Goal: Task Accomplishment & Management: Use online tool/utility

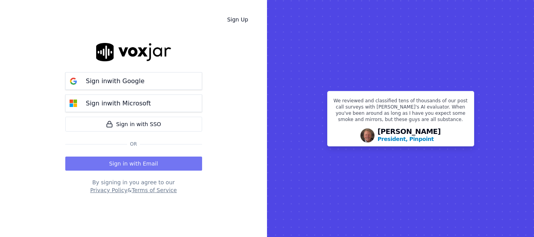
click at [121, 166] on button "Sign in with Email" at bounding box center [133, 164] width 137 height 14
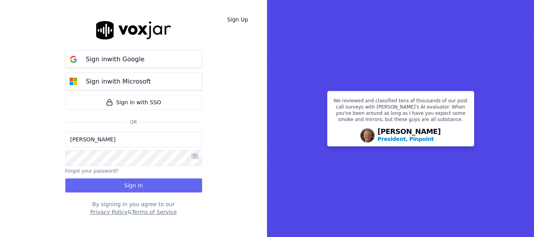
click at [104, 138] on input "[PERSON_NAME]" at bounding box center [133, 140] width 137 height 16
drag, startPoint x: 100, startPoint y: 142, endPoint x: 109, endPoint y: 147, distance: 11.2
click at [100, 142] on input "[PERSON_NAME][EMAIL_ADDRESS][DOMAIN_NAME]" at bounding box center [133, 140] width 137 height 16
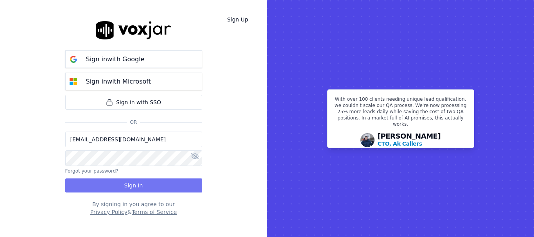
type input "[EMAIL_ADDRESS][DOMAIN_NAME]"
click at [129, 186] on button "Sign In" at bounding box center [133, 186] width 137 height 14
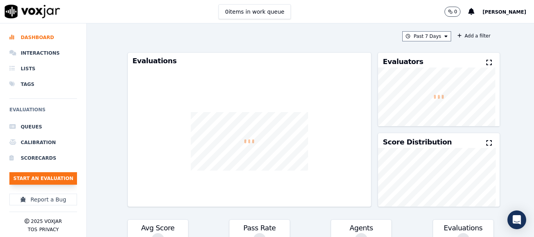
click at [46, 177] on button "Start an Evaluation" at bounding box center [43, 178] width 68 height 13
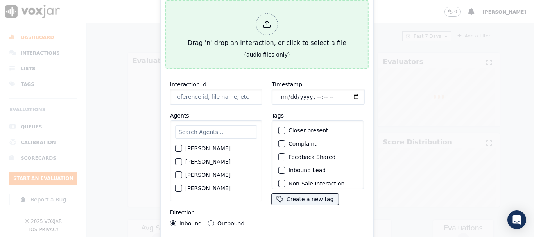
click at [282, 2] on button "Drag 'n' drop an interaction, or click to select a file (audio files only)" at bounding box center [266, 34] width 203 height 69
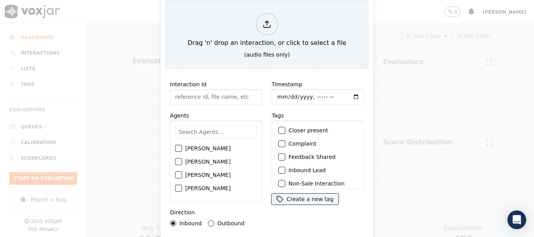
type input "20250822-164255_6467755452-all.mp3"
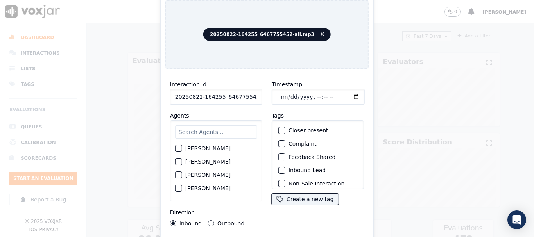
click at [199, 131] on input "text" at bounding box center [216, 131] width 82 height 13
type input "mi"
click at [212, 173] on label "[PERSON_NAME]" at bounding box center [207, 175] width 45 height 5
click at [182, 173] on button "[PERSON_NAME]" at bounding box center [178, 175] width 7 height 7
click at [276, 94] on input "Timestamp" at bounding box center [318, 97] width 93 height 16
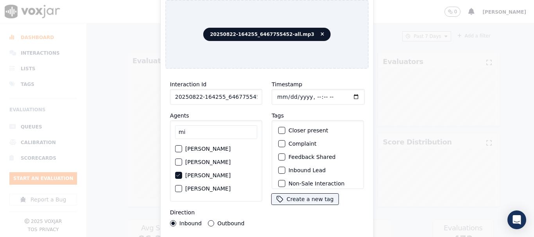
type input "[DATE]T13:48"
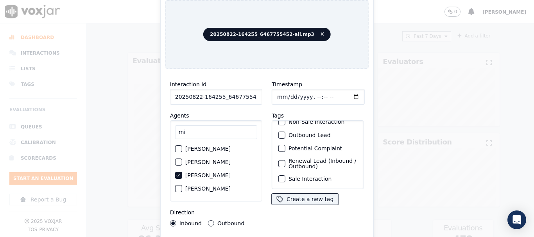
click at [299, 176] on label "Sale Interaction" at bounding box center [309, 178] width 43 height 5
click at [285, 175] on button "Sale Interaction" at bounding box center [281, 178] width 7 height 7
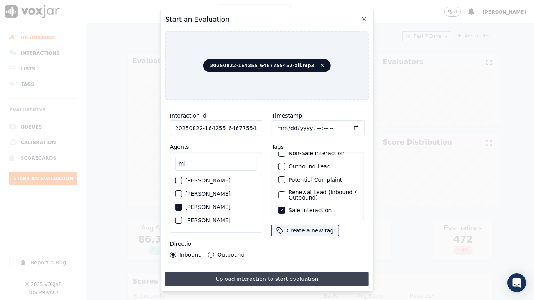
click at [301, 237] on button "Upload interaction to start evaluation" at bounding box center [266, 279] width 203 height 14
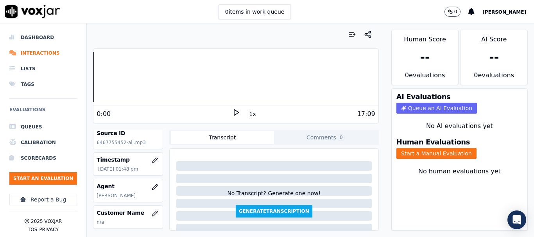
scroll to position [78, 0]
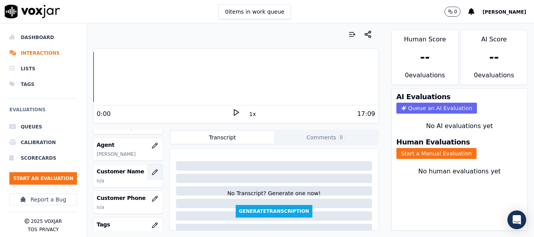
click at [152, 172] on icon "button" at bounding box center [155, 172] width 6 height 6
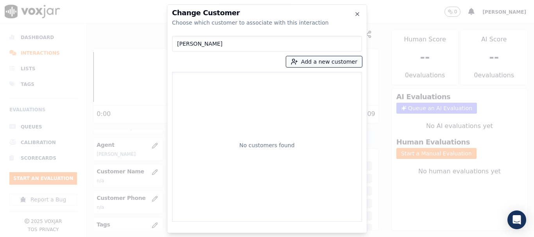
type input "[PERSON_NAME]"
click at [298, 59] on icon "button" at bounding box center [294, 61] width 7 height 7
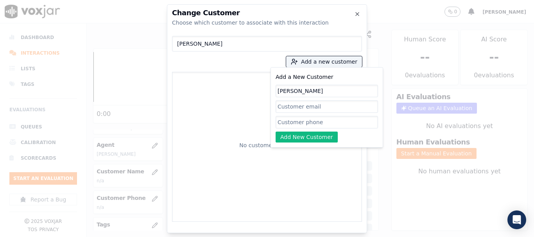
type input "[PERSON_NAME]"
click at [324, 122] on input "Add a New Customer" at bounding box center [326, 122] width 102 height 13
paste input "6467755452"
type input "6467755452"
click at [296, 134] on button "Add New Customer" at bounding box center [306, 137] width 62 height 11
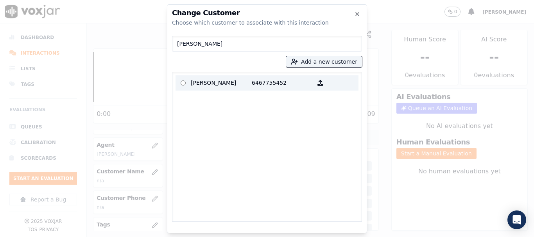
click at [202, 85] on p "[PERSON_NAME]" at bounding box center [221, 83] width 61 height 12
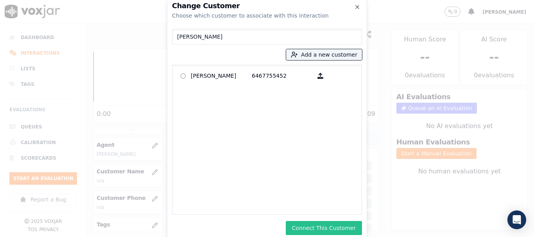
click at [343, 227] on button "Connect This Customer" at bounding box center [324, 228] width 76 height 14
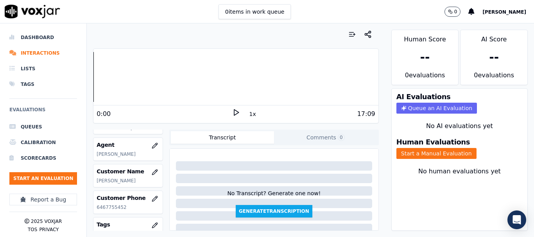
drag, startPoint x: 435, startPoint y: 158, endPoint x: 438, endPoint y: 175, distance: 17.2
click at [435, 157] on button "Start a Manual Evaluation" at bounding box center [436, 153] width 80 height 11
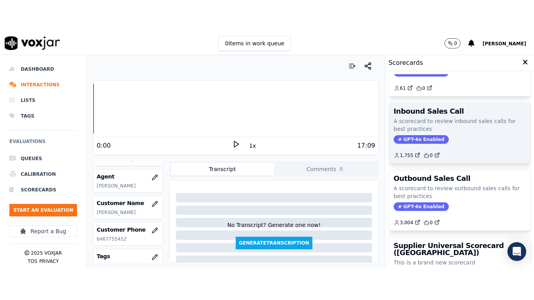
scroll to position [117, 0]
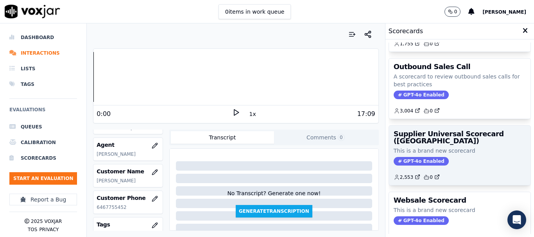
click at [453, 156] on div "Supplier Universal Scorecard ([GEOGRAPHIC_DATA]) This is a brand new scorecard …" at bounding box center [459, 155] width 141 height 59
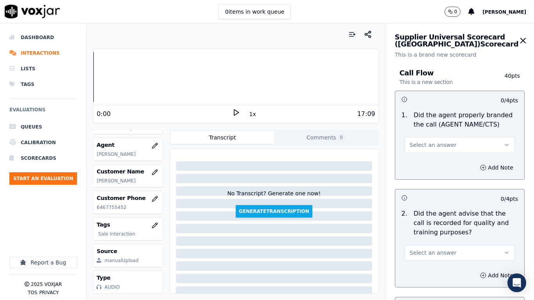
click at [453, 145] on button "Select an answer" at bounding box center [459, 145] width 110 height 16
click at [447, 164] on div "Yes" at bounding box center [444, 162] width 95 height 13
click at [444, 237] on button "Select an answer" at bounding box center [459, 253] width 110 height 16
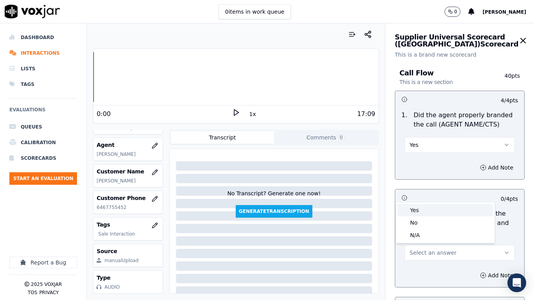
click at [419, 209] on div "Yes" at bounding box center [444, 210] width 95 height 13
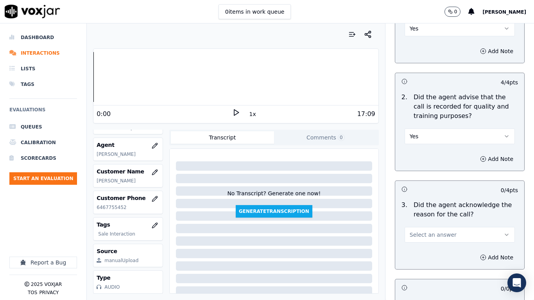
scroll to position [313, 0]
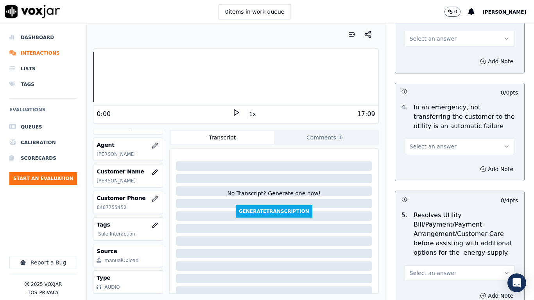
click at [434, 42] on span "Select an answer" at bounding box center [433, 39] width 47 height 8
click at [435, 58] on div "Yes" at bounding box center [444, 56] width 95 height 13
click at [434, 150] on button "Select an answer" at bounding box center [459, 147] width 110 height 16
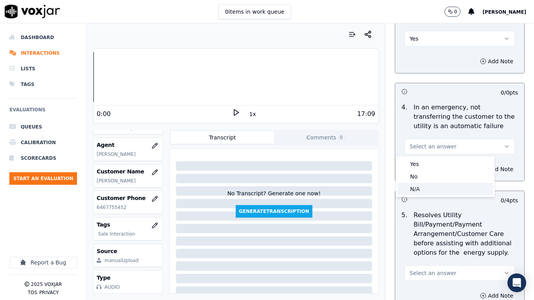
click at [429, 189] on div "N/A" at bounding box center [444, 189] width 95 height 13
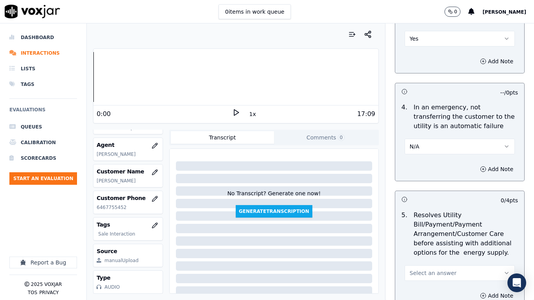
click at [431, 237] on span "Select an answer" at bounding box center [433, 273] width 47 height 8
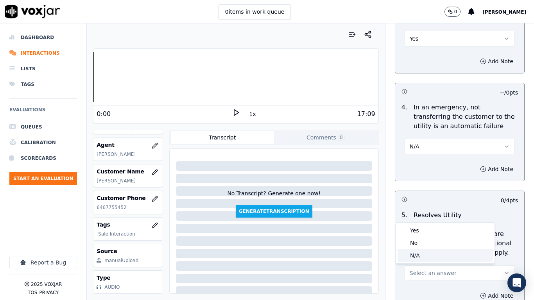
click at [423, 237] on div "N/A" at bounding box center [444, 255] width 95 height 13
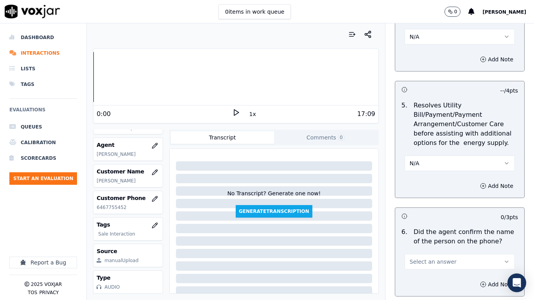
scroll to position [586, 0]
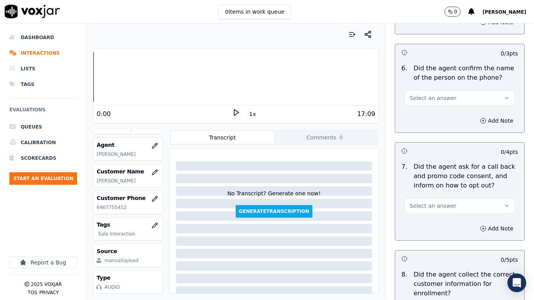
click at [426, 98] on span "Select an answer" at bounding box center [433, 98] width 47 height 8
click at [429, 118] on div "Yes" at bounding box center [444, 115] width 95 height 13
click at [435, 207] on span "Select an answer" at bounding box center [433, 206] width 47 height 8
click at [431, 223] on div "Yes" at bounding box center [444, 223] width 95 height 13
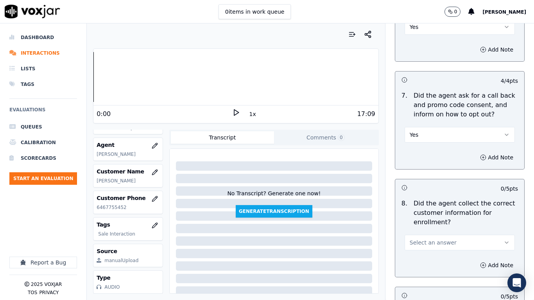
scroll to position [821, 0]
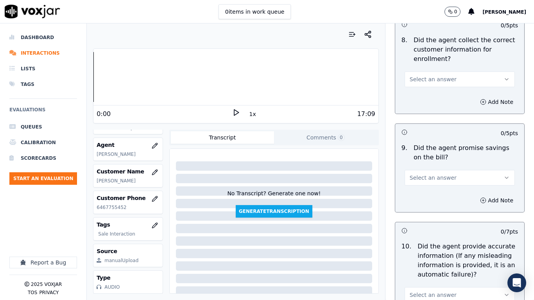
click at [426, 79] on span "Select an answer" at bounding box center [433, 79] width 47 height 8
click at [426, 97] on div "Yes" at bounding box center [444, 97] width 95 height 13
click at [440, 181] on span "Select an answer" at bounding box center [433, 178] width 47 height 8
click at [433, 195] on div "Yes" at bounding box center [444, 195] width 95 height 13
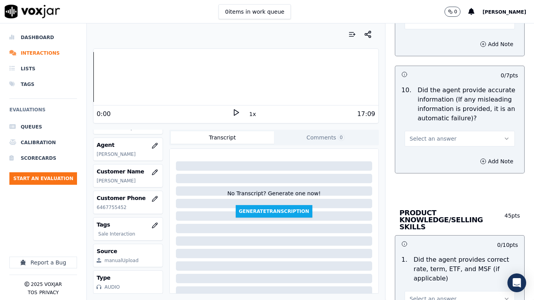
drag, startPoint x: 440, startPoint y: 137, endPoint x: 440, endPoint y: 145, distance: 7.8
click at [440, 137] on span "Select an answer" at bounding box center [433, 139] width 47 height 8
click at [438, 152] on div "Yes" at bounding box center [444, 156] width 95 height 13
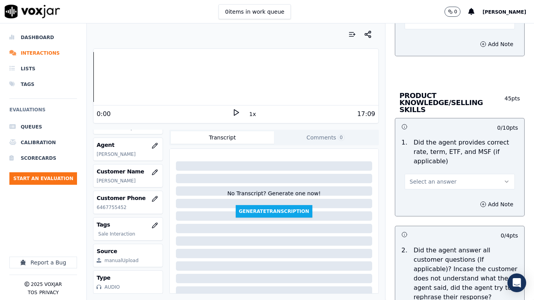
click at [436, 178] on span "Select an answer" at bounding box center [433, 182] width 47 height 8
click at [433, 190] on div "Yes" at bounding box center [444, 192] width 95 height 13
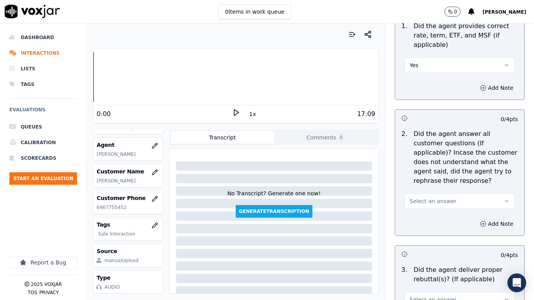
scroll to position [1211, 0]
click at [435, 197] on span "Select an answer" at bounding box center [433, 201] width 47 height 8
click at [434, 209] on div "Yes" at bounding box center [444, 211] width 95 height 13
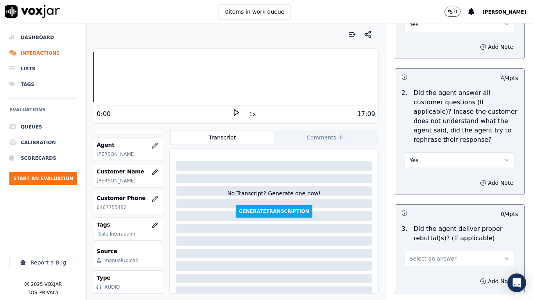
scroll to position [1368, 0]
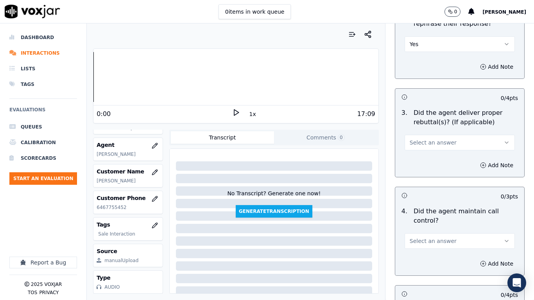
click at [430, 139] on span "Select an answer" at bounding box center [433, 143] width 47 height 8
click at [433, 155] on div "Yes" at bounding box center [444, 153] width 95 height 13
click at [439, 237] on span "Select an answer" at bounding box center [433, 241] width 47 height 8
click at [431, 237] on div "Yes" at bounding box center [444, 251] width 95 height 13
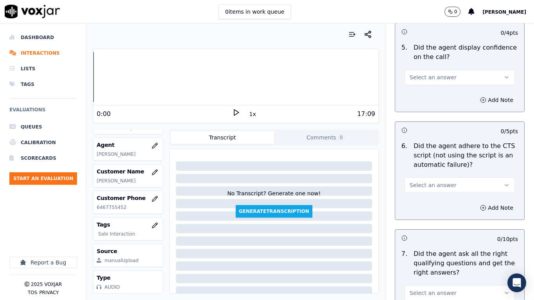
scroll to position [1641, 0]
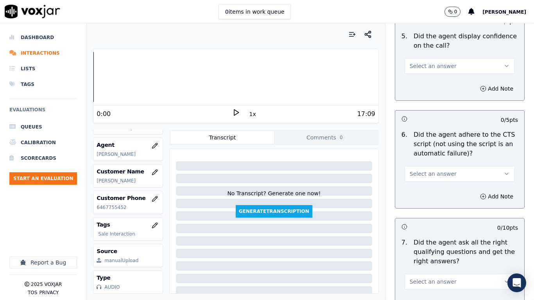
click at [420, 170] on span "Select an answer" at bounding box center [433, 174] width 47 height 8
click at [424, 182] on div "Yes" at bounding box center [444, 184] width 95 height 13
click at [442, 60] on button "Select an answer" at bounding box center [459, 66] width 110 height 16
click at [440, 80] on div "Yes" at bounding box center [444, 76] width 95 height 13
click at [432, 237] on span "Select an answer" at bounding box center [433, 282] width 47 height 8
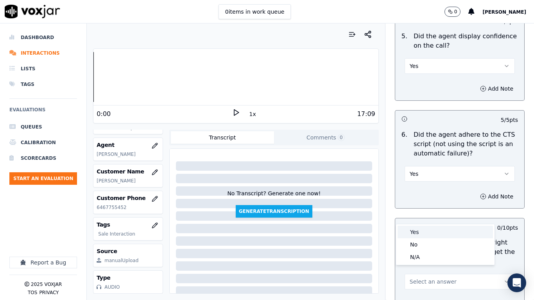
click at [423, 233] on div "Yes" at bounding box center [444, 232] width 95 height 13
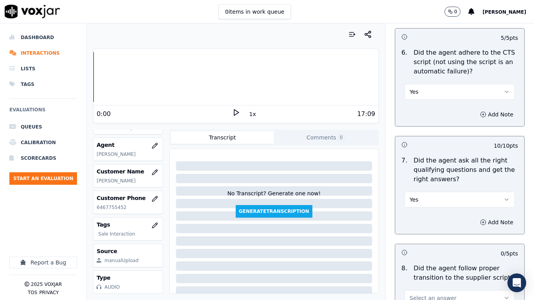
scroll to position [1915, 0]
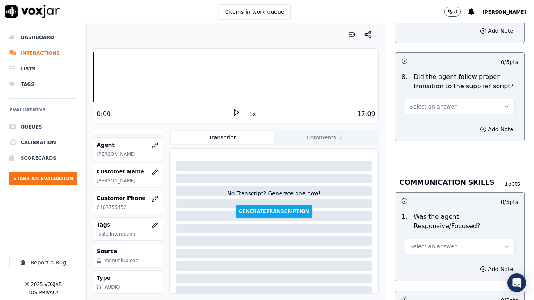
click at [426, 103] on span "Select an answer" at bounding box center [433, 107] width 47 height 8
click at [428, 114] on div "Yes" at bounding box center [444, 117] width 95 height 13
click at [431, 237] on span "Select an answer" at bounding box center [433, 247] width 47 height 8
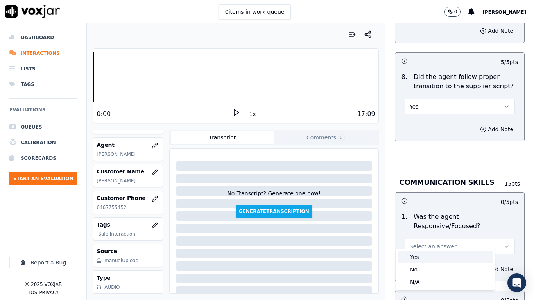
click at [422, 237] on div "Yes" at bounding box center [444, 257] width 95 height 13
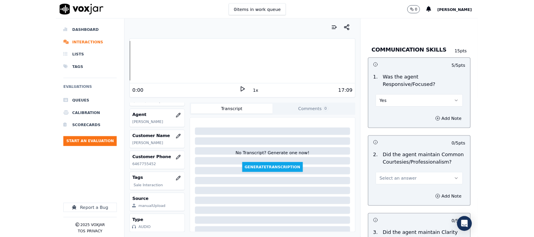
scroll to position [2149, 0]
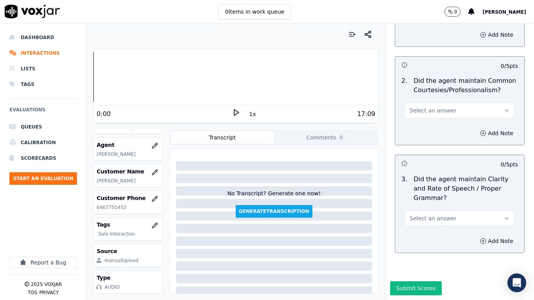
click at [429, 215] on span "Select an answer" at bounding box center [433, 219] width 47 height 8
click at [428, 229] on div "Yes" at bounding box center [444, 229] width 95 height 13
click at [434, 107] on span "Select an answer" at bounding box center [433, 111] width 47 height 8
click at [433, 124] on div "Yes" at bounding box center [444, 121] width 95 height 13
click at [414, 237] on button "Submit Scores" at bounding box center [416, 288] width 52 height 14
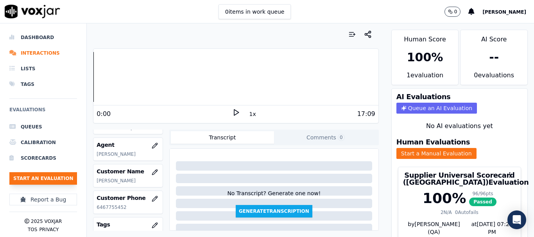
click at [42, 177] on button "Start an Evaluation" at bounding box center [43, 178] width 68 height 13
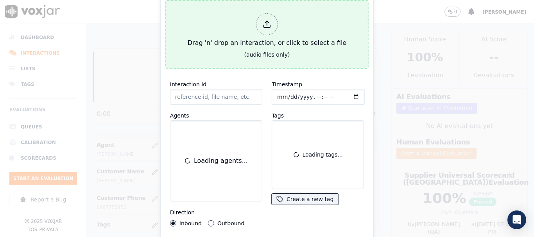
click at [243, 43] on div "Drag 'n' drop an interaction, or click to select a file" at bounding box center [266, 30] width 165 height 41
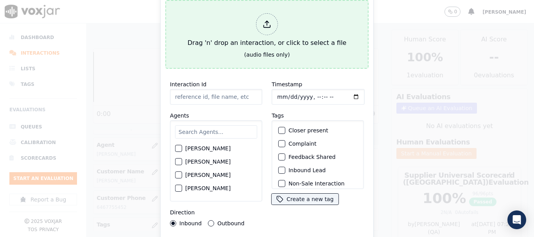
type input "20250822-123749_4124824406-all.mp3"
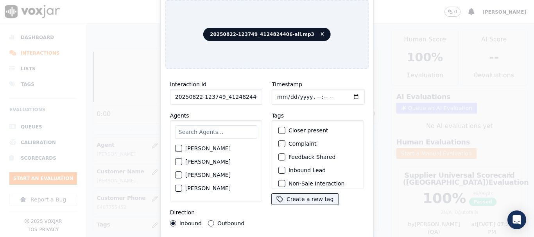
click at [210, 132] on input "text" at bounding box center [216, 131] width 82 height 13
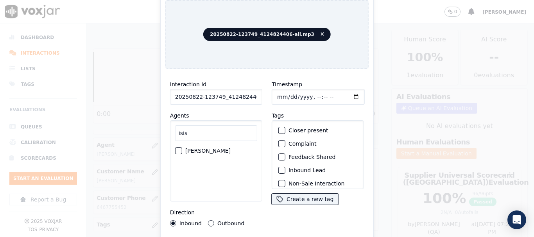
type input "isis"
click at [209, 148] on label "[PERSON_NAME]" at bounding box center [207, 150] width 45 height 5
click at [182, 147] on button "[PERSON_NAME]" at bounding box center [178, 150] width 7 height 7
click at [278, 95] on input "Timestamp" at bounding box center [318, 97] width 93 height 16
type input "[DATE]T14:00"
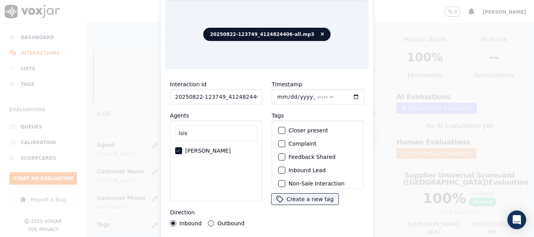
scroll to position [68, 0]
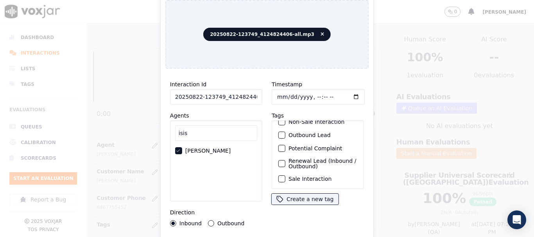
click at [299, 176] on label "Sale Interaction" at bounding box center [309, 178] width 43 height 5
click at [285, 175] on button "Sale Interaction" at bounding box center [281, 178] width 7 height 7
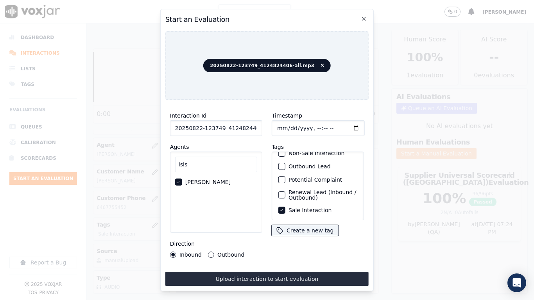
drag, startPoint x: 302, startPoint y: 276, endPoint x: 302, endPoint y: 281, distance: 5.5
click at [302, 237] on button "Upload interaction to start evaluation" at bounding box center [266, 279] width 203 height 14
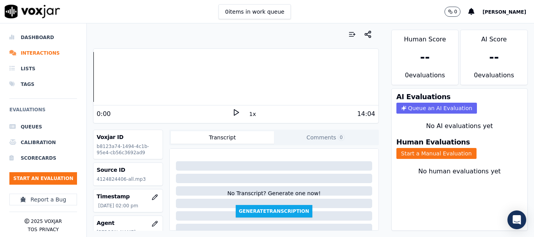
scroll to position [39, 0]
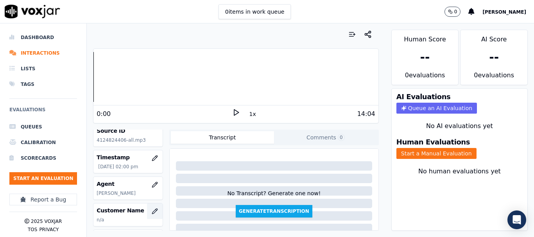
click at [156, 209] on icon "button" at bounding box center [156, 209] width 1 height 1
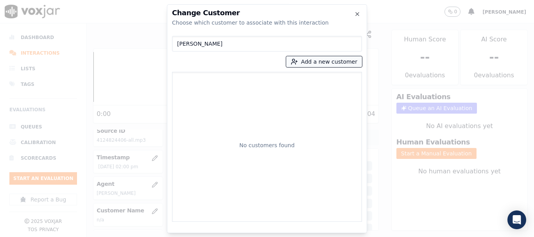
type input "[PERSON_NAME]"
click at [314, 61] on button "Add a new customer" at bounding box center [324, 61] width 76 height 11
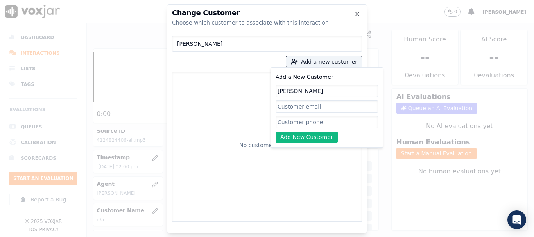
type input "[PERSON_NAME]"
drag, startPoint x: 297, startPoint y: 125, endPoint x: 301, endPoint y: 127, distance: 4.8
click at [297, 125] on input "Add a New Customer" at bounding box center [326, 122] width 102 height 13
paste input "4124824406"
paste input "4126082097"
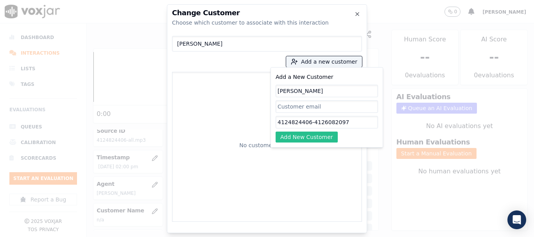
type input "4124824406-4126082097"
click at [313, 136] on button "Add New Customer" at bounding box center [306, 137] width 62 height 11
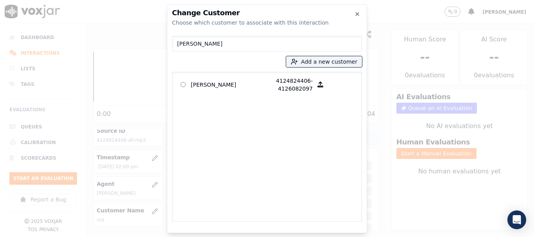
click at [208, 86] on p "[PERSON_NAME]" at bounding box center [221, 85] width 61 height 16
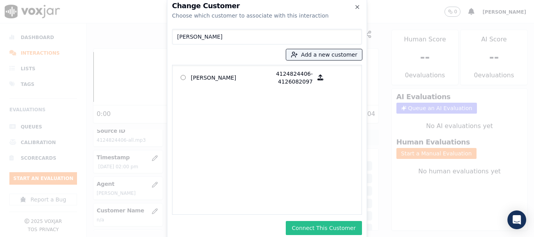
click at [329, 227] on button "Connect This Customer" at bounding box center [324, 228] width 76 height 14
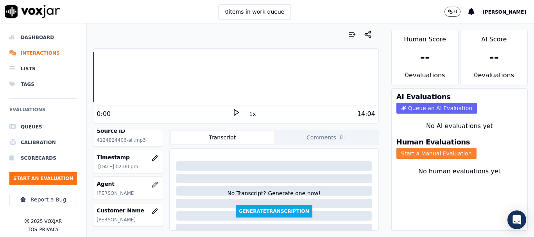
click at [407, 155] on button "Start a Manual Evaluation" at bounding box center [436, 153] width 80 height 11
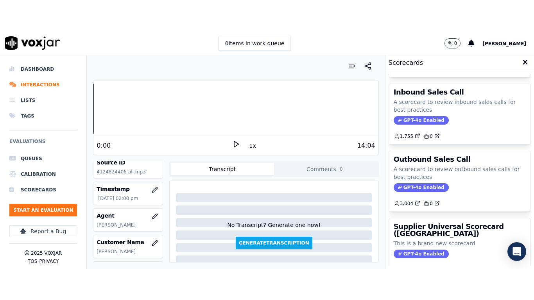
scroll to position [156, 0]
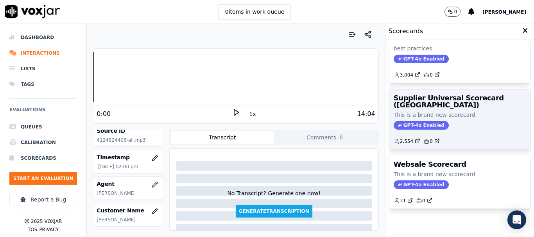
click at [423, 111] on p "This is a brand new scorecard" at bounding box center [460, 115] width 132 height 8
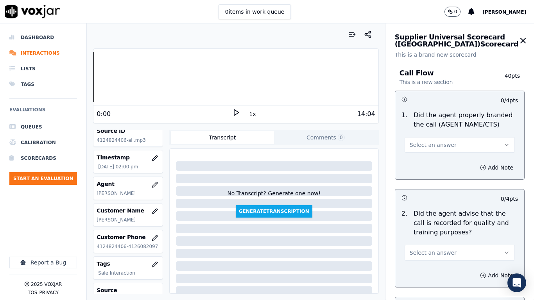
click at [437, 143] on span "Select an answer" at bounding box center [433, 145] width 47 height 8
click at [435, 159] on div "Yes" at bounding box center [444, 162] width 95 height 13
click at [433, 237] on span "Select an answer" at bounding box center [433, 253] width 47 height 8
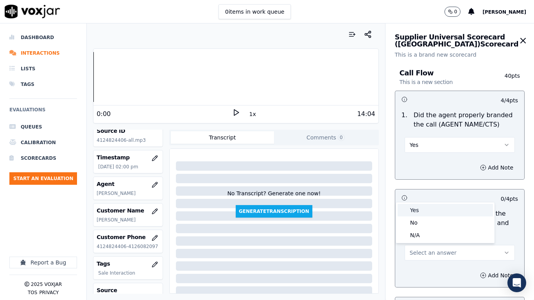
click at [423, 211] on div "Yes" at bounding box center [444, 210] width 95 height 13
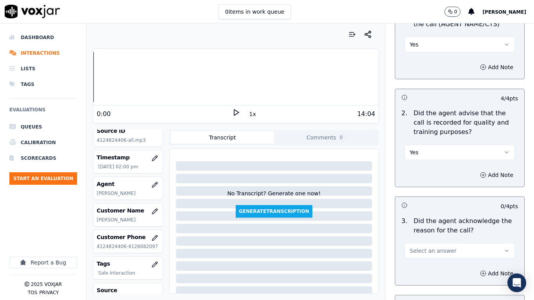
scroll to position [274, 0]
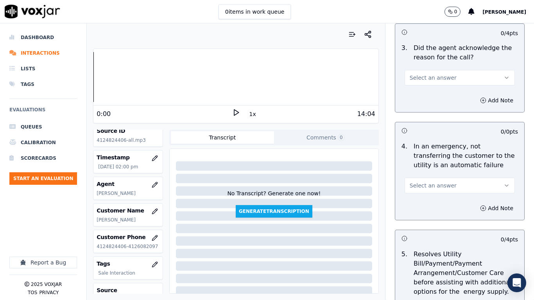
click at [412, 79] on span "Select an answer" at bounding box center [433, 78] width 47 height 8
click at [416, 96] on div "Yes" at bounding box center [444, 95] width 95 height 13
click at [424, 185] on span "Select an answer" at bounding box center [433, 186] width 47 height 8
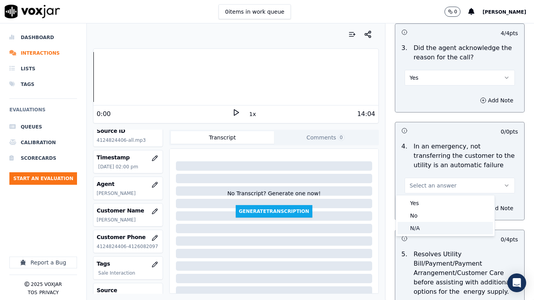
click at [429, 227] on div "N/A" at bounding box center [444, 228] width 95 height 13
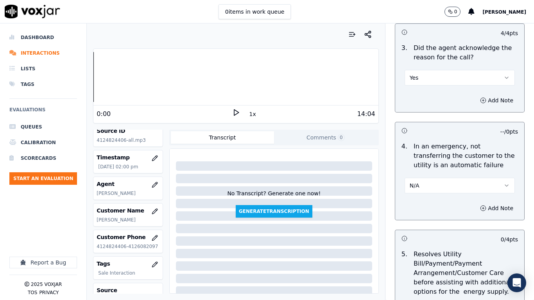
scroll to position [469, 0]
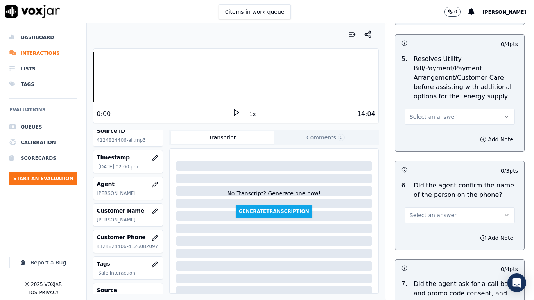
drag, startPoint x: 420, startPoint y: 114, endPoint x: 421, endPoint y: 119, distance: 4.7
click at [421, 114] on span "Select an answer" at bounding box center [433, 117] width 47 height 8
click at [424, 156] on div "N/A" at bounding box center [444, 159] width 95 height 13
click at [436, 207] on div "Select an answer" at bounding box center [459, 214] width 110 height 17
click at [436, 213] on span "Select an answer" at bounding box center [433, 215] width 47 height 8
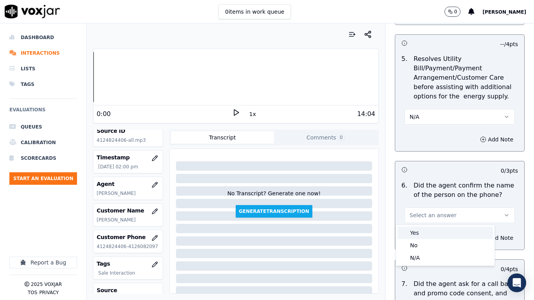
click at [433, 233] on div "Yes" at bounding box center [444, 233] width 95 height 13
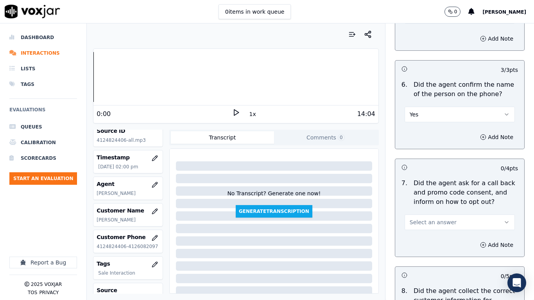
scroll to position [703, 0]
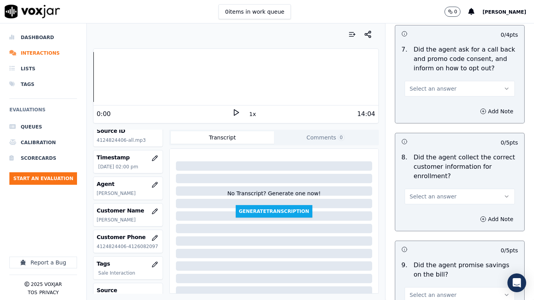
click at [434, 93] on button "Select an answer" at bounding box center [459, 89] width 110 height 16
click at [434, 108] on div "Yes" at bounding box center [444, 106] width 95 height 13
click at [434, 198] on span "Select an answer" at bounding box center [433, 197] width 47 height 8
click at [431, 214] on div "Yes" at bounding box center [444, 214] width 95 height 13
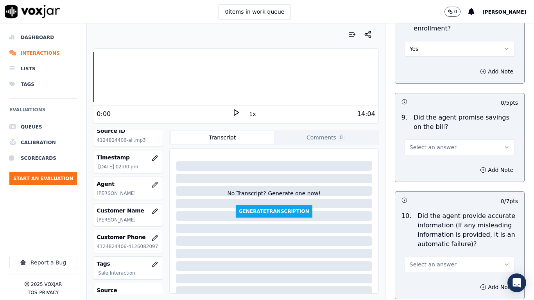
scroll to position [938, 0]
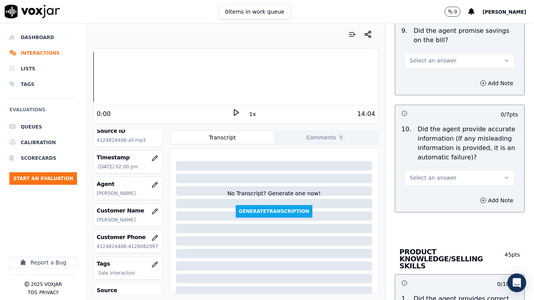
click at [428, 57] on span "Select an answer" at bounding box center [433, 61] width 47 height 8
click at [427, 76] on div "Yes" at bounding box center [444, 78] width 95 height 13
click at [422, 172] on button "Select an answer" at bounding box center [459, 178] width 110 height 16
click at [414, 195] on div "Yes" at bounding box center [444, 195] width 95 height 13
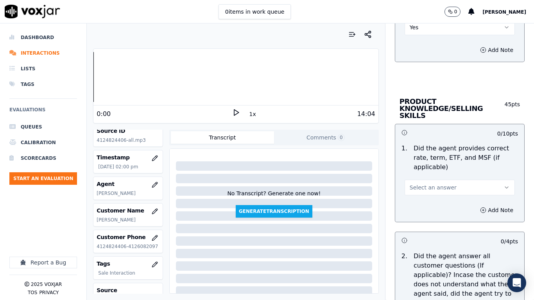
scroll to position [1172, 0]
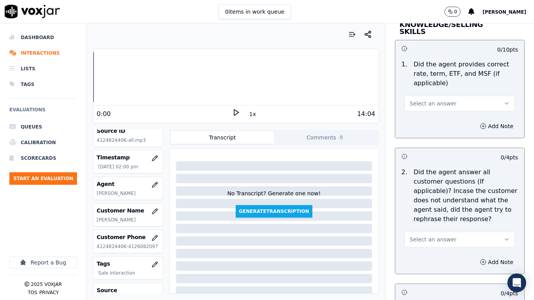
click at [421, 100] on span "Select an answer" at bounding box center [433, 104] width 47 height 8
click at [428, 113] on div "Yes" at bounding box center [444, 114] width 95 height 13
click at [417, 236] on span "Select an answer" at bounding box center [433, 240] width 47 height 8
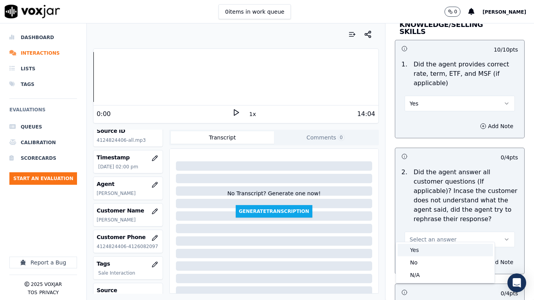
click at [416, 237] on div "Yes" at bounding box center [444, 250] width 95 height 13
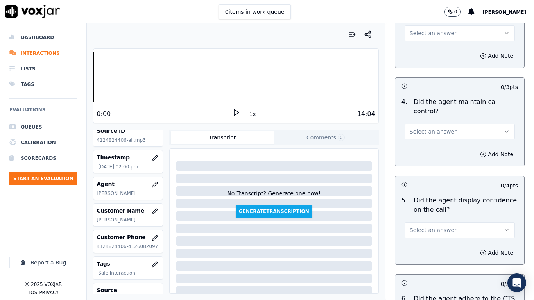
scroll to position [1485, 0]
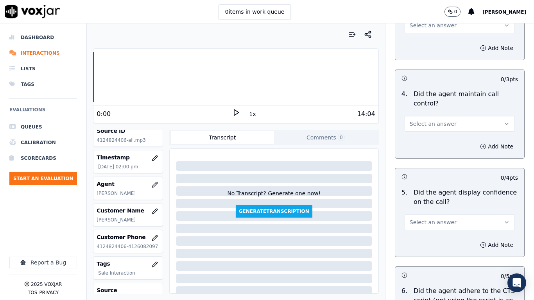
click at [431, 116] on button "Select an answer" at bounding box center [459, 124] width 110 height 16
click at [428, 130] on div "Yes" at bounding box center [444, 134] width 95 height 13
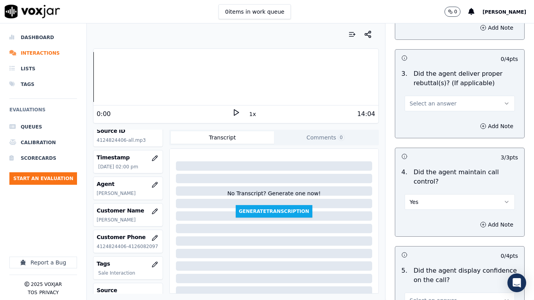
click at [434, 100] on span "Select an answer" at bounding box center [433, 104] width 47 height 8
click at [433, 114] on div "Yes" at bounding box center [444, 114] width 95 height 13
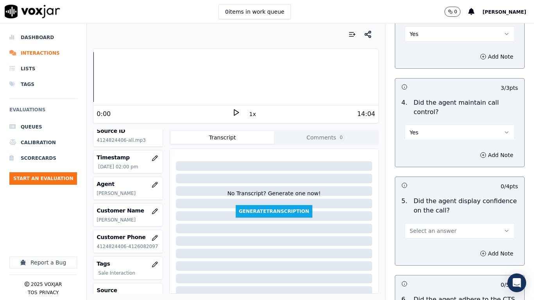
scroll to position [1602, 0]
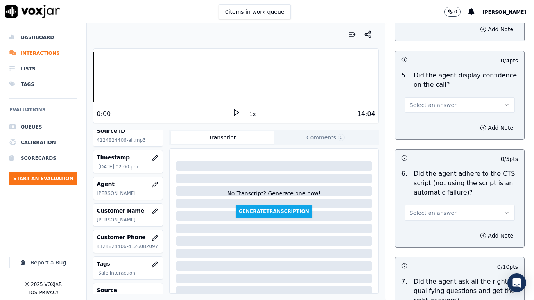
click at [413, 101] on span "Select an answer" at bounding box center [433, 105] width 47 height 8
click at [416, 121] on div "Yes" at bounding box center [444, 115] width 95 height 13
click at [432, 209] on span "Select an answer" at bounding box center [433, 213] width 47 height 8
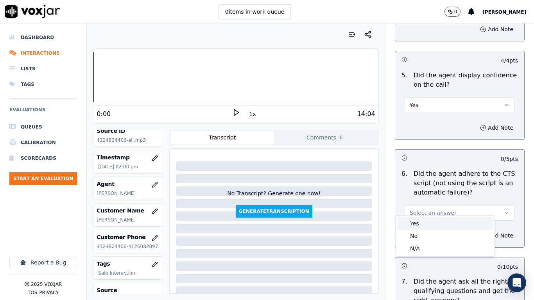
drag, startPoint x: 427, startPoint y: 223, endPoint x: 428, endPoint y: 232, distance: 8.6
click at [427, 224] on div "Yes" at bounding box center [444, 223] width 95 height 13
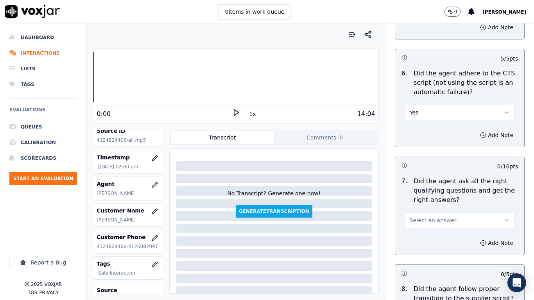
scroll to position [1837, 0]
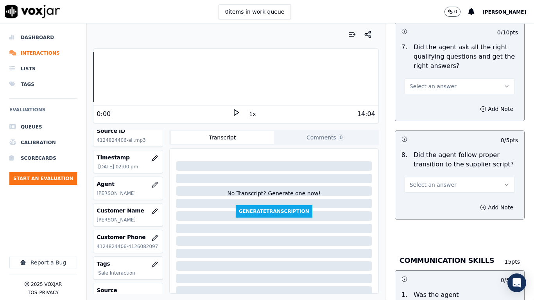
click at [423, 82] on span "Select an answer" at bounding box center [433, 86] width 47 height 8
click at [426, 100] on div "Yes" at bounding box center [444, 97] width 95 height 13
click at [420, 181] on span "Select an answer" at bounding box center [433, 185] width 47 height 8
click at [419, 194] on div "Yes" at bounding box center [444, 195] width 95 height 13
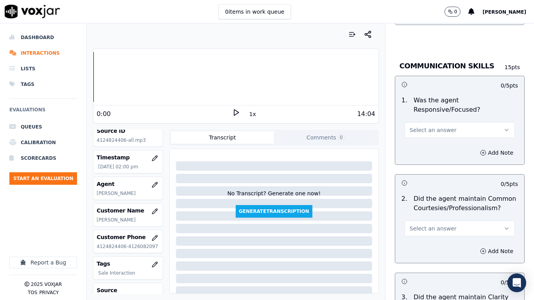
scroll to position [2032, 0]
click at [420, 125] on span "Select an answer" at bounding box center [433, 129] width 47 height 8
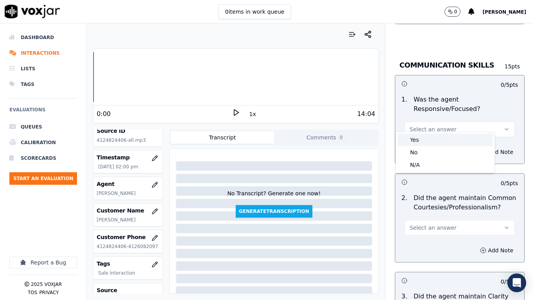
click at [420, 137] on div "Yes" at bounding box center [444, 140] width 95 height 13
click at [427, 220] on button "Select an answer" at bounding box center [459, 228] width 110 height 16
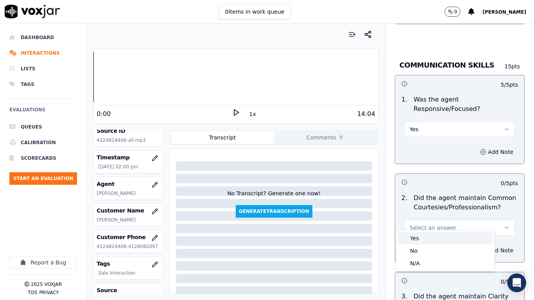
click at [419, 237] on div "Yes" at bounding box center [444, 238] width 95 height 13
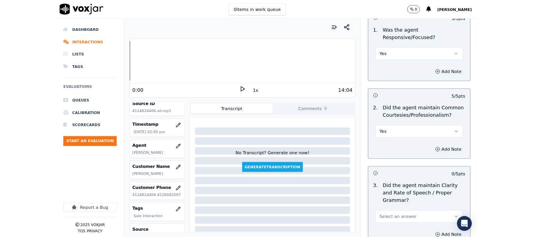
scroll to position [2162, 0]
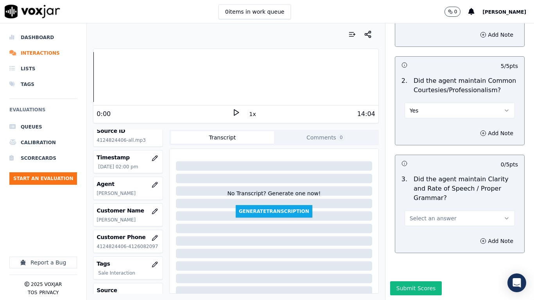
click at [419, 215] on span "Select an answer" at bounding box center [433, 219] width 47 height 8
click at [418, 209] on div "Yes No N/A" at bounding box center [445, 228] width 98 height 41
click at [415, 219] on div "Yes" at bounding box center [444, 216] width 95 height 13
click at [409, 237] on button "Submit Scores" at bounding box center [416, 288] width 52 height 14
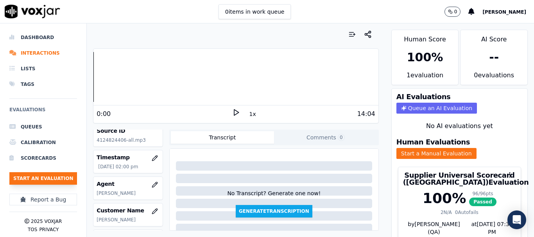
click at [57, 182] on button "Start an Evaluation" at bounding box center [43, 178] width 68 height 13
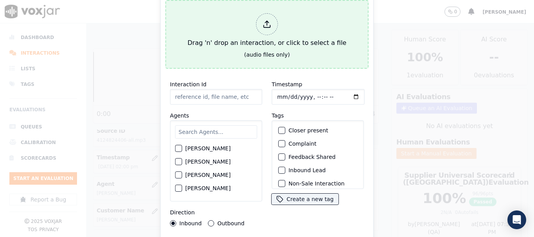
click at [225, 52] on button "Drag 'n' drop an interaction, or click to select a file (audio files only)" at bounding box center [266, 34] width 203 height 69
type input "20250822-132302_6053608140-all.mp3"
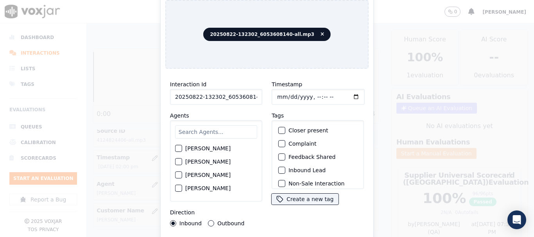
click at [222, 127] on input "text" at bounding box center [216, 131] width 82 height 13
type input "d"
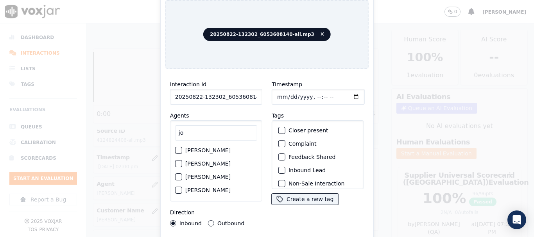
type input "jo"
click at [210, 148] on label "[PERSON_NAME]" at bounding box center [207, 150] width 45 height 5
click at [182, 147] on button "[PERSON_NAME]" at bounding box center [178, 150] width 7 height 7
drag, startPoint x: 276, startPoint y: 92, endPoint x: 341, endPoint y: 105, distance: 65.8
click at [276, 92] on input "Timestamp" at bounding box center [318, 97] width 93 height 16
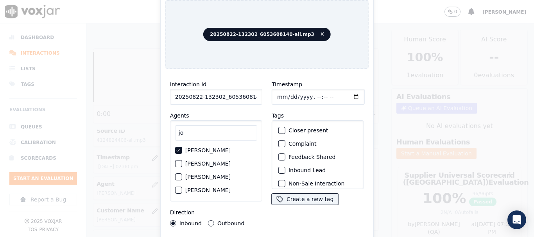
type input "[DATE]T14:18"
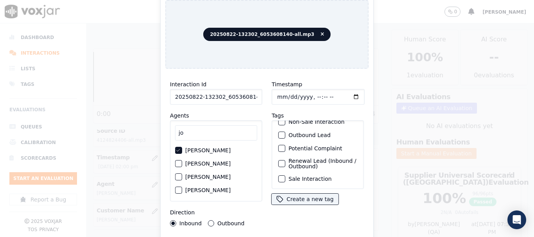
click at [309, 176] on label "Sale Interaction" at bounding box center [309, 178] width 43 height 5
click at [285, 175] on button "Sale Interaction" at bounding box center [281, 178] width 7 height 7
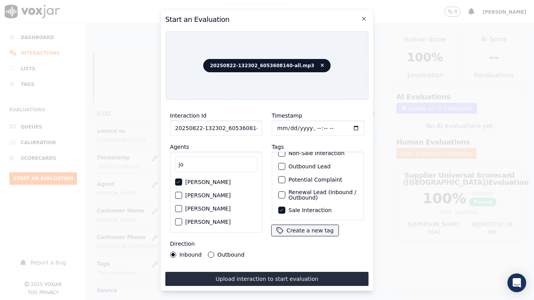
click at [299, 237] on button "Upload interaction to start evaluation" at bounding box center [266, 279] width 203 height 14
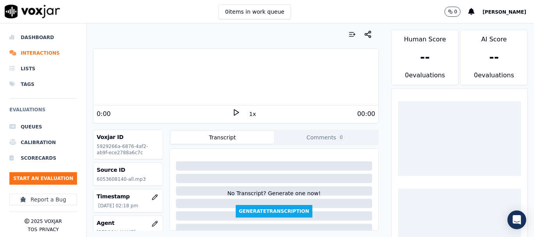
scroll to position [78, 0]
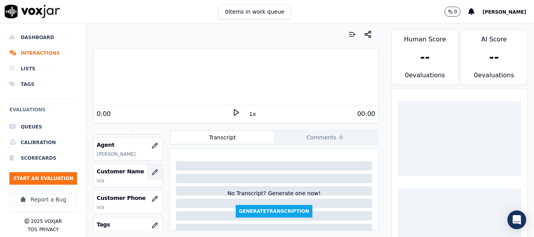
click at [156, 171] on icon "button" at bounding box center [156, 170] width 1 height 1
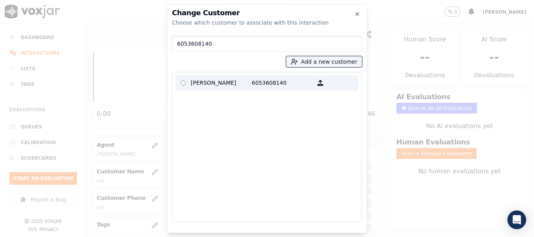
type input "6053608140"
click at [211, 80] on p "[PERSON_NAME]" at bounding box center [221, 83] width 61 height 12
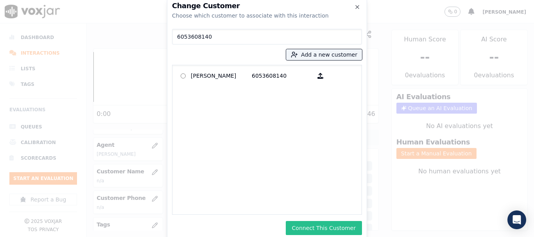
click at [329, 227] on button "Connect This Customer" at bounding box center [324, 228] width 76 height 14
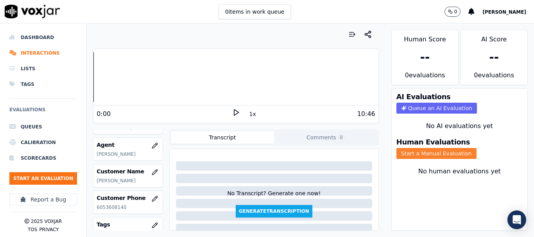
click at [442, 150] on button "Start a Manual Evaluation" at bounding box center [436, 153] width 80 height 11
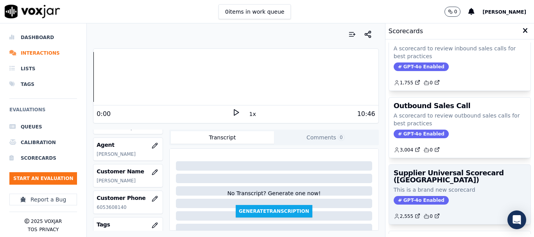
click at [437, 178] on h3 "Supplier Universal Scorecard ([GEOGRAPHIC_DATA])" at bounding box center [460, 177] width 132 height 14
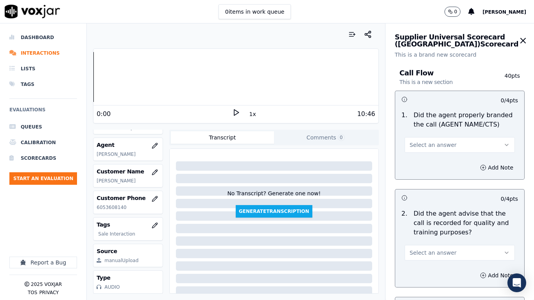
click at [433, 143] on span "Select an answer" at bounding box center [433, 145] width 47 height 8
click at [431, 163] on div "Yes" at bounding box center [444, 162] width 95 height 13
click at [440, 237] on span "Select an answer" at bounding box center [433, 253] width 47 height 8
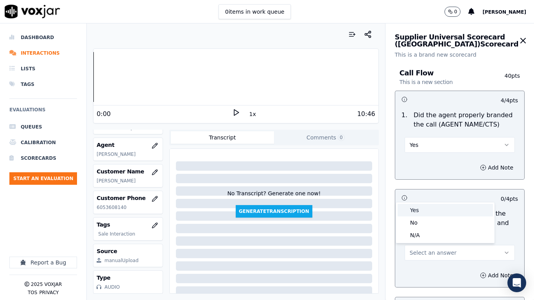
click at [428, 210] on div "Yes" at bounding box center [444, 210] width 95 height 13
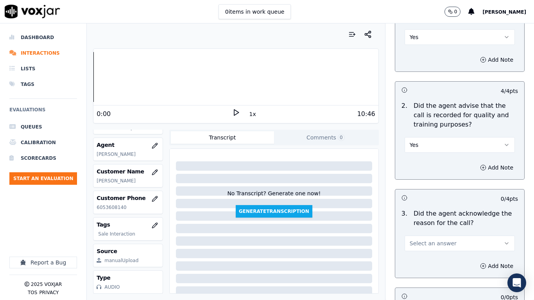
scroll to position [274, 0]
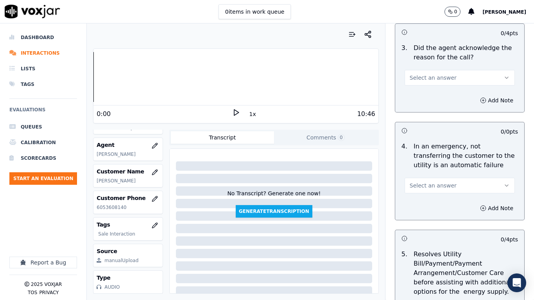
click at [444, 76] on button "Select an answer" at bounding box center [459, 78] width 110 height 16
click at [434, 93] on div "Yes" at bounding box center [444, 95] width 95 height 13
click at [429, 181] on button "Select an answer" at bounding box center [459, 186] width 110 height 16
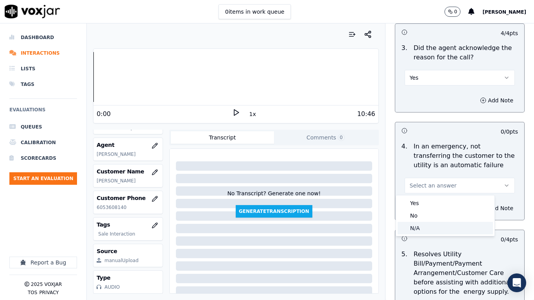
click at [421, 228] on div "N/A" at bounding box center [444, 228] width 95 height 13
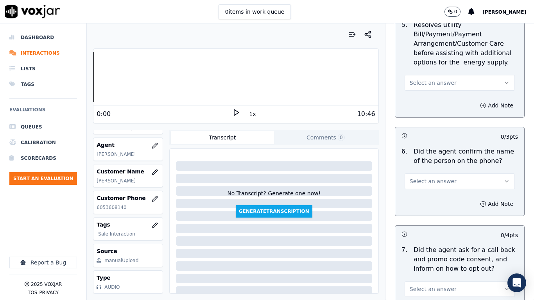
scroll to position [508, 0]
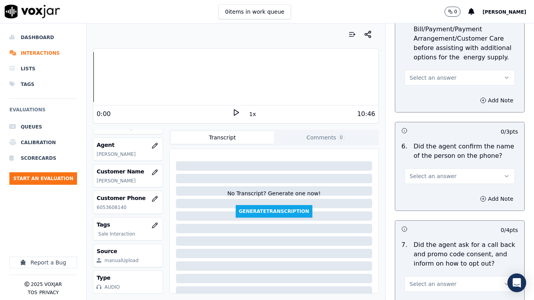
click at [426, 76] on span "Select an answer" at bounding box center [433, 78] width 47 height 8
click at [432, 120] on div "N/A" at bounding box center [444, 120] width 95 height 13
click at [439, 177] on span "Select an answer" at bounding box center [433, 176] width 47 height 8
click at [433, 199] on div "Yes" at bounding box center [444, 194] width 95 height 13
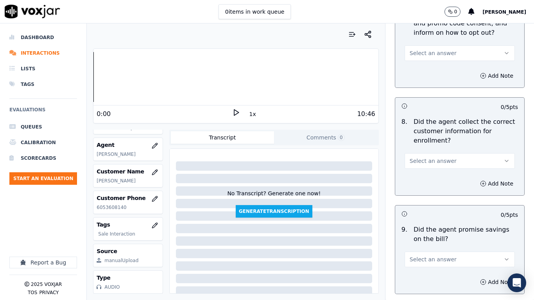
scroll to position [742, 0]
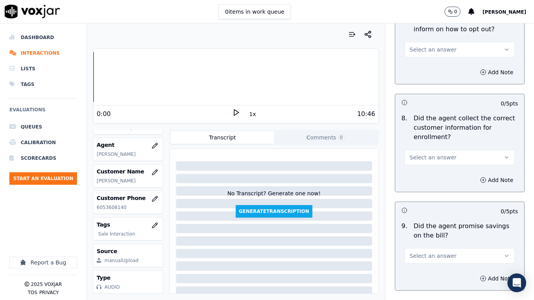
click at [419, 51] on span "Select an answer" at bounding box center [433, 50] width 47 height 8
click at [420, 65] on div "Yes" at bounding box center [444, 67] width 95 height 13
click at [430, 162] on button "Select an answer" at bounding box center [459, 158] width 110 height 16
click at [428, 175] on div "Yes" at bounding box center [444, 175] width 95 height 13
click at [425, 237] on span "Select an answer" at bounding box center [433, 256] width 47 height 8
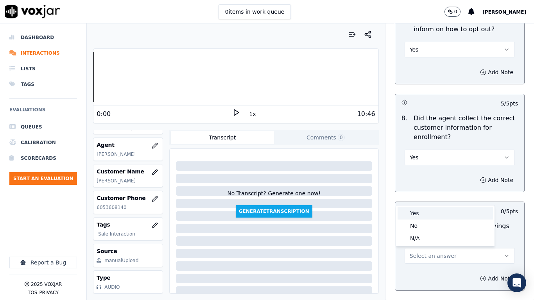
click at [422, 214] on div "Yes" at bounding box center [444, 213] width 95 height 13
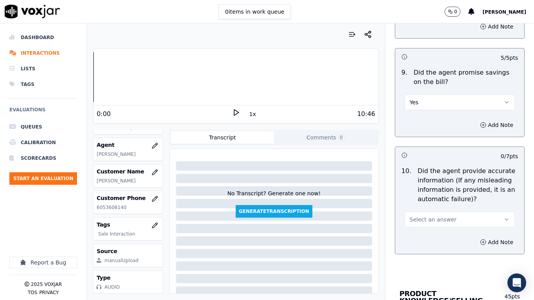
scroll to position [1016, 0]
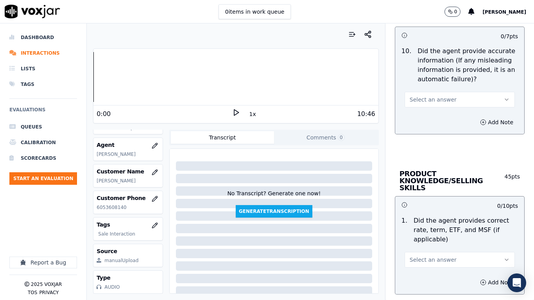
click at [423, 98] on span "Select an answer" at bounding box center [433, 100] width 47 height 8
drag, startPoint x: 424, startPoint y: 119, endPoint x: 444, endPoint y: 180, distance: 64.6
click at [424, 119] on div "Yes" at bounding box center [444, 117] width 95 height 13
click at [426, 237] on span "Select an answer" at bounding box center [433, 260] width 47 height 8
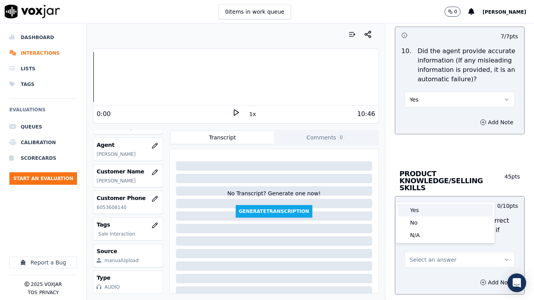
click at [421, 211] on div "Yes" at bounding box center [444, 210] width 95 height 13
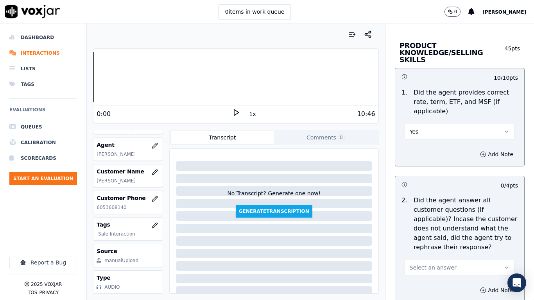
scroll to position [1329, 0]
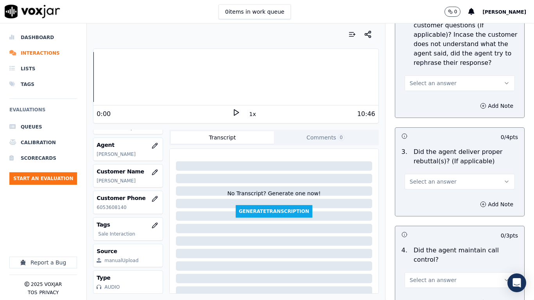
click at [417, 79] on span "Select an answer" at bounding box center [433, 83] width 47 height 8
click at [420, 91] on div "Yes" at bounding box center [444, 94] width 95 height 13
click at [429, 178] on span "Select an answer" at bounding box center [433, 182] width 47 height 8
click at [423, 193] on div "Yes" at bounding box center [444, 192] width 95 height 13
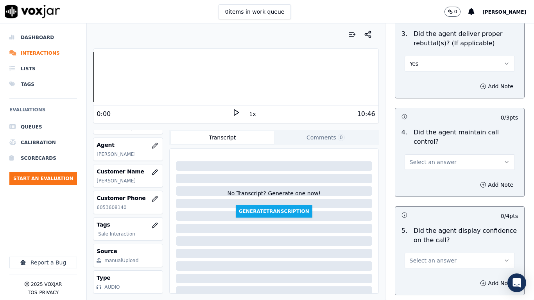
scroll to position [1563, 0]
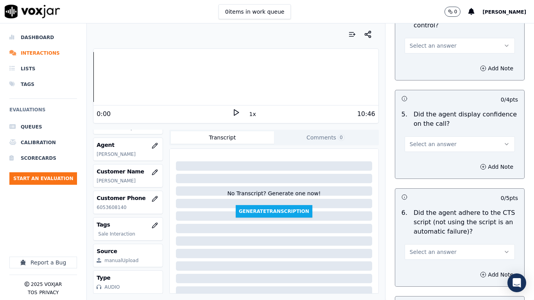
click at [412, 42] on span "Select an answer" at bounding box center [433, 46] width 47 height 8
click at [418, 54] on div "Yes" at bounding box center [444, 56] width 95 height 13
click at [425, 140] on span "Select an answer" at bounding box center [433, 144] width 47 height 8
click at [426, 155] on div "Yes" at bounding box center [444, 154] width 95 height 13
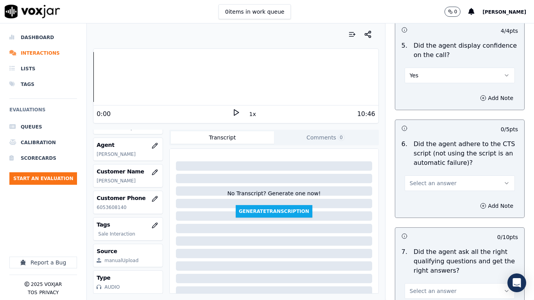
scroll to position [1719, 0]
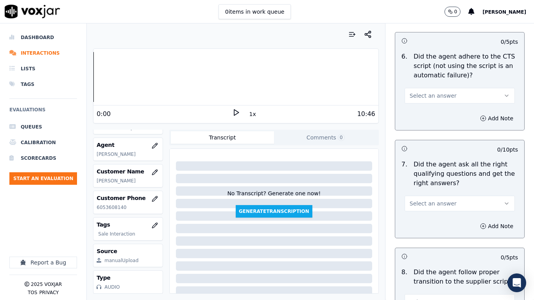
click at [427, 92] on span "Select an answer" at bounding box center [433, 96] width 47 height 8
click at [429, 108] on div "Yes" at bounding box center [444, 106] width 95 height 13
drag, startPoint x: 426, startPoint y: 195, endPoint x: 426, endPoint y: 203, distance: 8.2
click at [426, 200] on span "Select an answer" at bounding box center [433, 204] width 47 height 8
click at [422, 216] on div "Yes" at bounding box center [444, 214] width 95 height 13
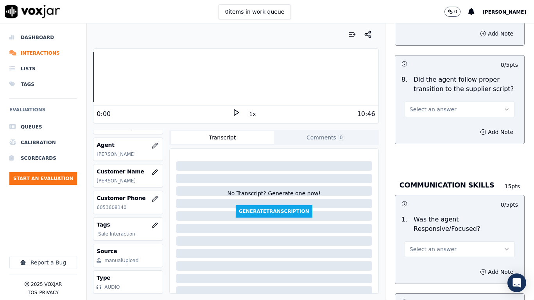
scroll to position [1915, 0]
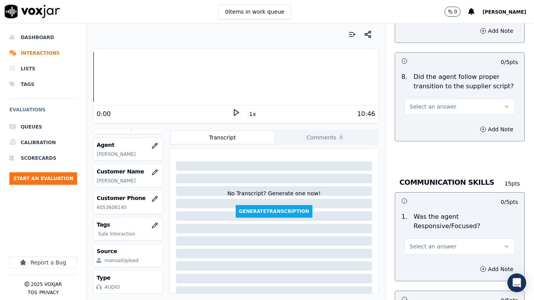
click at [415, 99] on button "Select an answer" at bounding box center [459, 107] width 110 height 16
click at [419, 117] on div "Yes" at bounding box center [444, 117] width 95 height 13
click at [419, 237] on span "Select an answer" at bounding box center [433, 247] width 47 height 8
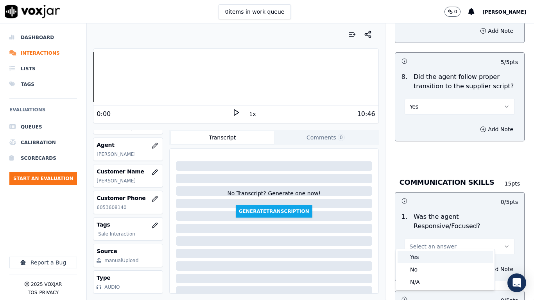
click at [417, 237] on div "Yes" at bounding box center [444, 257] width 95 height 13
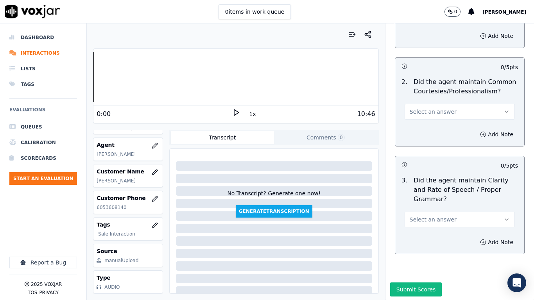
scroll to position [2149, 0]
click at [415, 107] on span "Select an answer" at bounding box center [433, 111] width 47 height 8
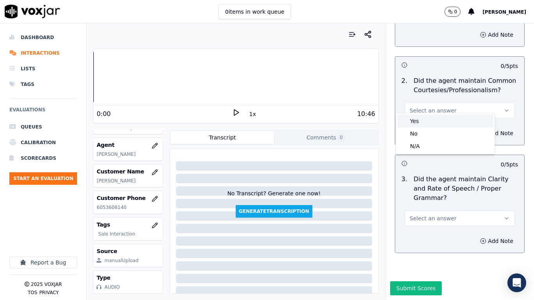
click at [419, 123] on div "Yes" at bounding box center [444, 121] width 95 height 13
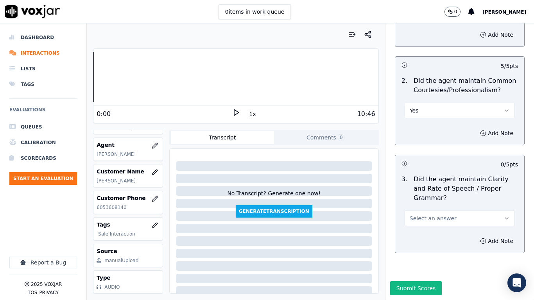
click at [431, 215] on span "Select an answer" at bounding box center [433, 219] width 47 height 8
click at [422, 231] on div "Yes" at bounding box center [444, 229] width 95 height 13
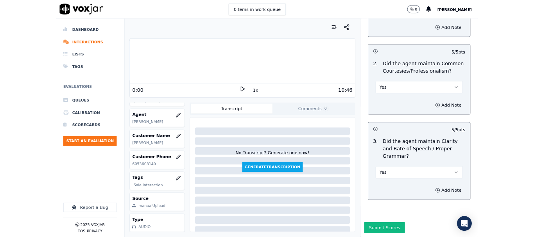
scroll to position [2162, 0]
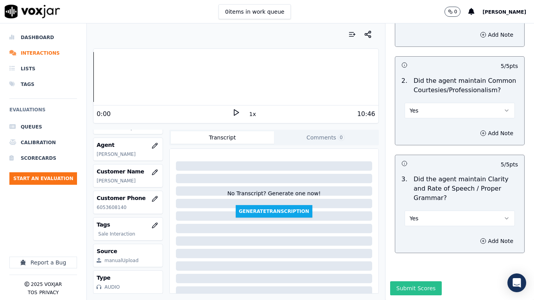
click at [407, 237] on button "Submit Scores" at bounding box center [416, 288] width 52 height 14
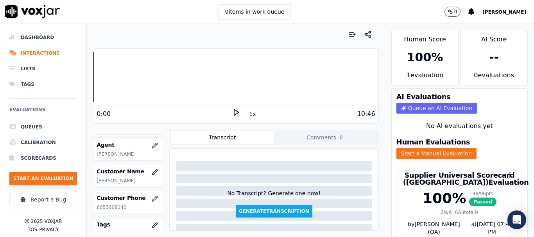
click at [52, 179] on button "Start an Evaluation" at bounding box center [43, 178] width 68 height 13
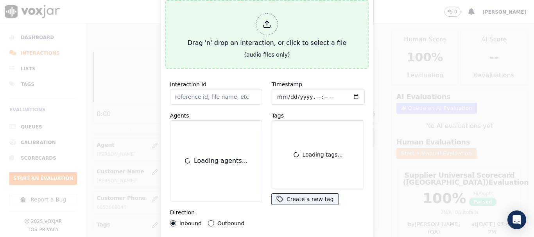
click at [247, 39] on div "Drag 'n' drop an interaction, or click to select a file" at bounding box center [266, 30] width 165 height 41
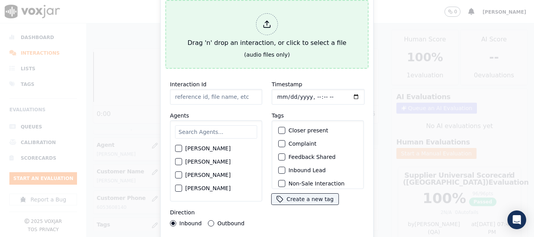
type input "20250822-151206_6105739394-all.mp3"
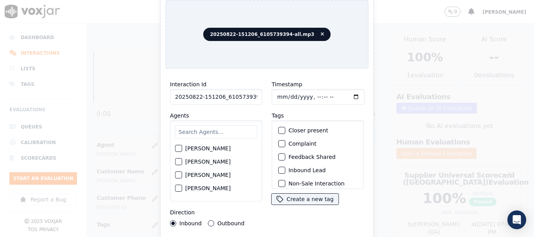
click at [215, 127] on input "text" at bounding box center [216, 131] width 82 height 13
type input "ca"
click at [222, 150] on div "[PERSON_NAME]" at bounding box center [216, 148] width 82 height 13
click at [231, 147] on label "[PERSON_NAME]" at bounding box center [207, 148] width 45 height 5
click at [182, 147] on button "[PERSON_NAME]" at bounding box center [178, 148] width 7 height 7
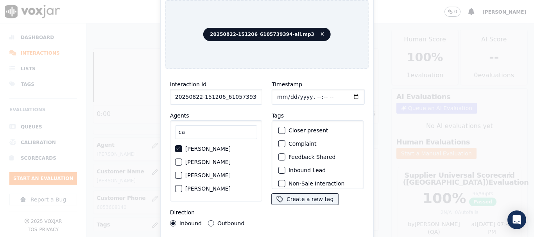
click at [278, 94] on input "Timestamp" at bounding box center [318, 97] width 93 height 16
type input "[DATE]T14:25"
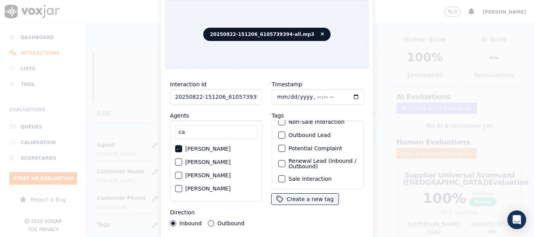
click at [311, 176] on label "Sale Interaction" at bounding box center [309, 178] width 43 height 5
click at [285, 175] on button "Sale Interaction" at bounding box center [281, 178] width 7 height 7
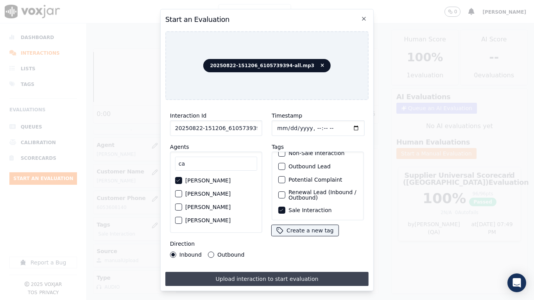
click at [308, 237] on button "Upload interaction to start evaluation" at bounding box center [266, 279] width 203 height 14
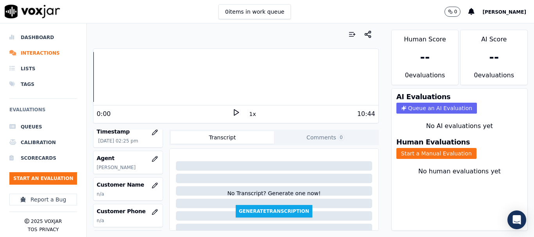
scroll to position [78, 0]
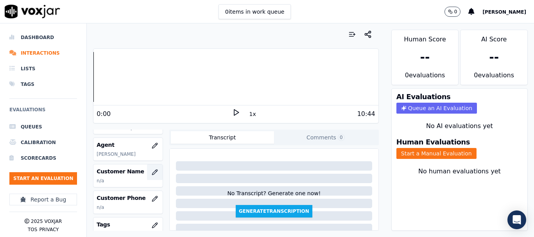
click at [152, 173] on icon "button" at bounding box center [155, 172] width 6 height 6
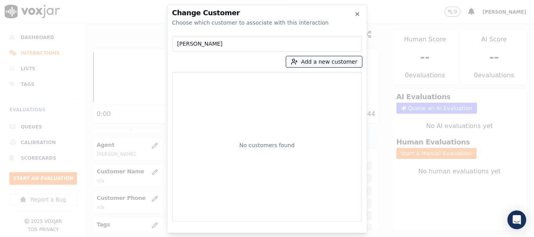
type input "[PERSON_NAME]"
click at [320, 63] on button "Add a new customer" at bounding box center [324, 61] width 76 height 11
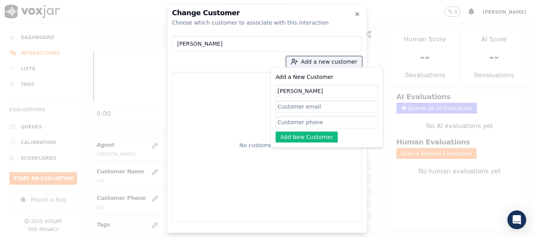
type input "[PERSON_NAME]"
click at [308, 125] on input "Add a New Customer" at bounding box center [326, 122] width 102 height 13
paste input "6105739394"
type input "6105739394"
click at [307, 138] on button "Add New Customer" at bounding box center [306, 137] width 62 height 11
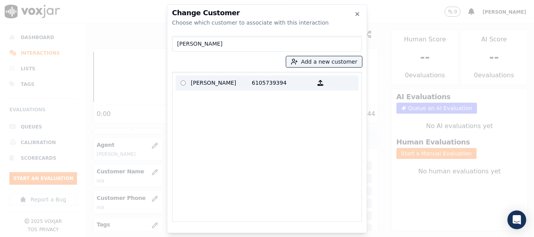
click at [205, 82] on p "[PERSON_NAME]" at bounding box center [221, 83] width 61 height 12
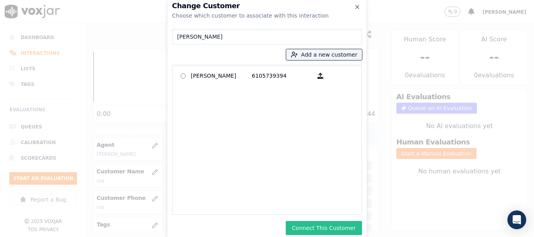
click at [335, 224] on button "Connect This Customer" at bounding box center [324, 228] width 76 height 14
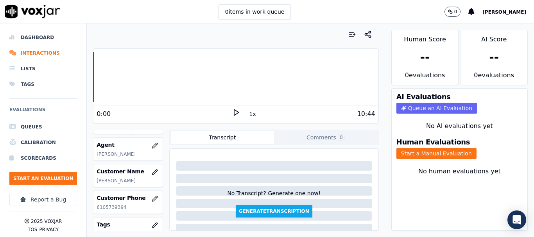
drag, startPoint x: 232, startPoint y: 111, endPoint x: 223, endPoint y: 102, distance: 12.4
click at [234, 111] on polygon at bounding box center [236, 113] width 5 height 6
click at [279, 74] on div at bounding box center [235, 77] width 284 height 50
click at [277, 73] on div at bounding box center [235, 77] width 284 height 50
click at [273, 73] on div at bounding box center [235, 77] width 284 height 50
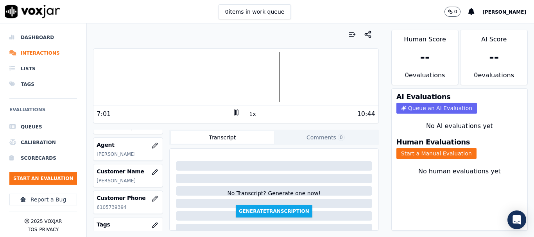
click at [272, 74] on div at bounding box center [235, 77] width 284 height 50
click at [268, 74] on div at bounding box center [235, 77] width 284 height 50
click at [266, 73] on div at bounding box center [235, 77] width 284 height 50
click at [233, 111] on icon at bounding box center [236, 113] width 8 height 8
click at [426, 155] on button "Start a Manual Evaluation" at bounding box center [436, 153] width 80 height 11
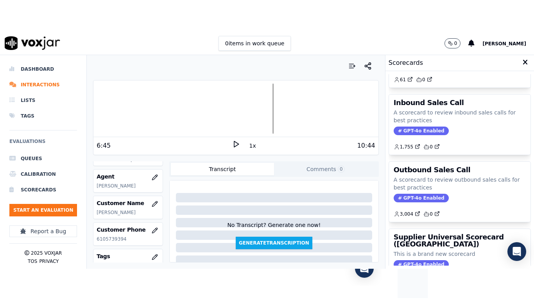
scroll to position [117, 0]
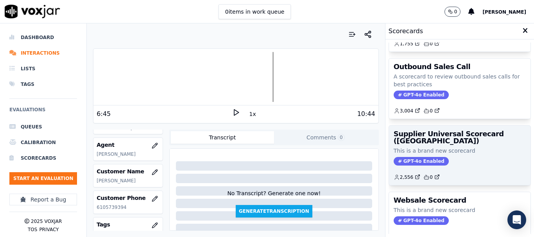
click at [423, 147] on p "This is a brand new scorecard" at bounding box center [460, 151] width 132 height 8
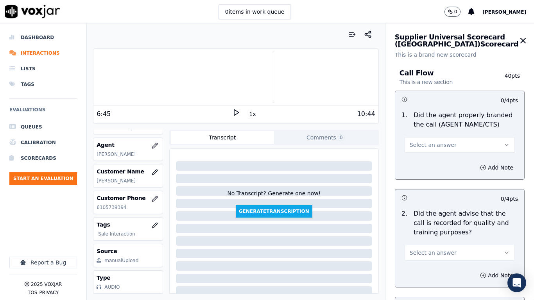
drag, startPoint x: 442, startPoint y: 143, endPoint x: 443, endPoint y: 152, distance: 8.2
click at [442, 143] on button "Select an answer" at bounding box center [459, 145] width 110 height 16
click at [439, 162] on div "Yes" at bounding box center [444, 162] width 95 height 13
click at [436, 237] on span "Select an answer" at bounding box center [433, 253] width 47 height 8
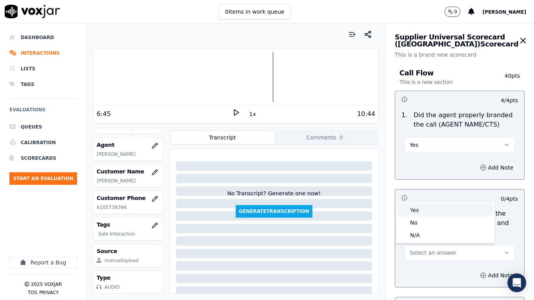
click at [422, 212] on div "Yes" at bounding box center [444, 210] width 95 height 13
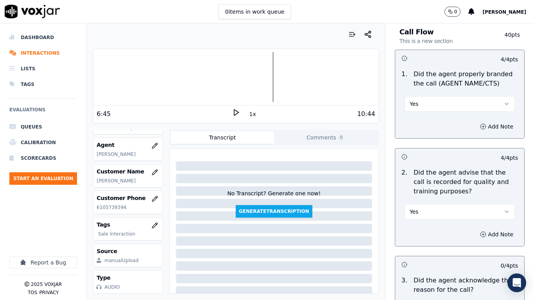
scroll to position [234, 0]
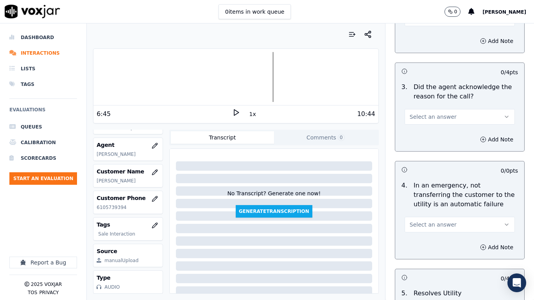
click at [431, 116] on span "Select an answer" at bounding box center [433, 117] width 47 height 8
click at [431, 135] on div "Yes" at bounding box center [444, 134] width 95 height 13
drag, startPoint x: 442, startPoint y: 224, endPoint x: 440, endPoint y: 231, distance: 7.7
click at [442, 229] on button "Select an answer" at bounding box center [459, 225] width 110 height 16
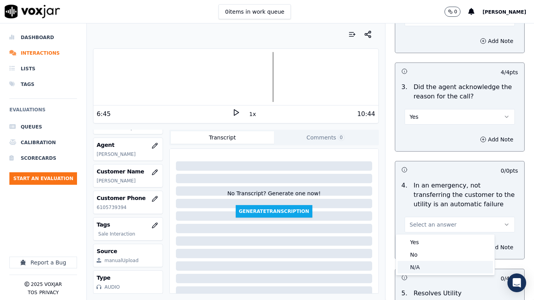
click at [424, 237] on div "N/A" at bounding box center [444, 267] width 95 height 13
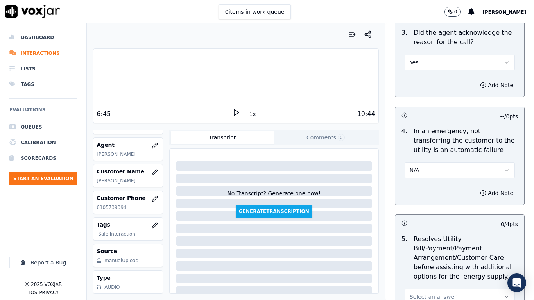
scroll to position [430, 0]
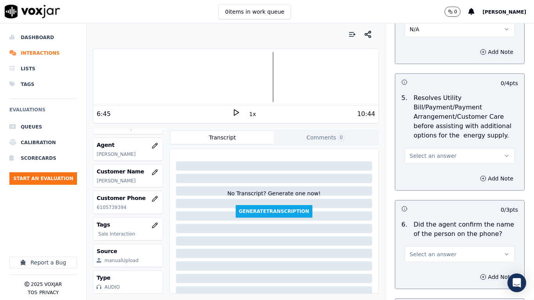
drag, startPoint x: 415, startPoint y: 154, endPoint x: 416, endPoint y: 159, distance: 4.5
click at [416, 159] on span "Select an answer" at bounding box center [433, 156] width 47 height 8
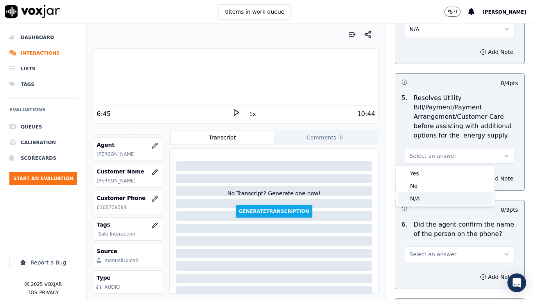
click at [434, 200] on div "N/A" at bounding box center [444, 198] width 95 height 13
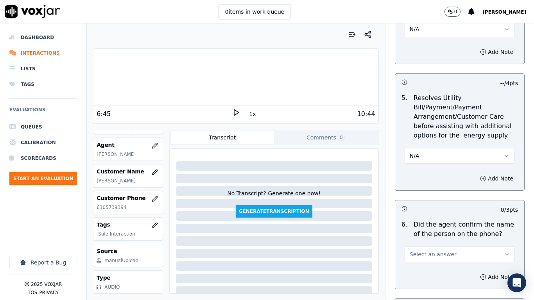
click at [428, 237] on span "Select an answer" at bounding box center [433, 254] width 47 height 8
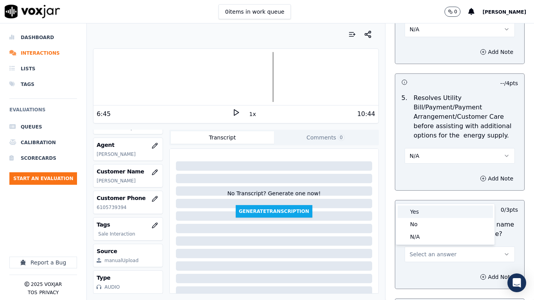
click at [425, 214] on div "Yes" at bounding box center [444, 212] width 95 height 13
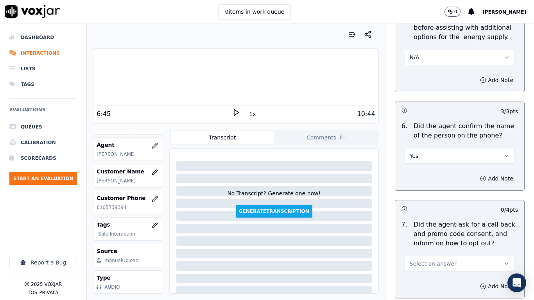
scroll to position [664, 0]
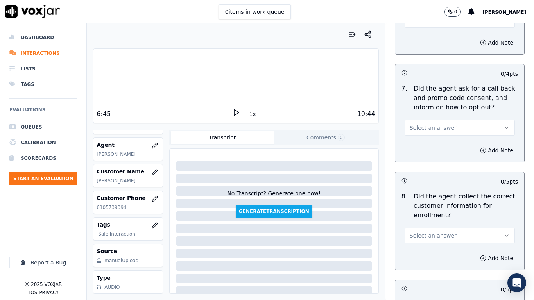
click at [424, 129] on span "Select an answer" at bounding box center [433, 128] width 47 height 8
click at [426, 146] on div "Yes" at bounding box center [444, 145] width 95 height 13
click at [425, 237] on span "Select an answer" at bounding box center [433, 236] width 47 height 8
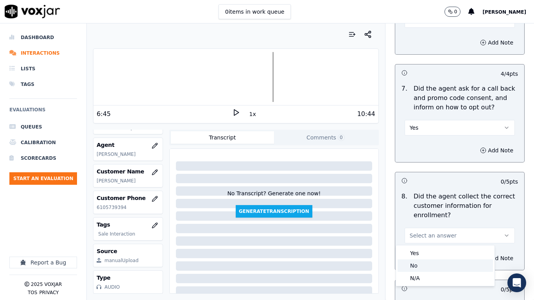
click at [425, 237] on div "No" at bounding box center [444, 265] width 95 height 13
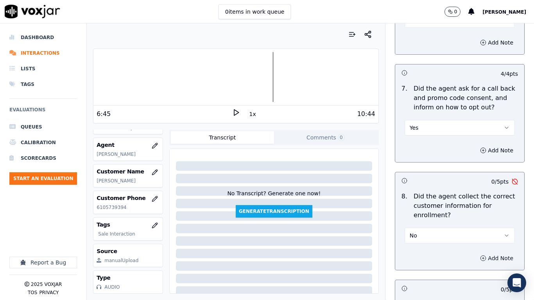
click at [484, 237] on button "Add Note" at bounding box center [496, 258] width 43 height 11
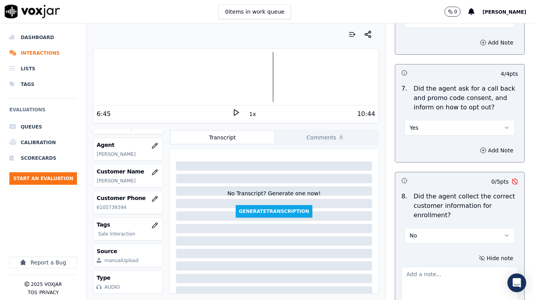
click at [423, 237] on textarea at bounding box center [459, 286] width 116 height 38
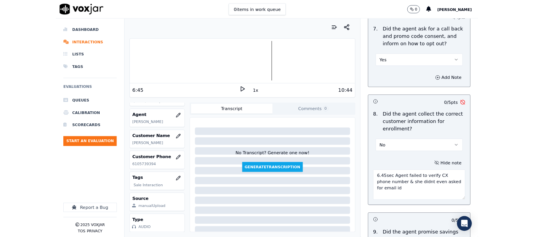
scroll to position [766, 0]
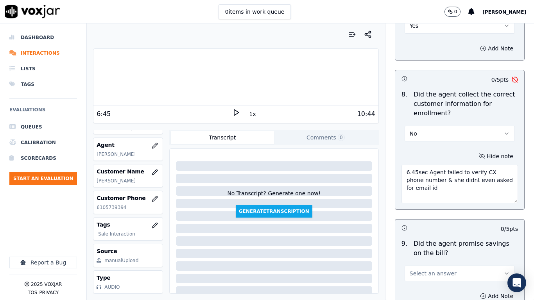
drag, startPoint x: 417, startPoint y: 260, endPoint x: 440, endPoint y: 190, distance: 74.6
click at [440, 190] on textarea "6.45sec Agent failed to verify CX phone number & she didnt even asked for email…" at bounding box center [459, 184] width 116 height 38
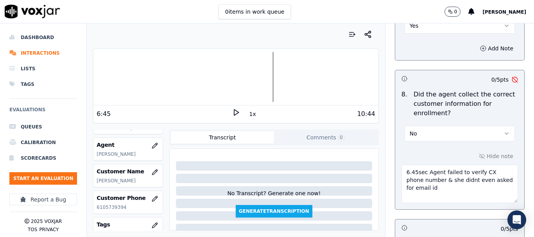
paste textarea "the CX’s phone number and also did not ask for the email ID"
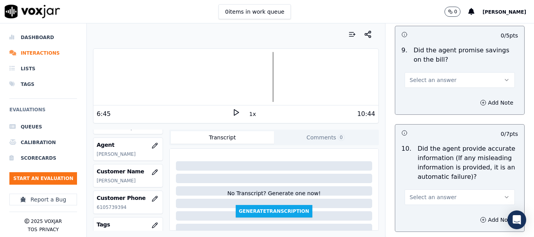
scroll to position [1001, 0]
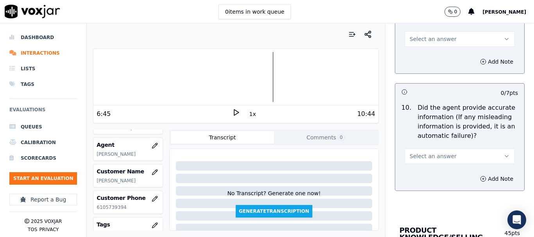
type textarea "6.45sec Agent failed to verify the CX’s phone number and also did not ask for t…"
click at [419, 39] on span "Select an answer" at bounding box center [433, 39] width 47 height 8
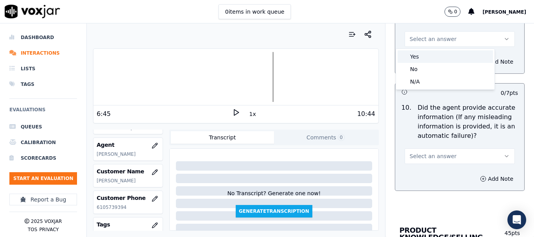
click at [418, 54] on div "Yes" at bounding box center [444, 56] width 95 height 13
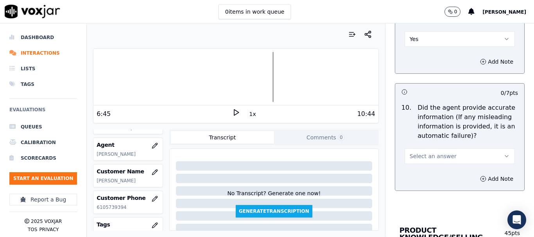
click at [426, 156] on span "Select an answer" at bounding box center [433, 156] width 47 height 8
drag, startPoint x: 426, startPoint y: 156, endPoint x: 421, endPoint y: 175, distance: 20.2
click at [421, 175] on div "Yes" at bounding box center [444, 174] width 95 height 13
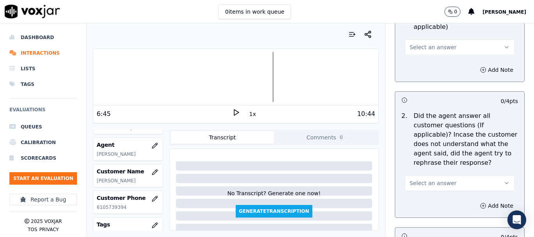
scroll to position [1274, 0]
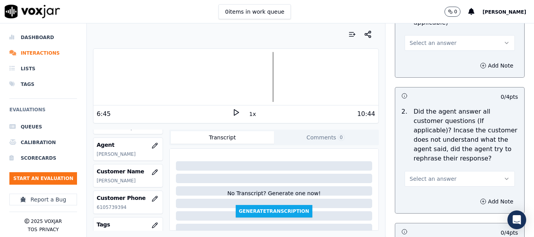
click at [412, 39] on span "Select an answer" at bounding box center [433, 43] width 47 height 8
drag, startPoint x: 412, startPoint y: 35, endPoint x: 428, endPoint y: 68, distance: 36.2
click at [416, 50] on div "Yes" at bounding box center [444, 53] width 95 height 13
click at [434, 171] on button "Select an answer" at bounding box center [459, 179] width 110 height 16
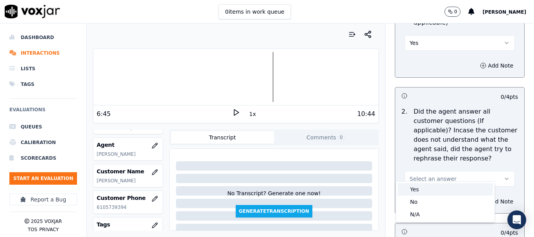
click at [432, 191] on div "Yes" at bounding box center [444, 189] width 95 height 13
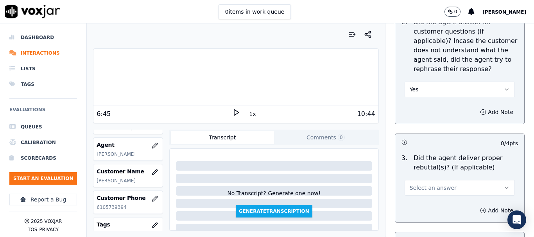
scroll to position [1509, 0]
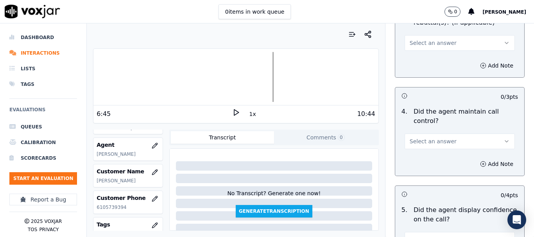
click at [419, 39] on span "Select an answer" at bounding box center [433, 43] width 47 height 8
click at [427, 50] on div "Yes" at bounding box center [444, 53] width 95 height 13
drag, startPoint x: 428, startPoint y: 131, endPoint x: 429, endPoint y: 136, distance: 5.9
click at [428, 134] on button "Select an answer" at bounding box center [459, 142] width 110 height 16
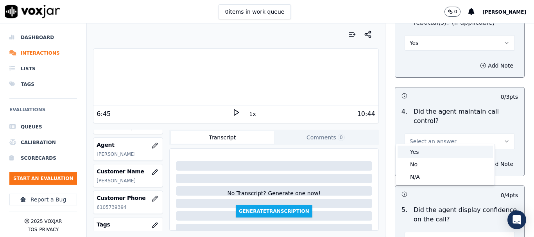
click at [424, 151] on div "Yes" at bounding box center [444, 152] width 95 height 13
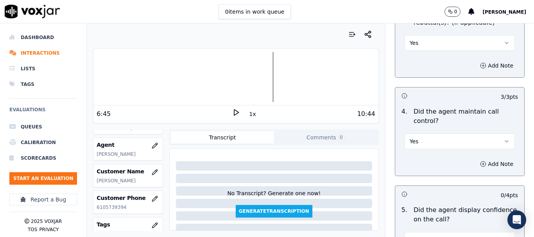
scroll to position [1704, 0]
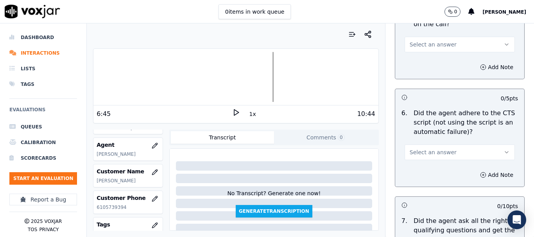
click at [415, 37] on button "Select an answer" at bounding box center [459, 45] width 110 height 16
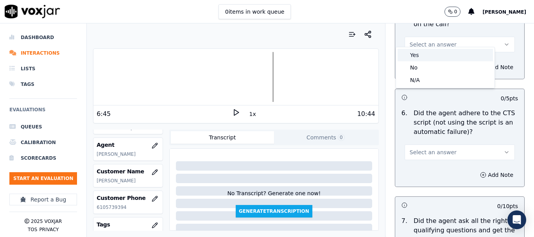
click at [419, 53] on div "Yes" at bounding box center [444, 55] width 95 height 13
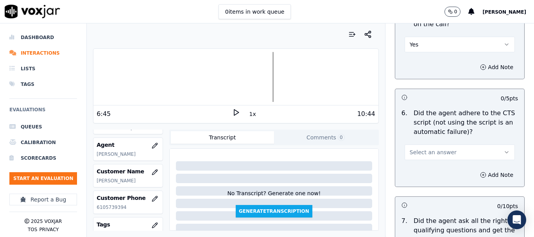
click at [445, 145] on button "Select an answer" at bounding box center [459, 153] width 110 height 16
click at [439, 165] on div "Yes" at bounding box center [444, 163] width 95 height 13
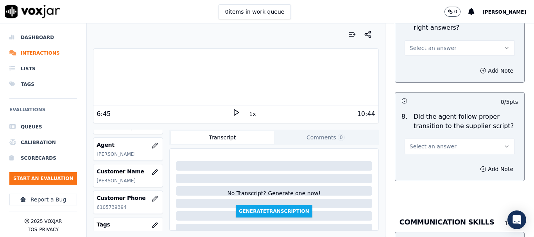
scroll to position [1939, 0]
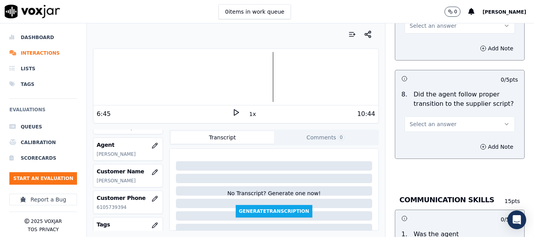
click at [413, 24] on button "Select an answer" at bounding box center [459, 26] width 110 height 16
click at [415, 34] on div "Yes" at bounding box center [444, 36] width 95 height 13
click at [431, 120] on span "Select an answer" at bounding box center [433, 124] width 47 height 8
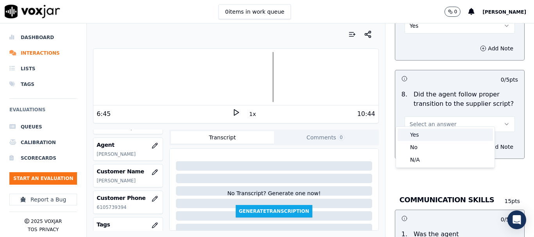
drag, startPoint x: 433, startPoint y: 138, endPoint x: 430, endPoint y: 145, distance: 7.0
click at [433, 138] on div "Yes" at bounding box center [444, 135] width 95 height 13
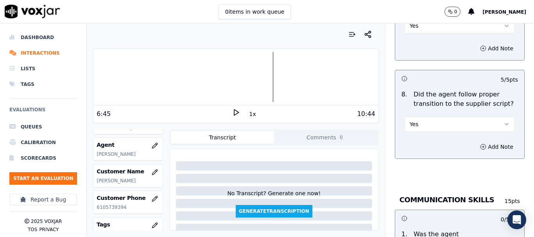
scroll to position [2056, 0]
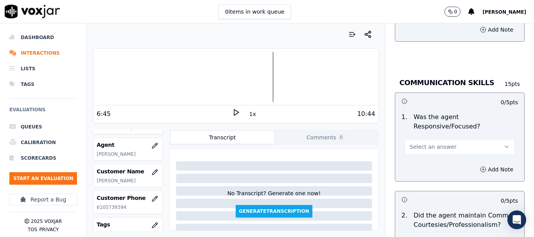
click at [428, 143] on span "Select an answer" at bounding box center [433, 147] width 47 height 8
click at [429, 159] on div "Yes" at bounding box center [444, 157] width 95 height 13
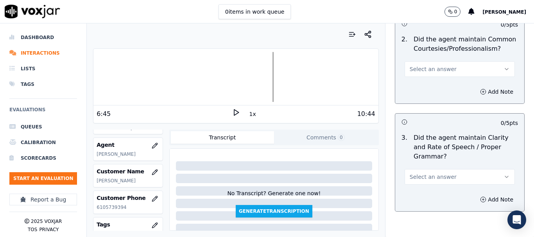
scroll to position [2251, 0]
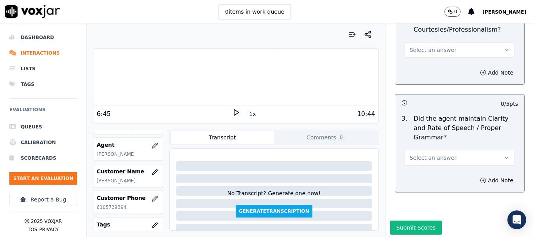
click at [417, 46] on span "Select an answer" at bounding box center [433, 50] width 47 height 8
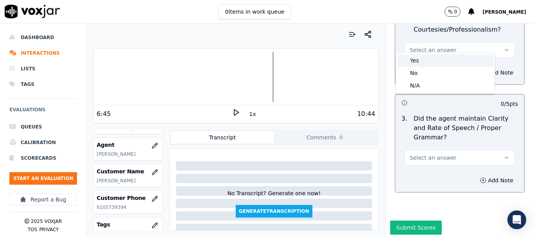
click at [423, 57] on div "Yes" at bounding box center [444, 60] width 95 height 13
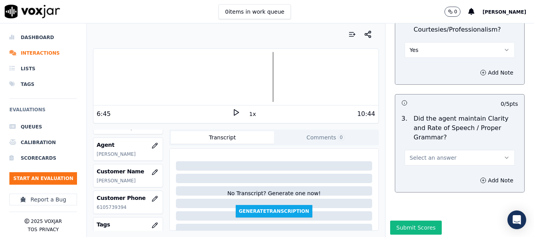
drag, startPoint x: 441, startPoint y: 149, endPoint x: 440, endPoint y: 157, distance: 7.5
click at [441, 150] on button "Select an answer" at bounding box center [459, 158] width 110 height 16
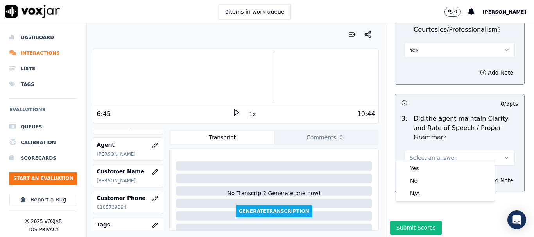
click at [431, 162] on div "Yes No N/A" at bounding box center [445, 181] width 98 height 41
drag, startPoint x: 431, startPoint y: 170, endPoint x: 428, endPoint y: 183, distance: 12.9
click at [431, 170] on div "Yes" at bounding box center [444, 168] width 95 height 13
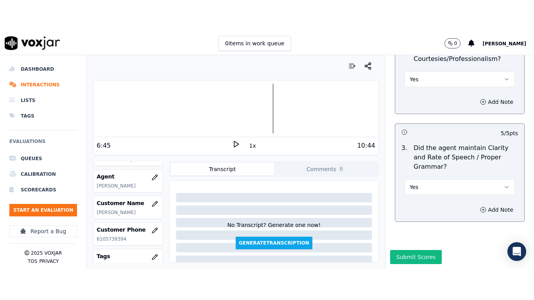
scroll to position [2267, 0]
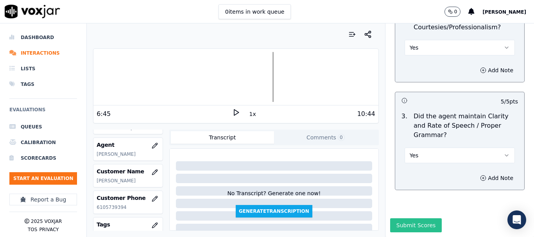
click at [406, 218] on button "Submit Scores" at bounding box center [416, 225] width 52 height 14
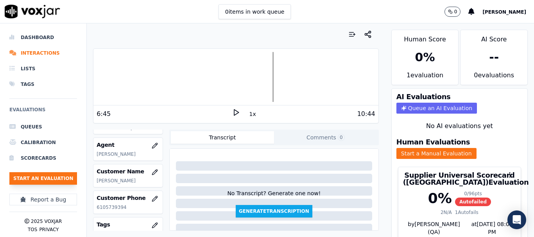
click at [66, 176] on button "Start an Evaluation" at bounding box center [43, 178] width 68 height 13
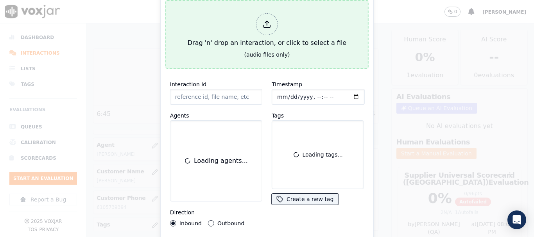
click at [217, 31] on div "Drag 'n' drop an interaction, or click to select a file" at bounding box center [266, 30] width 165 height 41
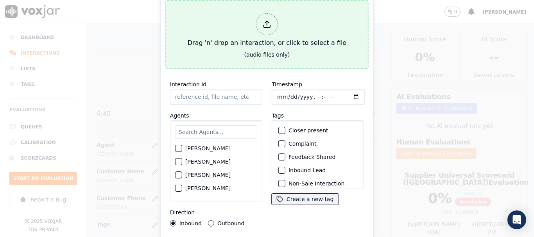
type input "20250822-172513_2163925150-all.mp3"
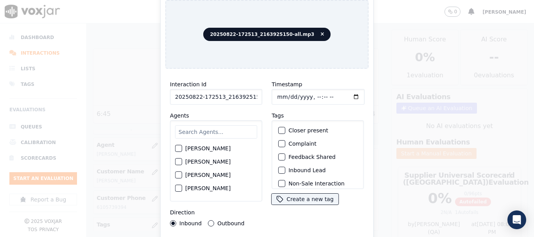
click at [213, 131] on input "text" at bounding box center [216, 131] width 82 height 13
type input "ca"
click at [216, 146] on label "[PERSON_NAME]" at bounding box center [207, 148] width 45 height 5
click at [182, 145] on button "[PERSON_NAME]" at bounding box center [178, 148] width 7 height 7
click at [279, 92] on input "Timestamp" at bounding box center [318, 97] width 93 height 16
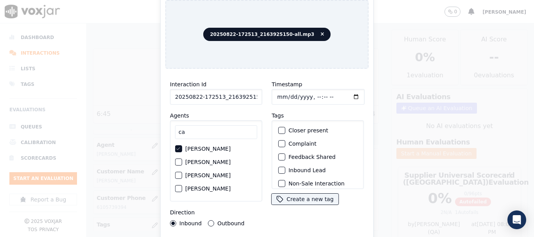
type input "[DATE]T14:49"
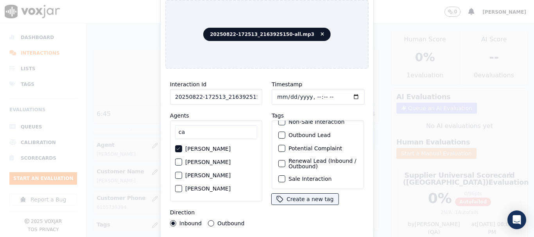
click at [310, 176] on label "Sale Interaction" at bounding box center [309, 178] width 43 height 5
click at [285, 175] on button "Sale Interaction" at bounding box center [281, 178] width 7 height 7
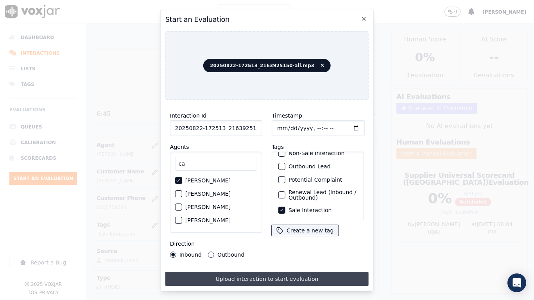
click at [280, 237] on button "Upload interaction to start evaluation" at bounding box center [266, 279] width 203 height 14
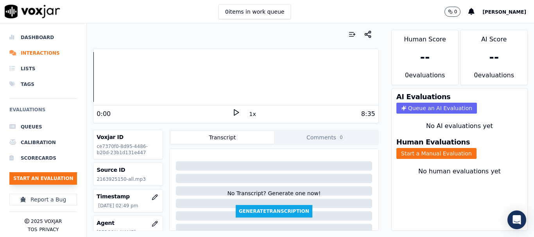
click at [59, 180] on button "Start an Evaluation" at bounding box center [43, 178] width 68 height 13
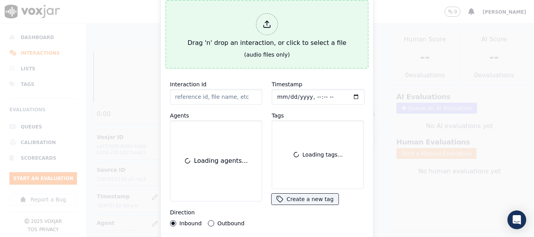
click at [227, 45] on div "Drag 'n' drop an interaction, or click to select a file" at bounding box center [266, 30] width 165 height 41
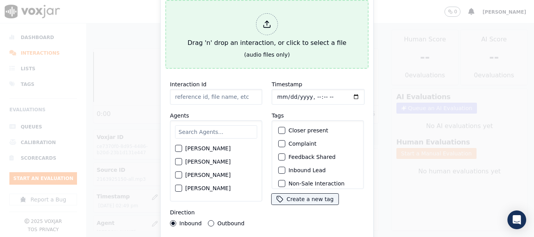
type input "20250822-161919_8147377582-all.mp3"
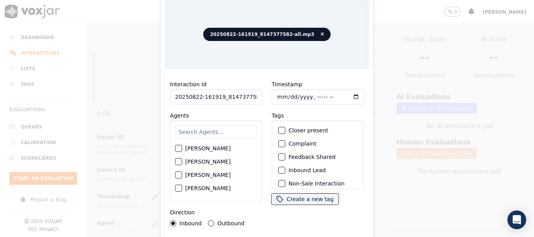
click at [216, 132] on input "text" at bounding box center [216, 131] width 82 height 13
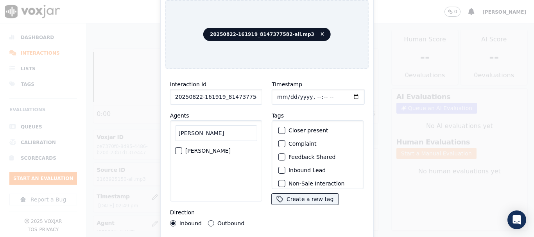
type input "[PERSON_NAME]"
click at [213, 148] on label "[PERSON_NAME]" at bounding box center [207, 150] width 45 height 5
click at [182, 148] on button "[PERSON_NAME]" at bounding box center [178, 150] width 7 height 7
click at [277, 92] on input "Timestamp" at bounding box center [318, 97] width 93 height 16
type input "[DATE]T15:03"
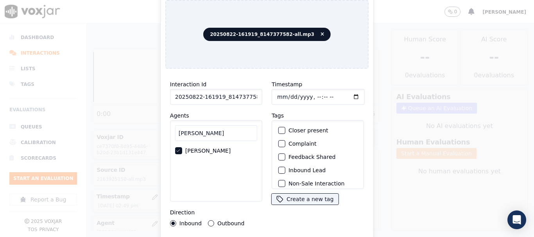
scroll to position [68, 0]
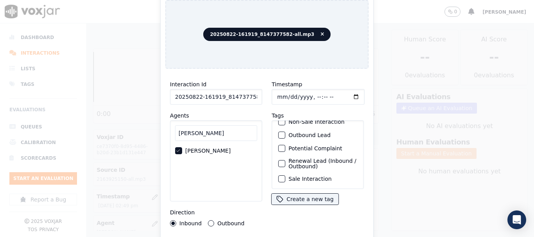
click at [300, 176] on label "Sale Interaction" at bounding box center [309, 178] width 43 height 5
click at [285, 175] on button "Sale Interaction" at bounding box center [281, 178] width 7 height 7
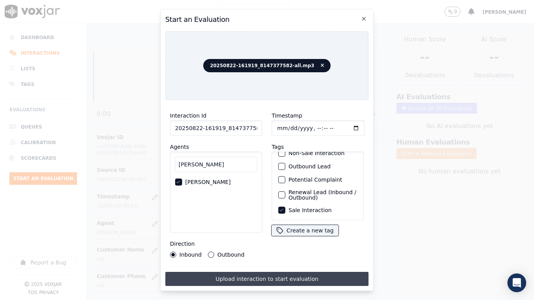
click at [286, 237] on button "Upload interaction to start evaluation" at bounding box center [266, 279] width 203 height 14
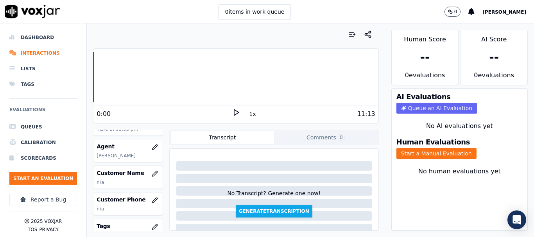
scroll to position [78, 0]
click at [156, 171] on icon "button" at bounding box center [156, 170] width 1 height 1
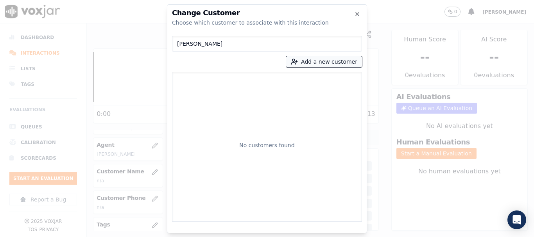
type input "[PERSON_NAME]"
click at [312, 57] on button "Add a new customer" at bounding box center [324, 61] width 76 height 11
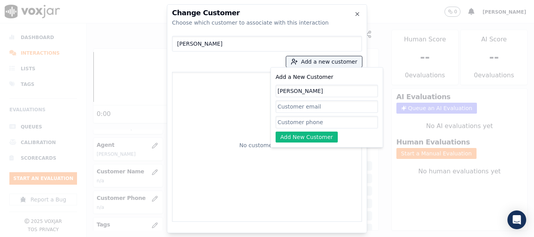
type input "[PERSON_NAME]"
drag, startPoint x: 304, startPoint y: 124, endPoint x: 244, endPoint y: 15, distance: 124.9
click at [304, 124] on input "Add a New Customer" at bounding box center [326, 122] width 102 height 13
paste input "8147377582"
type input "8147377582"
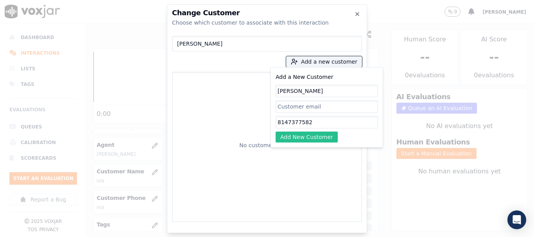
click at [305, 136] on button "Add New Customer" at bounding box center [306, 137] width 62 height 11
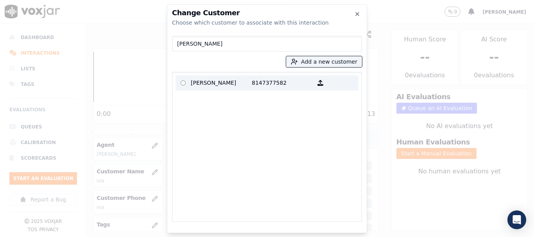
click at [195, 80] on p "[PERSON_NAME]" at bounding box center [221, 83] width 61 height 12
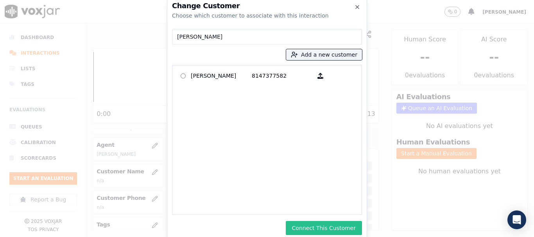
click at [321, 229] on button "Connect This Customer" at bounding box center [324, 228] width 76 height 14
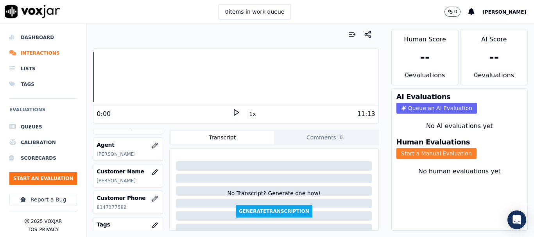
click at [423, 156] on button "Start a Manual Evaluation" at bounding box center [436, 153] width 80 height 11
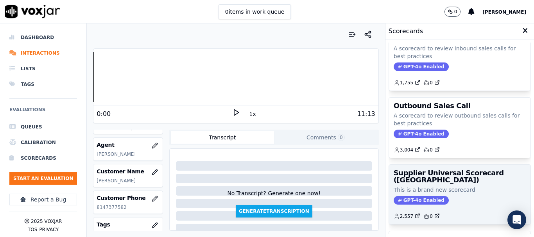
click at [430, 181] on h3 "Supplier Universal Scorecard ([GEOGRAPHIC_DATA])" at bounding box center [460, 177] width 132 height 14
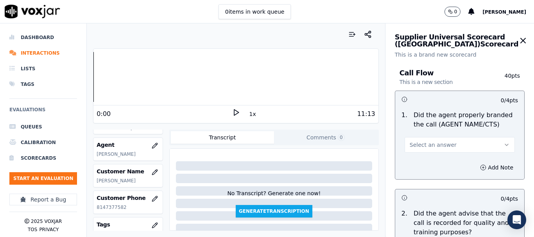
click at [442, 141] on button "Select an answer" at bounding box center [459, 145] width 110 height 16
click at [433, 165] on div "Yes" at bounding box center [444, 162] width 95 height 13
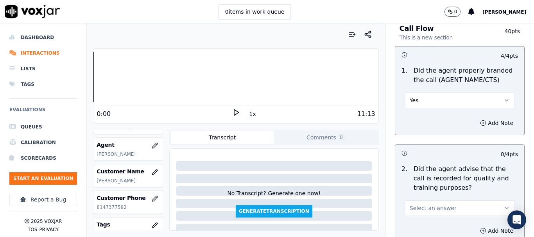
scroll to position [234, 0]
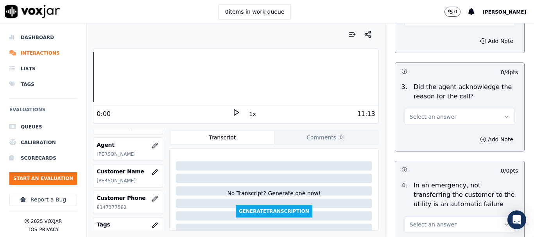
click at [419, 24] on button "Select an answer" at bounding box center [459, 19] width 110 height 16
click at [422, 32] on div "Yes" at bounding box center [444, 36] width 95 height 13
click at [437, 113] on button "Select an answer" at bounding box center [459, 117] width 110 height 16
click at [431, 137] on div "Yes" at bounding box center [444, 134] width 95 height 13
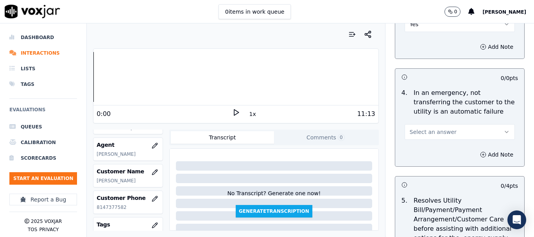
scroll to position [430, 0]
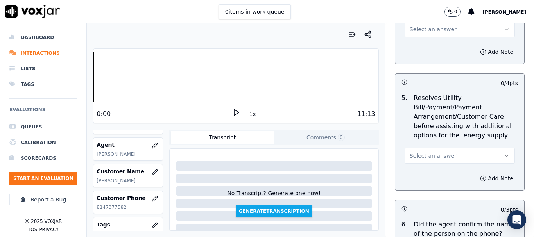
click at [417, 27] on span "Select an answer" at bounding box center [433, 29] width 47 height 8
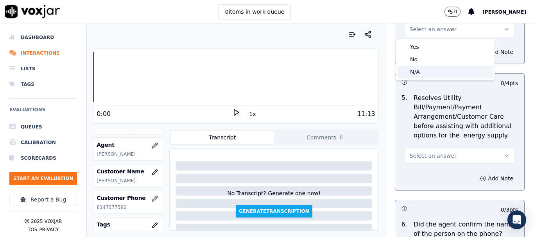
click at [426, 67] on div "N/A" at bounding box center [444, 72] width 95 height 13
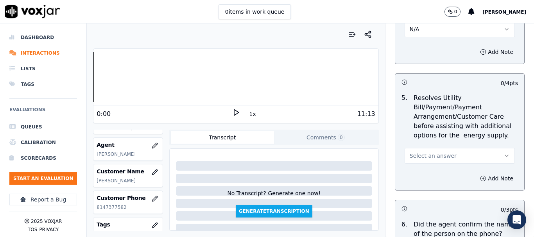
click at [422, 159] on span "Select an answer" at bounding box center [433, 156] width 47 height 8
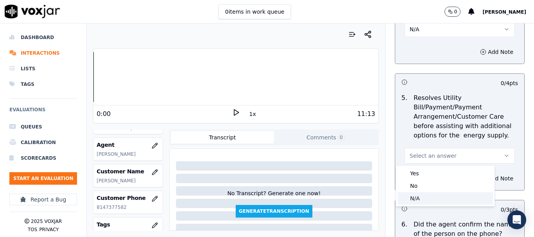
click at [420, 198] on div "N/A" at bounding box center [444, 198] width 95 height 13
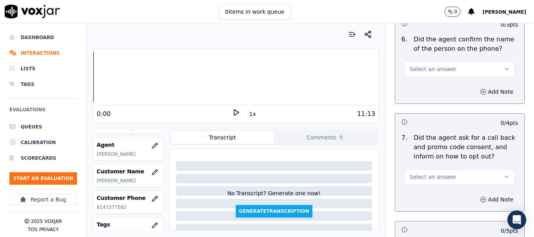
scroll to position [625, 0]
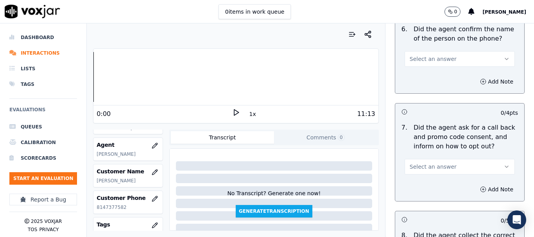
click at [411, 56] on span "Select an answer" at bounding box center [433, 59] width 47 height 8
click at [417, 77] on div "Yes" at bounding box center [444, 76] width 95 height 13
click at [438, 165] on span "Select an answer" at bounding box center [433, 167] width 47 height 8
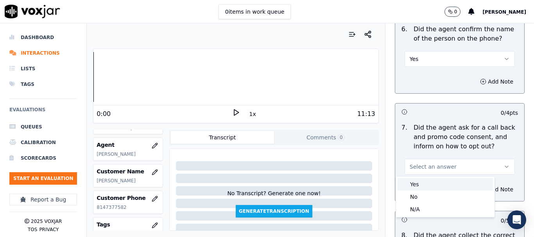
click at [432, 185] on div "Yes" at bounding box center [444, 184] width 95 height 13
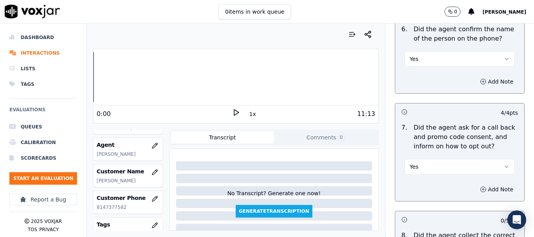
scroll to position [782, 0]
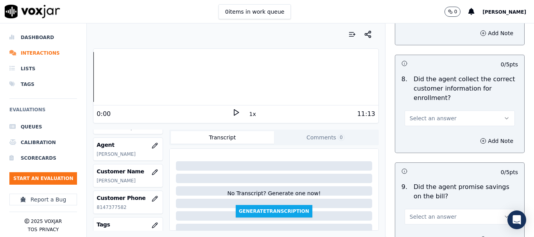
click at [428, 119] on span "Select an answer" at bounding box center [433, 118] width 47 height 8
click at [431, 134] on div "Yes" at bounding box center [444, 136] width 95 height 13
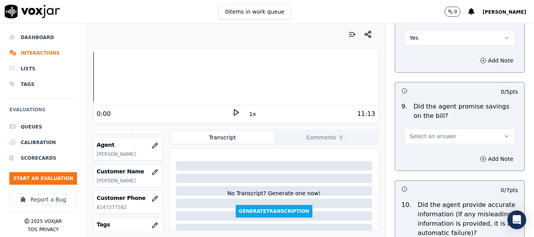
scroll to position [899, 0]
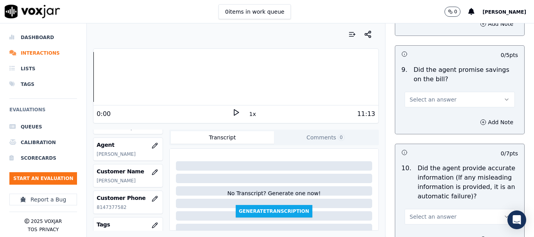
click at [424, 98] on span "Select an answer" at bounding box center [433, 100] width 47 height 8
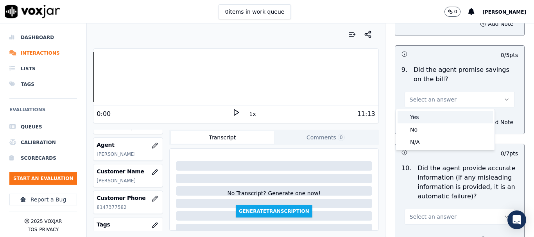
click at [428, 115] on div "Yes" at bounding box center [444, 117] width 95 height 13
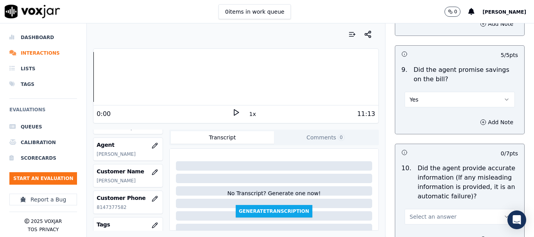
scroll to position [1016, 0]
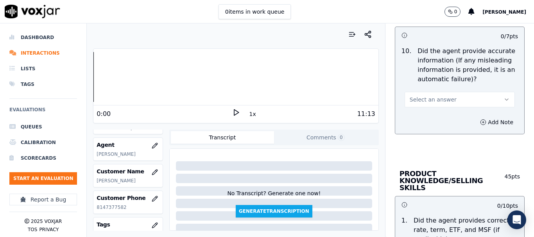
click at [429, 98] on span "Select an answer" at bounding box center [433, 100] width 47 height 8
click at [431, 114] on div "Yes" at bounding box center [444, 117] width 95 height 13
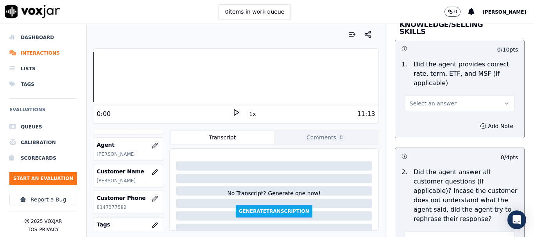
click at [421, 100] on span "Select an answer" at bounding box center [433, 104] width 47 height 8
click at [428, 113] on div "Yes" at bounding box center [444, 114] width 95 height 13
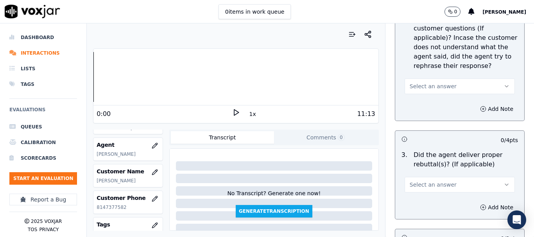
scroll to position [1329, 0]
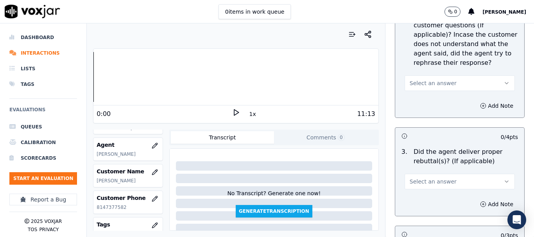
click at [430, 79] on span "Select an answer" at bounding box center [433, 83] width 47 height 8
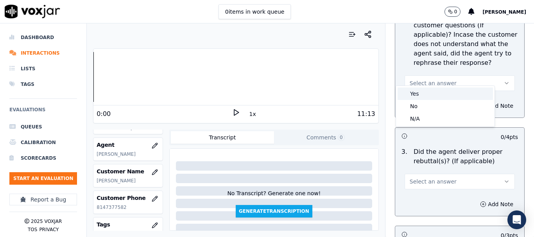
click at [431, 98] on div "Yes" at bounding box center [444, 94] width 95 height 13
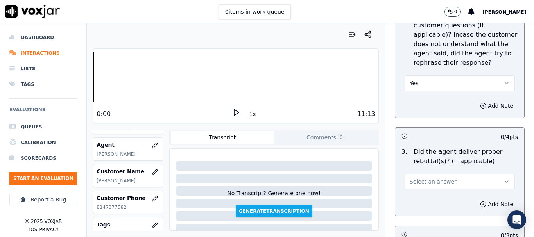
click at [422, 178] on span "Select an answer" at bounding box center [433, 182] width 47 height 8
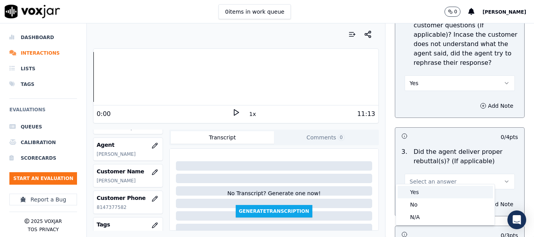
click at [421, 193] on div "Yes" at bounding box center [444, 192] width 95 height 13
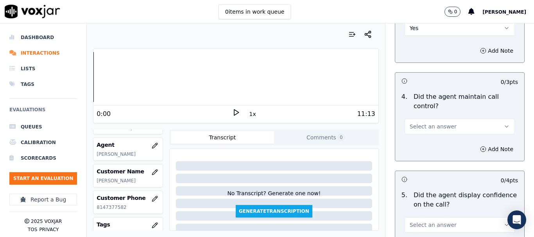
scroll to position [1485, 0]
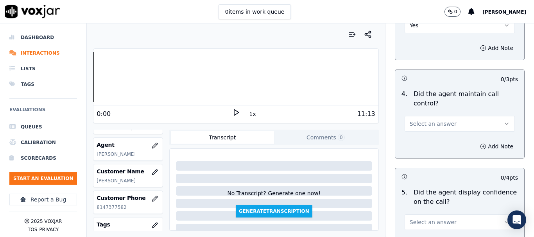
click at [421, 120] on span "Select an answer" at bounding box center [433, 124] width 47 height 8
click at [426, 135] on div "Yes" at bounding box center [444, 134] width 95 height 13
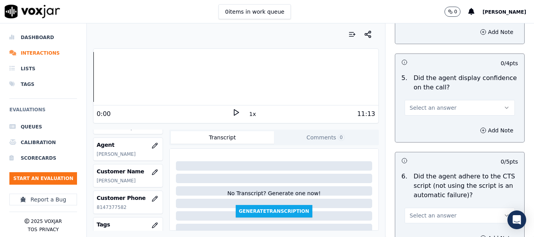
scroll to position [1602, 0]
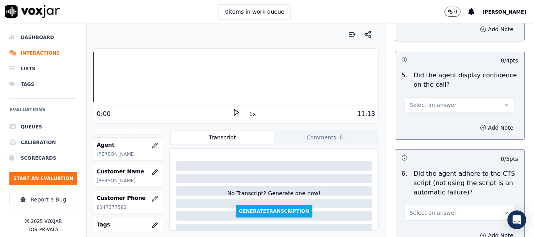
click at [417, 101] on span "Select an answer" at bounding box center [433, 105] width 47 height 8
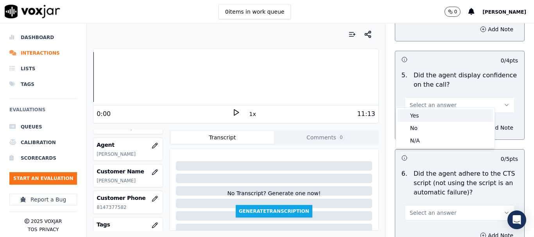
click at [422, 114] on div "Yes" at bounding box center [444, 115] width 95 height 13
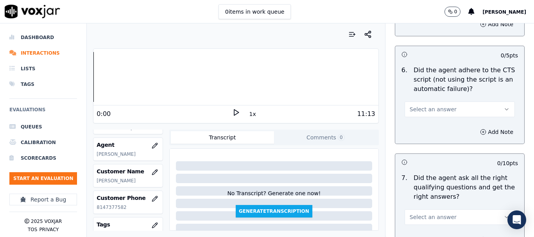
scroll to position [1719, 0]
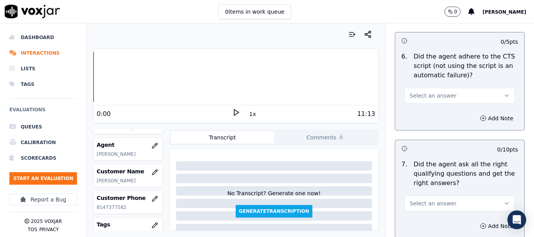
click at [417, 92] on span "Select an answer" at bounding box center [433, 96] width 47 height 8
click at [419, 106] on div "Yes" at bounding box center [444, 106] width 95 height 13
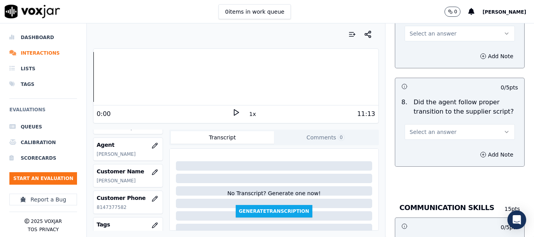
scroll to position [1876, 0]
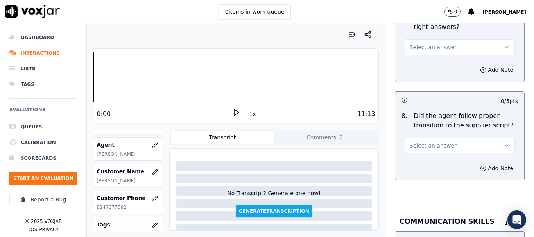
click at [418, 43] on span "Select an answer" at bounding box center [433, 47] width 47 height 8
drag, startPoint x: 419, startPoint y: 57, endPoint x: 422, endPoint y: 64, distance: 7.4
click at [419, 56] on div "Yes" at bounding box center [444, 58] width 95 height 13
click at [422, 142] on span "Select an answer" at bounding box center [433, 146] width 47 height 8
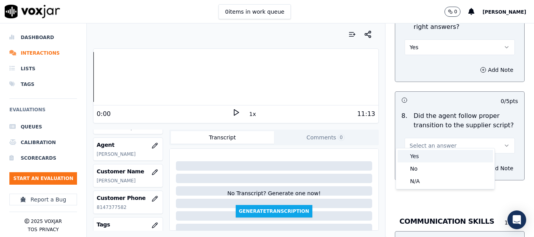
click at [417, 156] on div "Yes" at bounding box center [444, 156] width 95 height 13
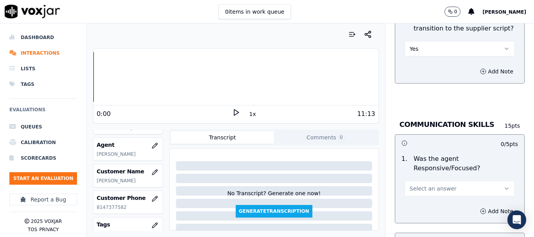
scroll to position [1993, 0]
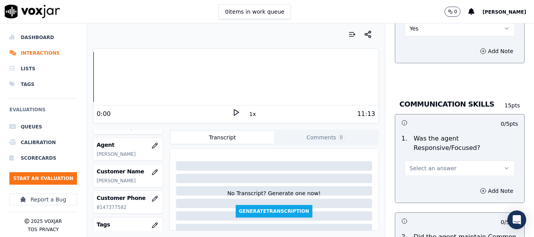
click at [426, 165] on span "Select an answer" at bounding box center [433, 169] width 47 height 8
click at [423, 181] on div "Yes" at bounding box center [444, 179] width 95 height 13
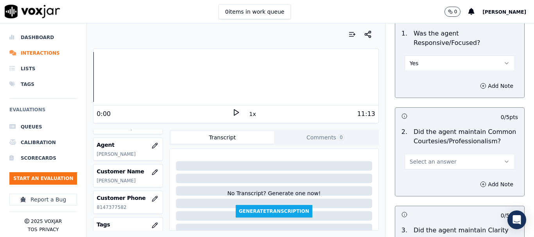
scroll to position [2149, 0]
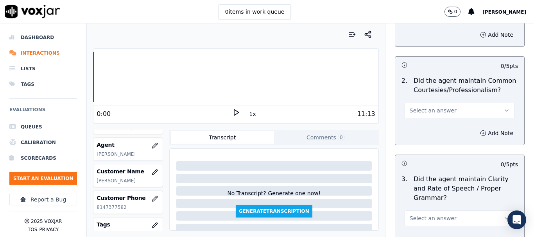
click at [416, 107] on span "Select an answer" at bounding box center [433, 111] width 47 height 8
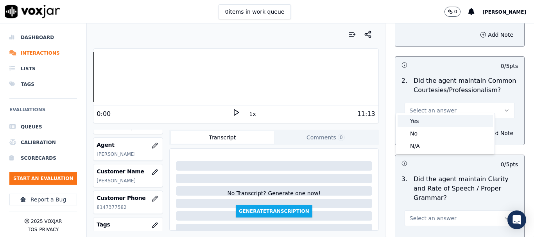
click at [418, 118] on div "Yes" at bounding box center [444, 121] width 95 height 13
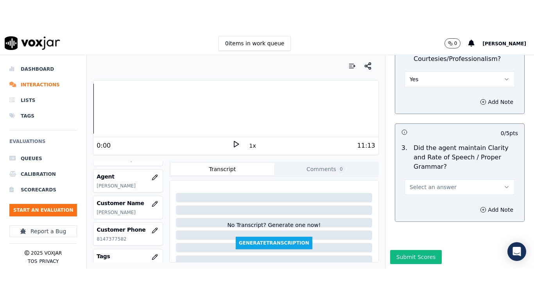
scroll to position [2225, 0]
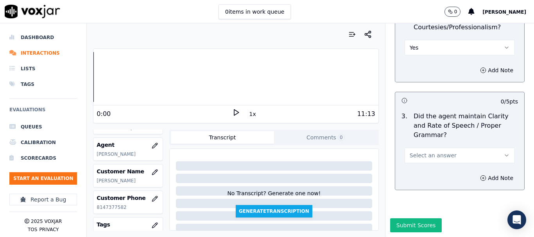
click at [420, 152] on span "Select an answer" at bounding box center [433, 156] width 47 height 8
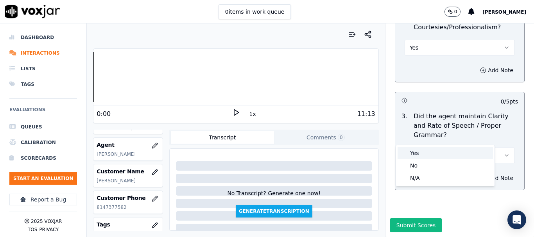
click at [422, 152] on div "Yes" at bounding box center [444, 153] width 95 height 13
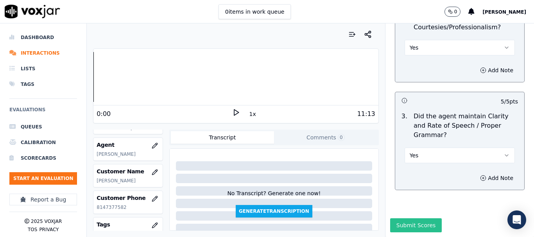
click at [407, 218] on button "Submit Scores" at bounding box center [416, 225] width 52 height 14
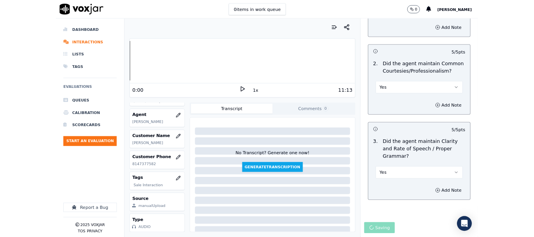
scroll to position [2162, 0]
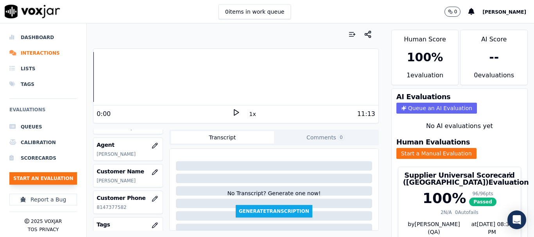
click at [50, 178] on button "Start an Evaluation" at bounding box center [43, 178] width 68 height 13
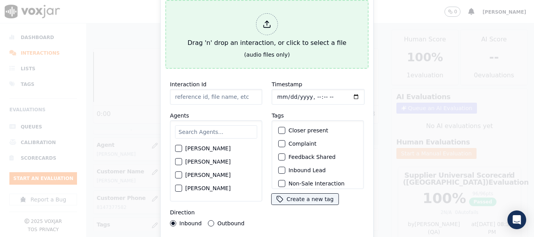
click at [225, 41] on div "Drag 'n' drop an interaction, or click to select a file" at bounding box center [266, 30] width 165 height 41
type input "20250822-170629_5134183427-all.mp3"
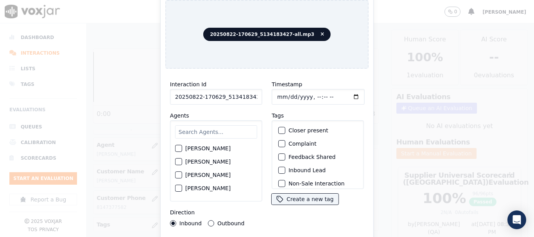
click at [207, 129] on input "text" at bounding box center [216, 131] width 82 height 13
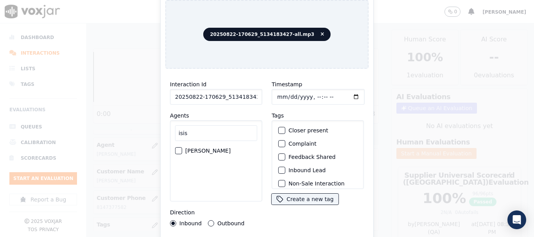
type input "isis"
click at [199, 149] on label "[PERSON_NAME]" at bounding box center [207, 150] width 45 height 5
click at [182, 149] on button "[PERSON_NAME]" at bounding box center [178, 150] width 7 height 7
click at [275, 96] on input "Timestamp" at bounding box center [318, 97] width 93 height 16
type input "[DATE]T15:15"
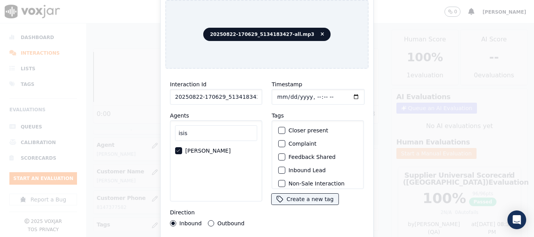
scroll to position [68, 0]
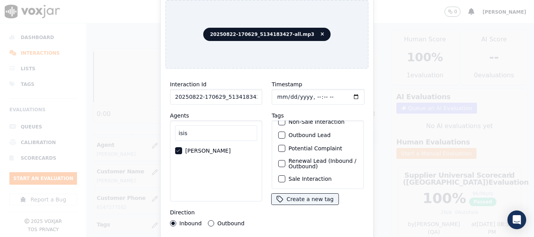
click at [315, 176] on label "Sale Interaction" at bounding box center [309, 178] width 43 height 5
click at [285, 175] on button "Sale Interaction" at bounding box center [281, 178] width 7 height 7
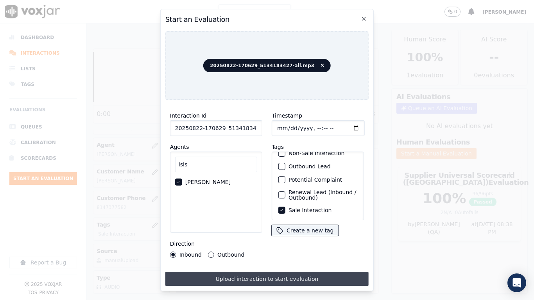
click at [288, 237] on button "Upload interaction to start evaluation" at bounding box center [266, 279] width 203 height 14
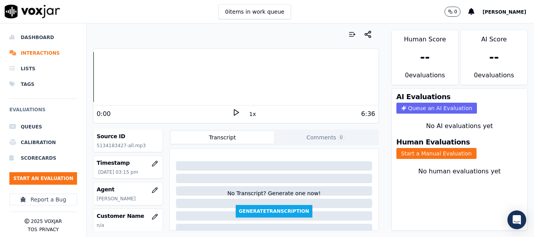
scroll to position [117, 0]
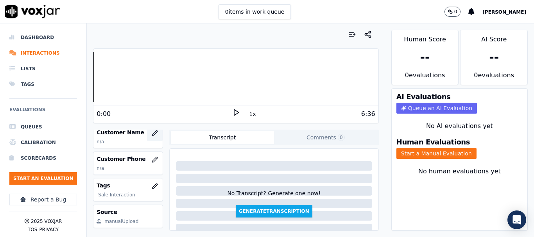
click at [152, 134] on icon "button" at bounding box center [154, 133] width 5 height 5
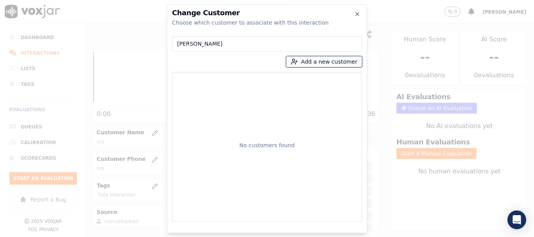
type input "[PERSON_NAME]"
click at [327, 65] on button "Add a new customer" at bounding box center [324, 61] width 76 height 11
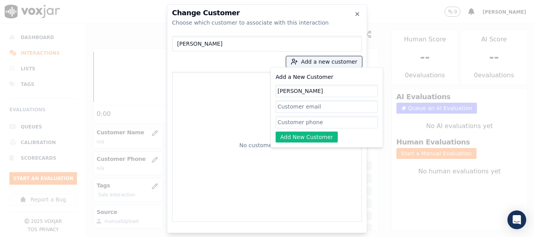
type input "[PERSON_NAME]"
drag, startPoint x: 304, startPoint y: 123, endPoint x: 256, endPoint y: 57, distance: 82.3
click at [304, 123] on input "Add a New Customer" at bounding box center [326, 122] width 102 height 13
paste input "5134183427"
type input "5134183427"
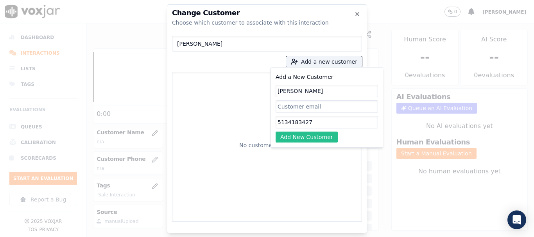
click at [302, 136] on button "Add New Customer" at bounding box center [306, 137] width 62 height 11
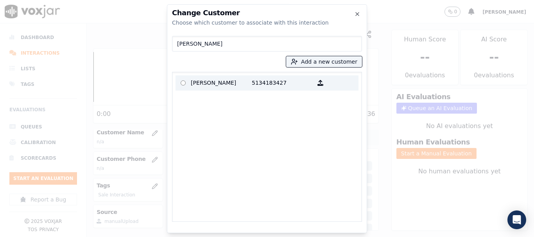
click at [208, 84] on p "[PERSON_NAME]" at bounding box center [221, 83] width 61 height 12
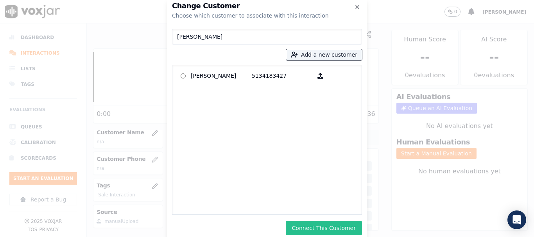
click at [311, 225] on button "Connect This Customer" at bounding box center [324, 228] width 76 height 14
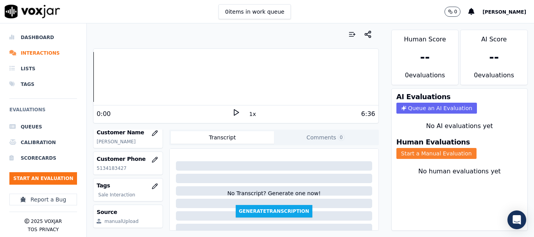
click at [419, 155] on button "Start a Manual Evaluation" at bounding box center [436, 153] width 80 height 11
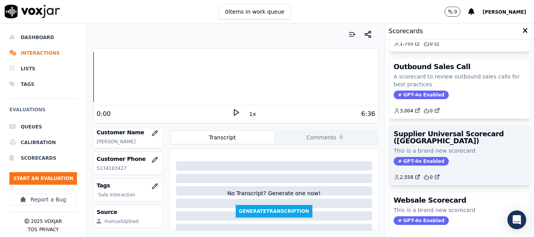
click at [445, 145] on div "Supplier Universal Scorecard ([GEOGRAPHIC_DATA]) This is a brand new scorecard …" at bounding box center [459, 155] width 141 height 59
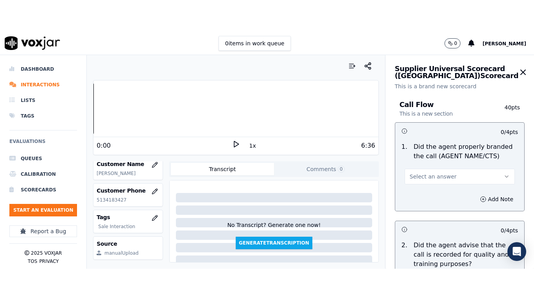
scroll to position [98, 0]
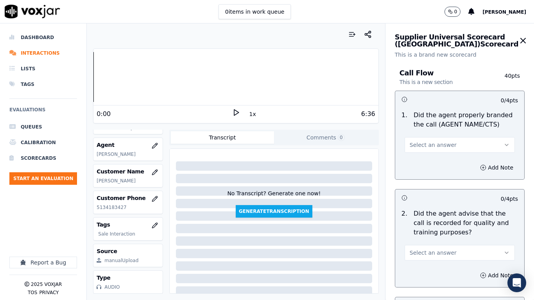
drag, startPoint x: 440, startPoint y: 142, endPoint x: 440, endPoint y: 146, distance: 4.3
click at [440, 143] on span "Select an answer" at bounding box center [433, 145] width 47 height 8
click at [438, 161] on div "Yes" at bounding box center [444, 162] width 95 height 13
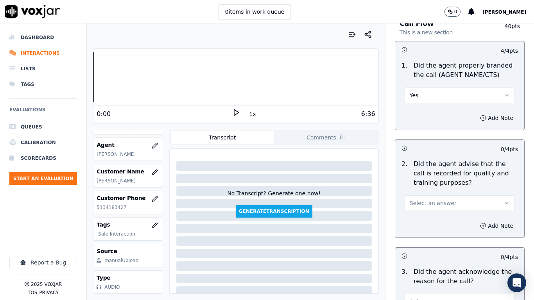
scroll to position [156, 0]
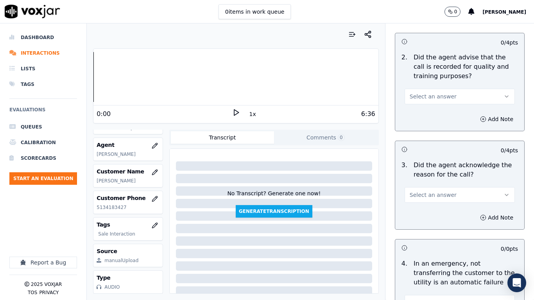
click at [433, 97] on span "Select an answer" at bounding box center [433, 97] width 47 height 8
click at [430, 113] on div "Yes" at bounding box center [444, 114] width 95 height 13
click at [438, 197] on span "Select an answer" at bounding box center [433, 195] width 47 height 8
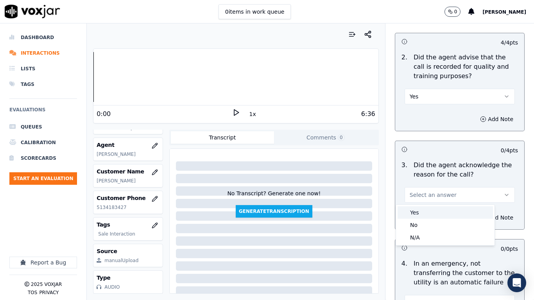
click at [431, 215] on div "Yes" at bounding box center [444, 212] width 95 height 13
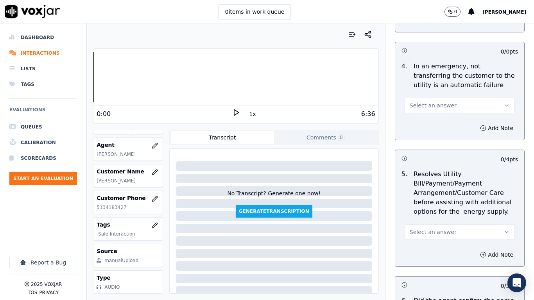
scroll to position [391, 0]
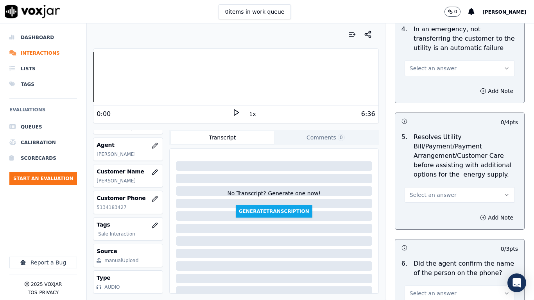
click at [426, 67] on span "Select an answer" at bounding box center [433, 68] width 47 height 8
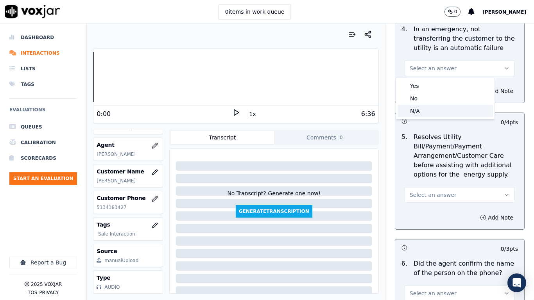
click at [427, 114] on div "N/A" at bounding box center [444, 111] width 95 height 13
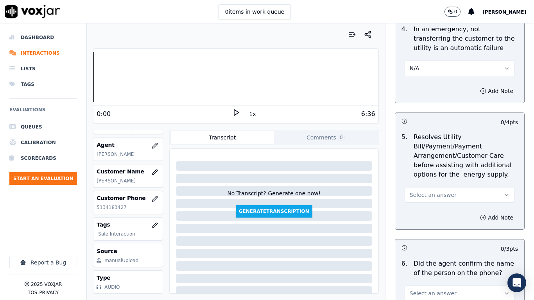
click at [428, 196] on span "Select an answer" at bounding box center [433, 195] width 47 height 8
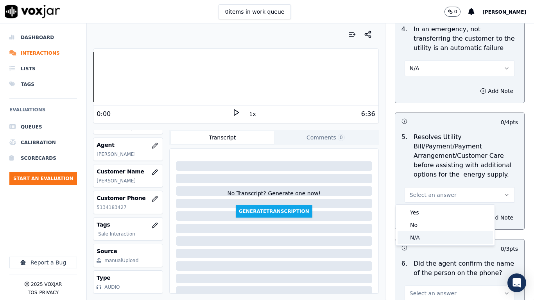
click at [426, 237] on div "N/A" at bounding box center [444, 237] width 95 height 13
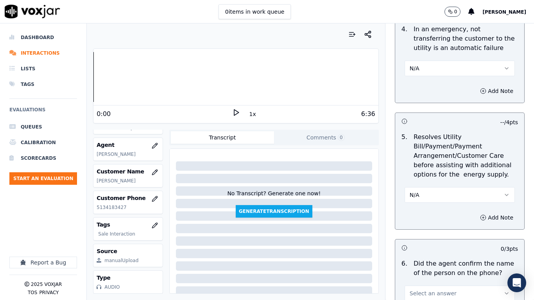
scroll to position [586, 0]
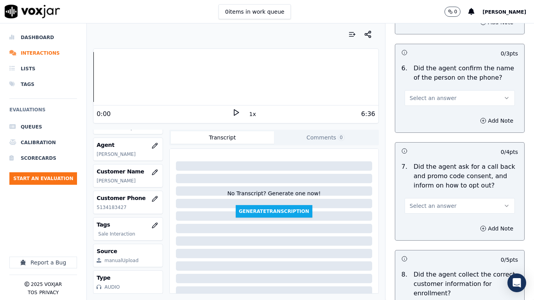
click at [428, 95] on span "Select an answer" at bounding box center [433, 98] width 47 height 8
drag, startPoint x: 430, startPoint y: 113, endPoint x: 451, endPoint y: 189, distance: 78.6
click at [430, 114] on div "Yes" at bounding box center [444, 115] width 95 height 13
click at [444, 200] on button "Select an answer" at bounding box center [459, 206] width 110 height 16
click at [433, 224] on div "Yes" at bounding box center [444, 223] width 95 height 13
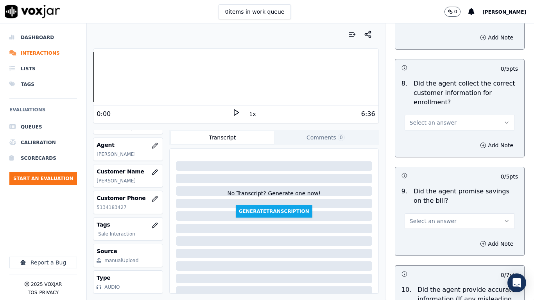
scroll to position [782, 0]
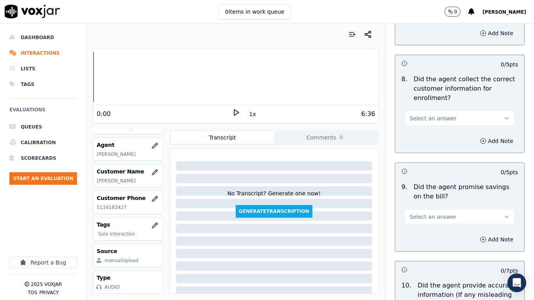
click at [434, 121] on span "Select an answer" at bounding box center [433, 118] width 47 height 8
click at [434, 136] on div "Yes" at bounding box center [444, 136] width 95 height 13
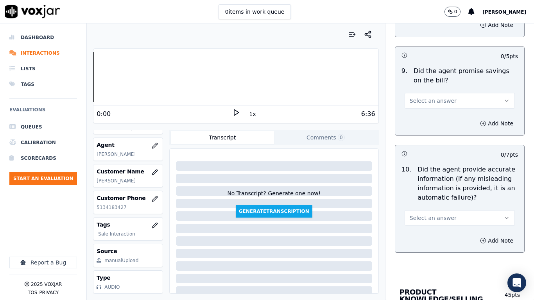
scroll to position [899, 0]
click at [429, 94] on button "Select an answer" at bounding box center [459, 100] width 110 height 16
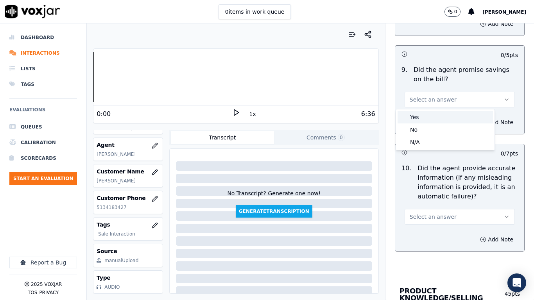
drag, startPoint x: 431, startPoint y: 111, endPoint x: 443, endPoint y: 154, distance: 44.5
click at [431, 112] on div "Yes" at bounding box center [444, 117] width 95 height 13
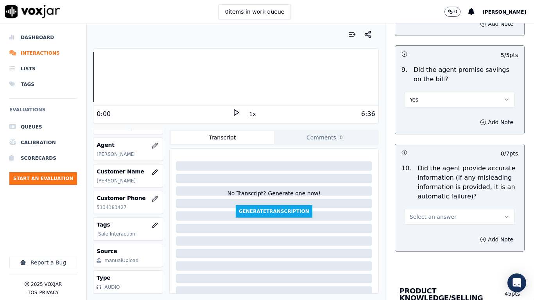
click at [427, 212] on button "Select an answer" at bounding box center [459, 217] width 110 height 16
click at [419, 233] on div "Yes" at bounding box center [444, 234] width 95 height 13
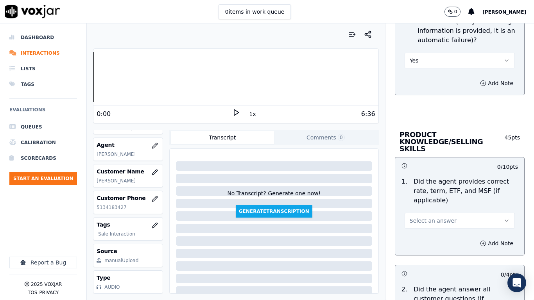
click at [423, 217] on span "Select an answer" at bounding box center [433, 221] width 47 height 8
click at [421, 231] on div "Yes" at bounding box center [444, 231] width 95 height 13
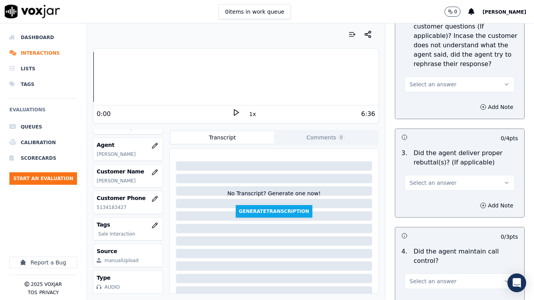
scroll to position [1329, 0]
click at [422, 79] on span "Select an answer" at bounding box center [433, 83] width 47 height 8
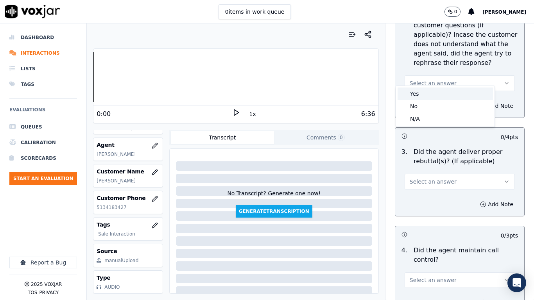
click at [423, 91] on div "Yes" at bounding box center [444, 94] width 95 height 13
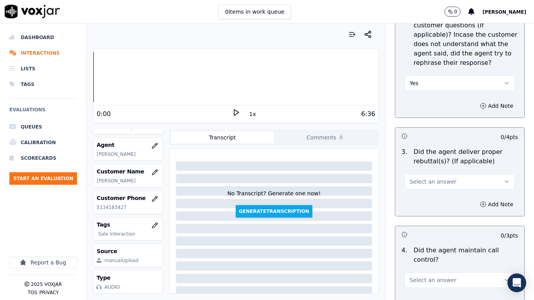
click at [429, 180] on button "Select an answer" at bounding box center [459, 182] width 110 height 16
click at [421, 193] on div "Yes" at bounding box center [444, 192] width 95 height 13
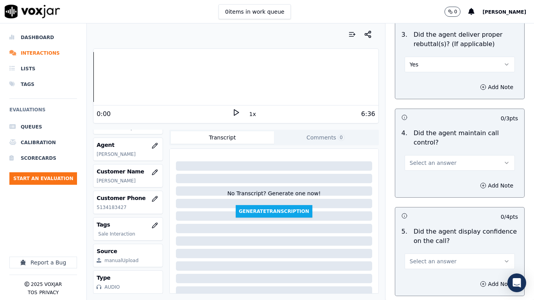
click at [437, 159] on span "Select an answer" at bounding box center [433, 163] width 47 height 8
click at [439, 171] on div "Yes" at bounding box center [444, 173] width 95 height 13
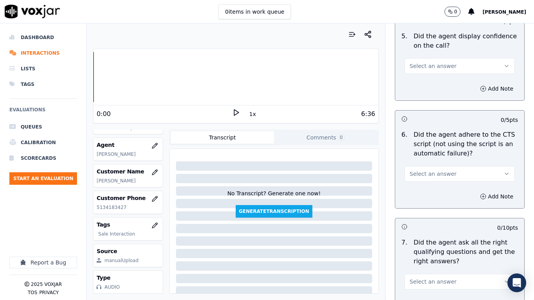
click at [433, 62] on span "Select an answer" at bounding box center [433, 66] width 47 height 8
click at [436, 77] on div "Yes" at bounding box center [444, 76] width 95 height 13
click at [436, 170] on span "Select an answer" at bounding box center [433, 174] width 47 height 8
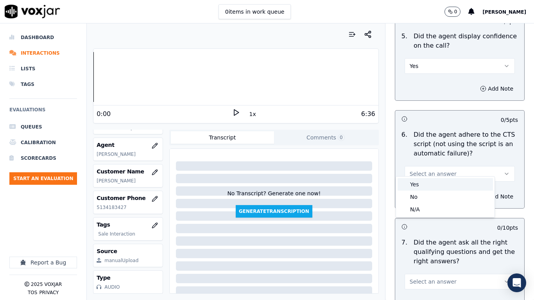
click at [433, 183] on div "Yes" at bounding box center [444, 184] width 95 height 13
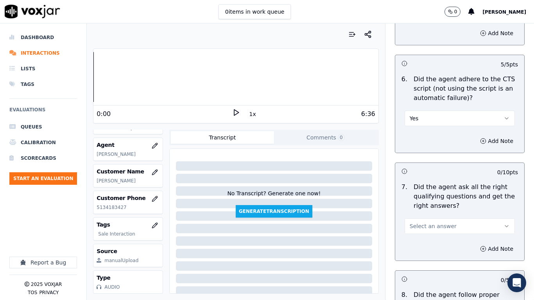
scroll to position [1798, 0]
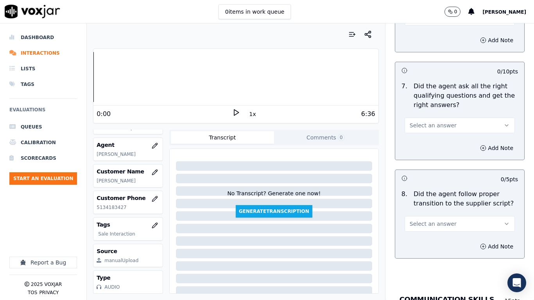
click at [430, 122] on span "Select an answer" at bounding box center [433, 126] width 47 height 8
click at [430, 134] on div "Yes" at bounding box center [444, 136] width 95 height 13
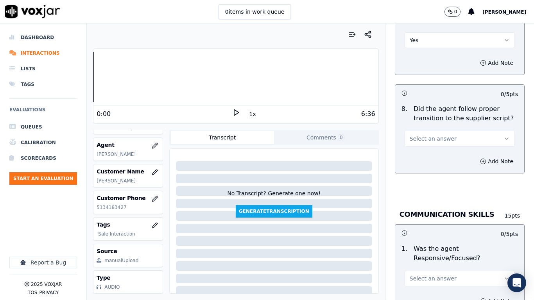
scroll to position [1915, 0]
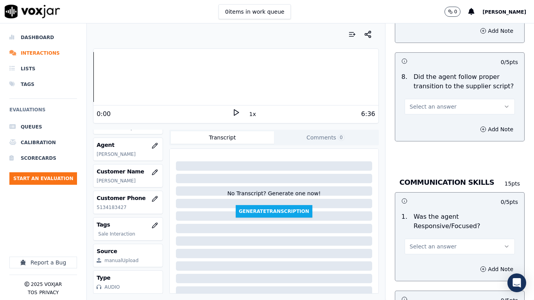
click at [434, 103] on span "Select an answer" at bounding box center [433, 107] width 47 height 8
click at [435, 116] on div "Yes" at bounding box center [444, 117] width 95 height 13
click at [418, 237] on span "Select an answer" at bounding box center [433, 247] width 47 height 8
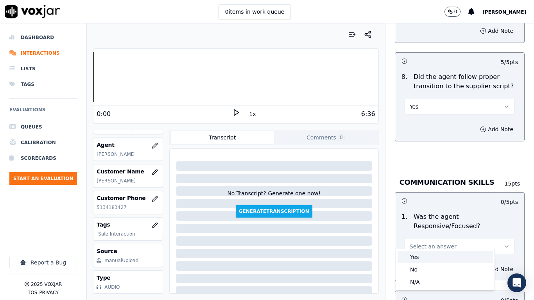
click at [418, 237] on div "Yes" at bounding box center [444, 257] width 95 height 13
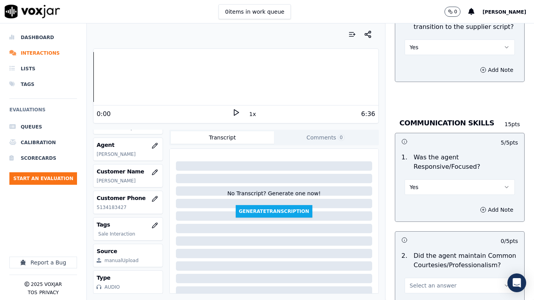
scroll to position [2071, 0]
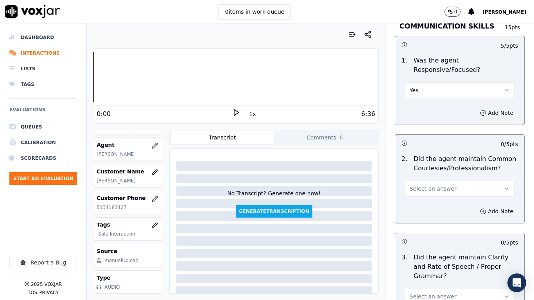
click at [434, 185] on span "Select an answer" at bounding box center [433, 189] width 47 height 8
click at [429, 199] on div "Yes" at bounding box center [444, 199] width 95 height 13
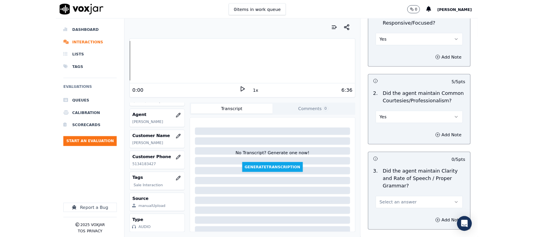
scroll to position [2162, 0]
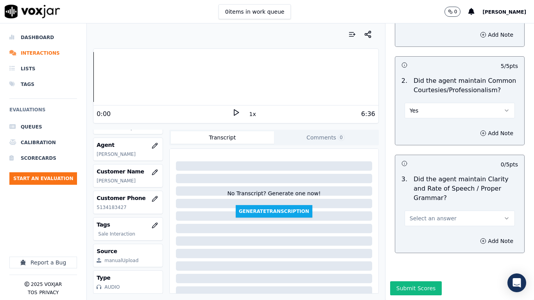
click at [426, 215] on span "Select an answer" at bounding box center [433, 219] width 47 height 8
drag, startPoint x: 422, startPoint y: 215, endPoint x: 420, endPoint y: 266, distance: 51.2
click at [422, 216] on div "Yes" at bounding box center [444, 216] width 95 height 13
click at [405, 237] on button "Submit Scores" at bounding box center [416, 288] width 52 height 14
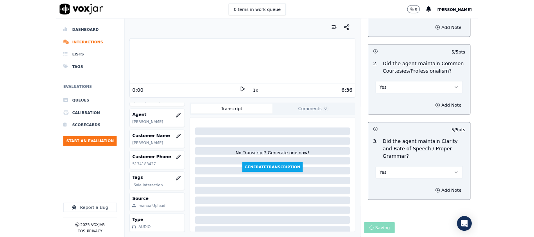
scroll to position [117, 0]
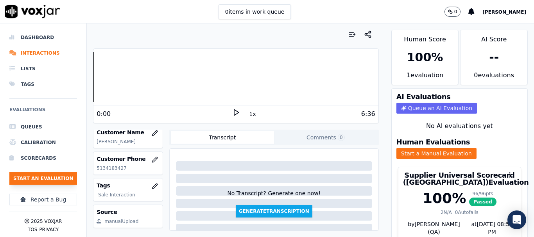
click at [60, 177] on button "Start an Evaluation" at bounding box center [43, 178] width 68 height 13
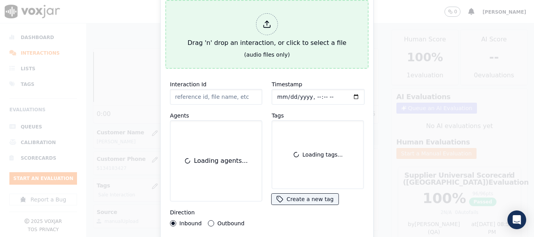
click at [240, 22] on div "Drag 'n' drop an interaction, or click to select a file" at bounding box center [266, 30] width 165 height 41
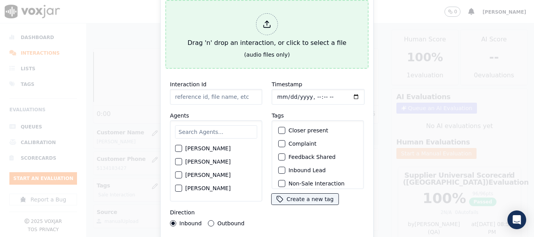
type input "20250822-150009_6108097785-all.mp3"
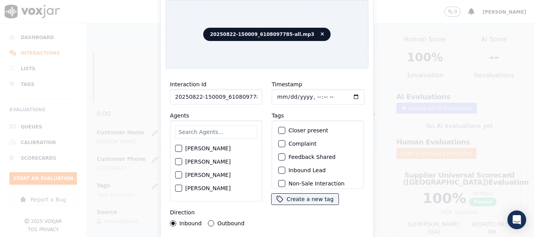
click at [196, 126] on input "text" at bounding box center [216, 131] width 82 height 13
type input "da"
click at [205, 159] on label "[PERSON_NAME]" at bounding box center [207, 161] width 45 height 5
click at [182, 158] on button "[PERSON_NAME]" at bounding box center [178, 161] width 7 height 7
click at [277, 93] on input "Timestamp" at bounding box center [318, 97] width 93 height 16
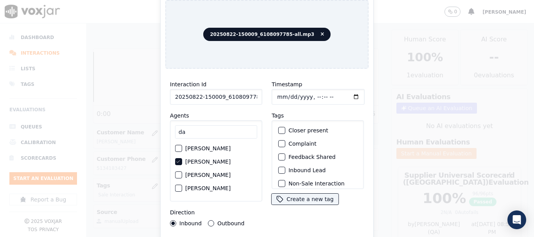
type input "[DATE]T15:27"
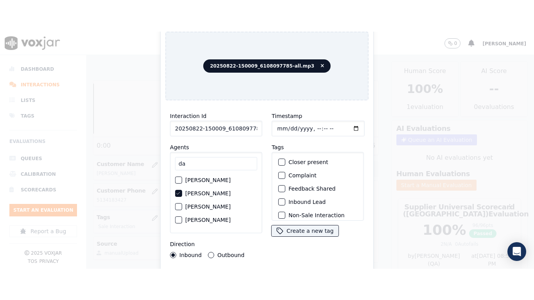
scroll to position [68, 0]
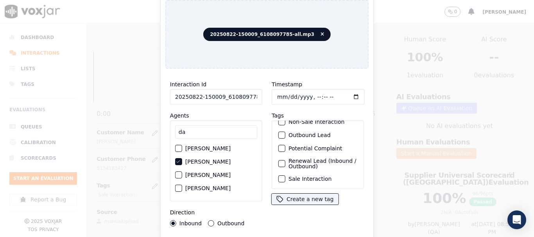
click at [308, 176] on label "Sale Interaction" at bounding box center [309, 178] width 43 height 5
click at [285, 175] on button "Sale Interaction" at bounding box center [281, 178] width 7 height 7
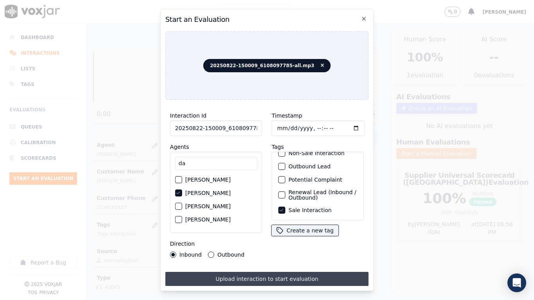
click at [309, 237] on button "Upload interaction to start evaluation" at bounding box center [266, 279] width 203 height 14
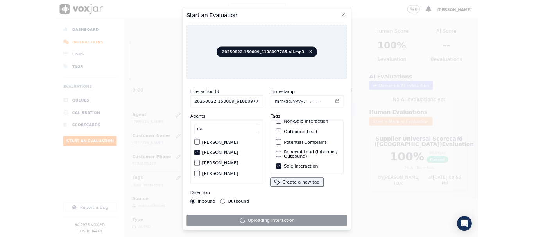
scroll to position [117, 0]
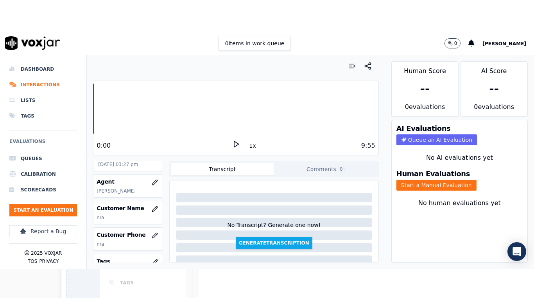
scroll to position [117, 0]
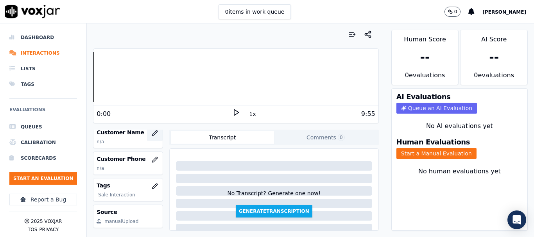
click at [152, 132] on icon "button" at bounding box center [155, 133] width 6 height 6
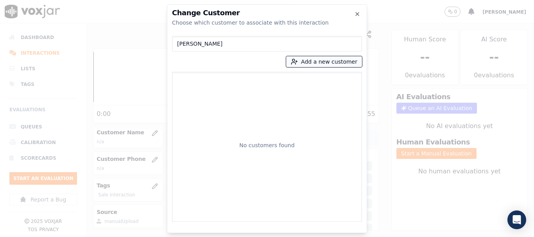
type input "[PERSON_NAME]"
click at [315, 60] on button "Add a new customer" at bounding box center [324, 61] width 76 height 11
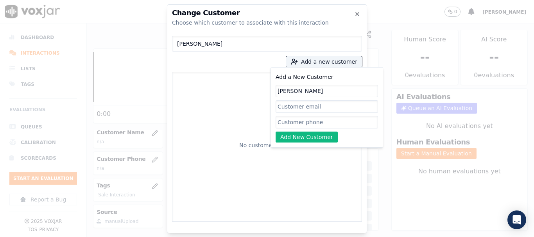
type input "[PERSON_NAME]"
click at [305, 124] on input "Add a New Customer" at bounding box center [326, 122] width 102 height 13
paste input "6108097785"
type input "6108097785"
click at [298, 139] on button "Add New Customer" at bounding box center [306, 137] width 62 height 11
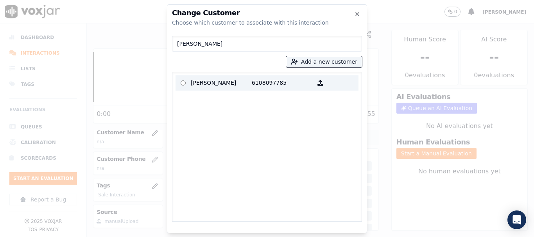
click at [203, 81] on p "[PERSON_NAME]" at bounding box center [221, 83] width 61 height 12
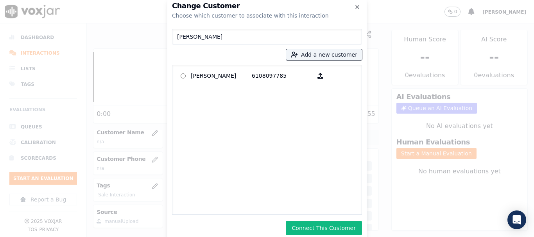
drag, startPoint x: 315, startPoint y: 227, endPoint x: 313, endPoint y: 232, distance: 4.8
click at [314, 231] on button "Connect This Customer" at bounding box center [324, 228] width 76 height 14
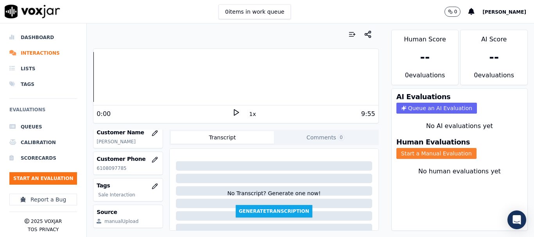
click at [420, 148] on button "Start a Manual Evaluation" at bounding box center [436, 153] width 80 height 11
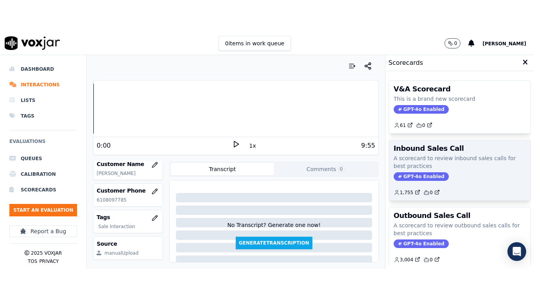
scroll to position [98, 0]
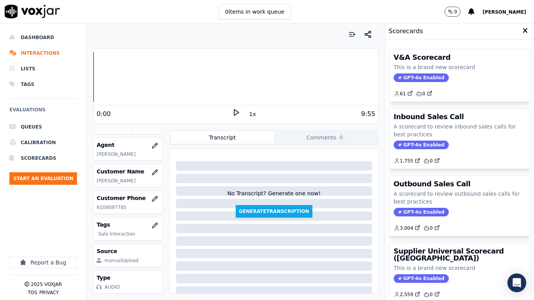
drag, startPoint x: 436, startPoint y: 257, endPoint x: 441, endPoint y: 229, distance: 27.9
click at [436, 237] on h3 "Supplier Universal Scorecard ([GEOGRAPHIC_DATA])" at bounding box center [460, 255] width 132 height 14
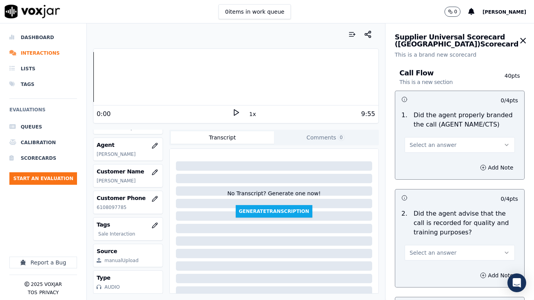
click at [444, 145] on button "Select an answer" at bounding box center [459, 145] width 110 height 16
click at [443, 165] on div "Yes" at bounding box center [444, 162] width 95 height 13
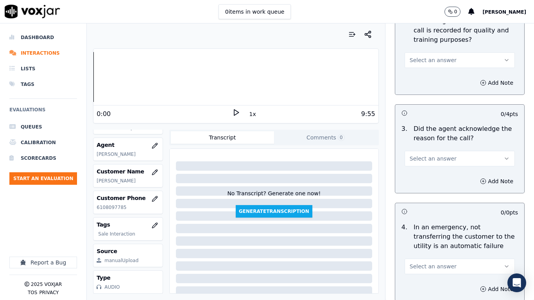
scroll to position [195, 0]
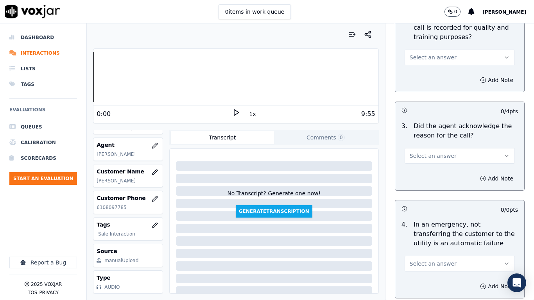
drag, startPoint x: 411, startPoint y: 55, endPoint x: 415, endPoint y: 64, distance: 10.0
click at [411, 54] on span "Select an answer" at bounding box center [433, 58] width 47 height 8
click at [420, 75] on div "Yes" at bounding box center [444, 75] width 95 height 13
click at [436, 156] on span "Select an answer" at bounding box center [433, 156] width 47 height 8
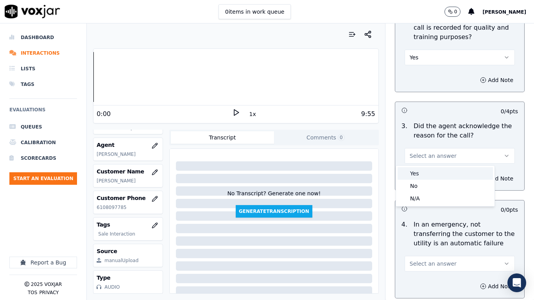
click at [433, 170] on div "Yes" at bounding box center [444, 173] width 95 height 13
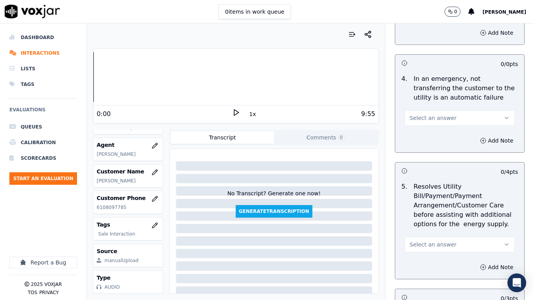
scroll to position [352, 0]
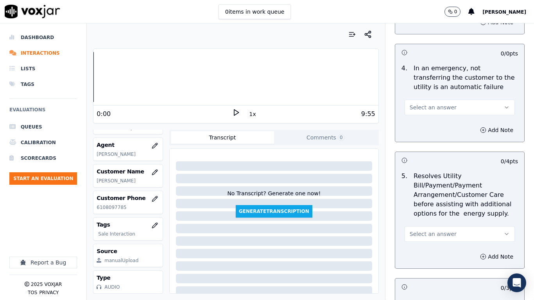
click at [425, 107] on span "Select an answer" at bounding box center [433, 108] width 47 height 8
drag, startPoint x: 427, startPoint y: 113, endPoint x: 429, endPoint y: 129, distance: 15.9
click at [430, 125] on div "Yes" at bounding box center [444, 125] width 95 height 13
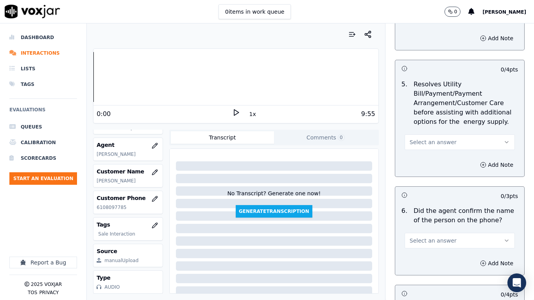
scroll to position [430, 0]
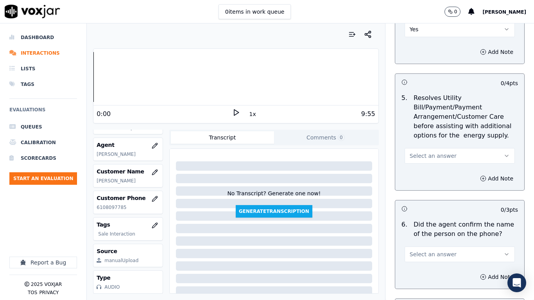
click at [410, 31] on span "Yes" at bounding box center [414, 29] width 9 height 8
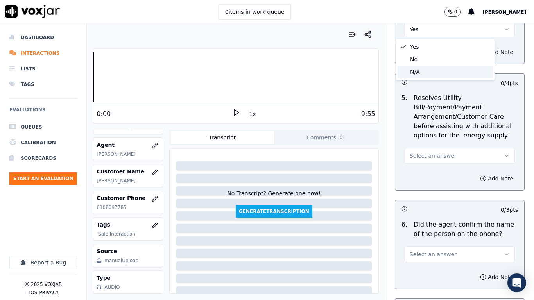
click at [420, 72] on div "N/A" at bounding box center [444, 72] width 95 height 13
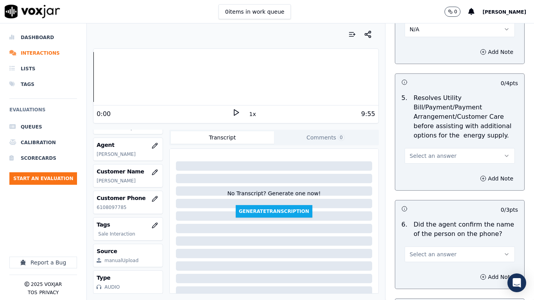
click at [437, 156] on span "Select an answer" at bounding box center [433, 156] width 47 height 8
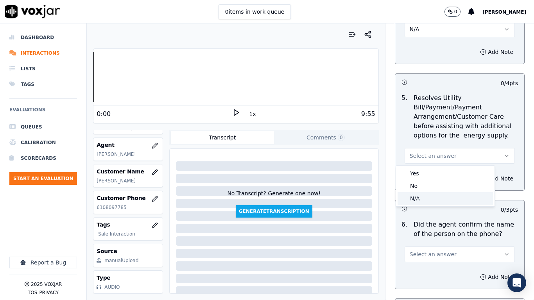
click at [431, 200] on div "N/A" at bounding box center [444, 198] width 95 height 13
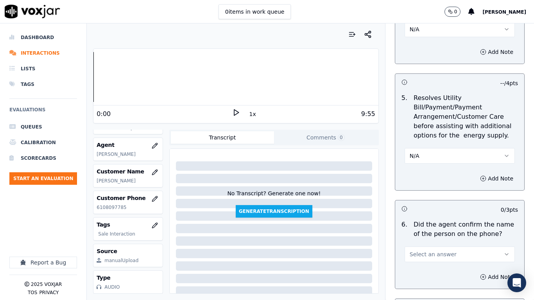
scroll to position [586, 0]
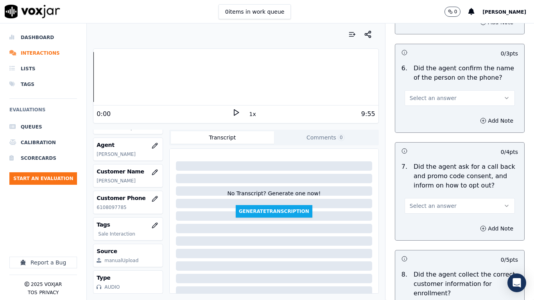
click at [425, 99] on span "Select an answer" at bounding box center [433, 98] width 47 height 8
click at [427, 116] on div "Yes" at bounding box center [444, 115] width 95 height 13
drag, startPoint x: 433, startPoint y: 202, endPoint x: 433, endPoint y: 207, distance: 5.5
click at [433, 207] on button "Select an answer" at bounding box center [459, 206] width 110 height 16
click at [431, 222] on div "Yes" at bounding box center [444, 223] width 95 height 13
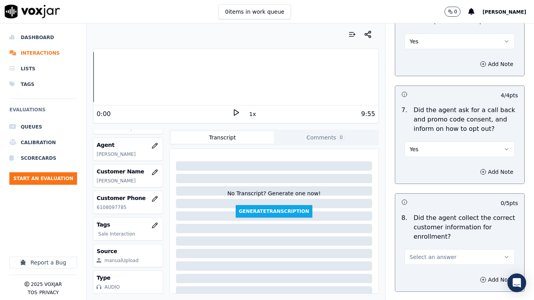
scroll to position [782, 0]
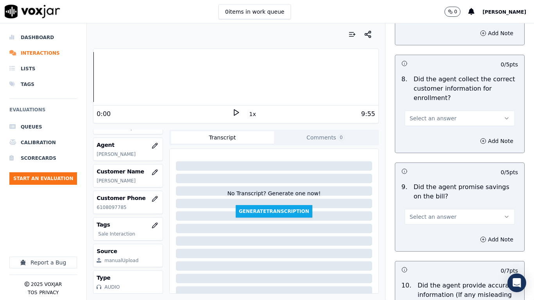
click at [427, 118] on span "Select an answer" at bounding box center [433, 118] width 47 height 8
click at [428, 137] on div "Yes" at bounding box center [444, 136] width 95 height 13
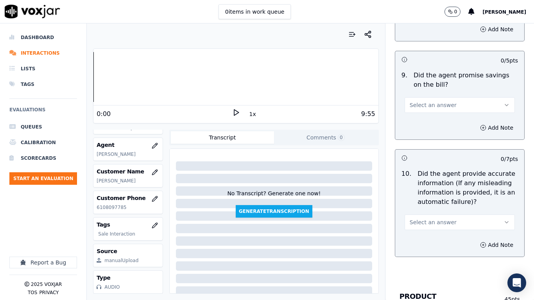
scroll to position [899, 0]
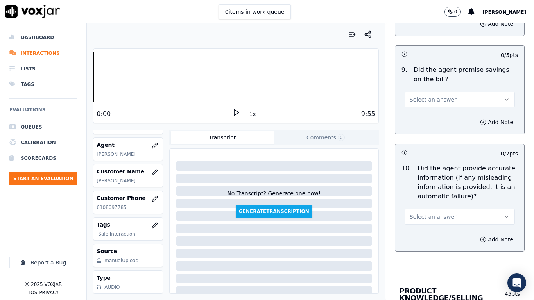
click at [427, 98] on span "Select an answer" at bounding box center [433, 100] width 47 height 8
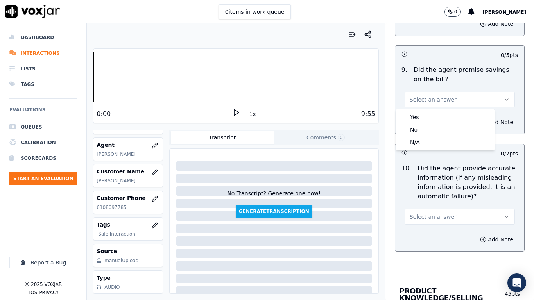
click at [428, 111] on div "Yes No N/A" at bounding box center [445, 129] width 98 height 41
drag, startPoint x: 428, startPoint y: 115, endPoint x: 437, endPoint y: 202, distance: 87.6
click at [428, 116] on div "Yes" at bounding box center [444, 117] width 95 height 13
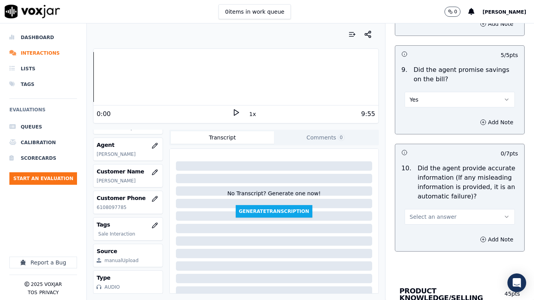
click at [433, 218] on span "Select an answer" at bounding box center [433, 217] width 47 height 8
click at [428, 232] on div "Yes" at bounding box center [444, 234] width 95 height 13
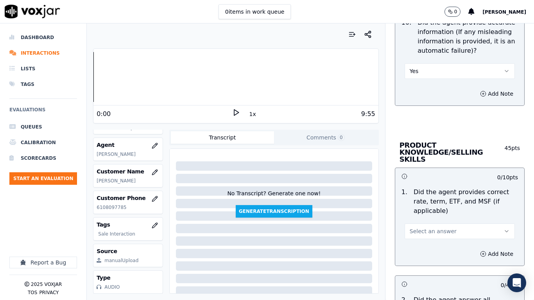
scroll to position [1055, 0]
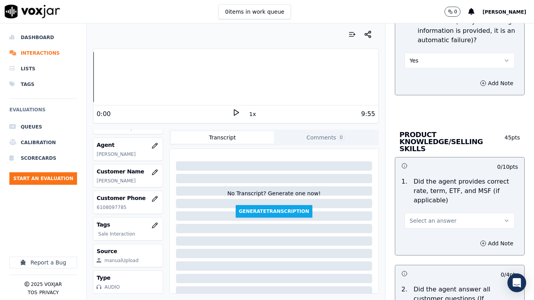
click at [430, 217] on span "Select an answer" at bounding box center [433, 221] width 47 height 8
click at [428, 226] on div "Yes" at bounding box center [444, 231] width 95 height 13
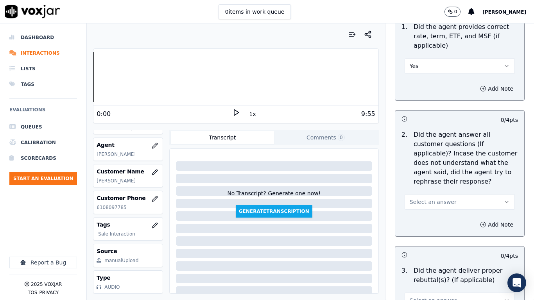
scroll to position [1211, 0]
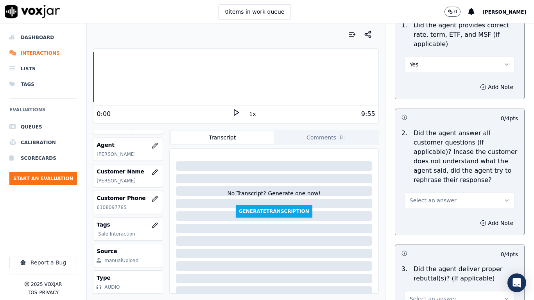
click at [428, 197] on span "Select an answer" at bounding box center [433, 201] width 47 height 8
click at [425, 209] on div "Yes" at bounding box center [444, 211] width 95 height 13
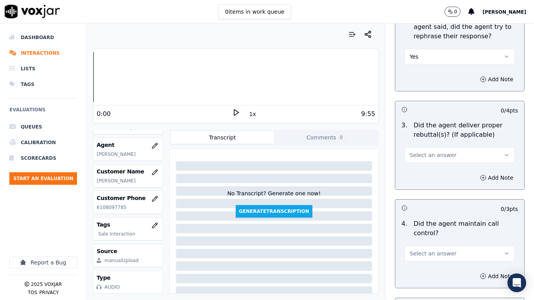
scroll to position [1368, 0]
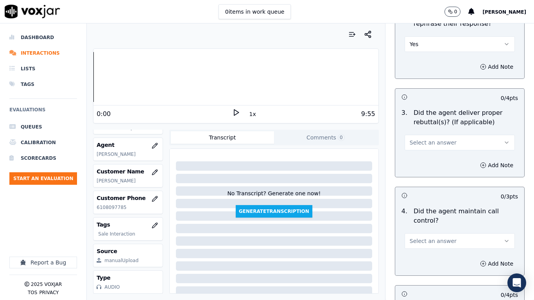
click at [421, 139] on span "Select an answer" at bounding box center [433, 143] width 47 height 8
click at [425, 152] on div "Yes" at bounding box center [444, 153] width 95 height 13
click at [436, 237] on span "Select an answer" at bounding box center [433, 241] width 47 height 8
click at [422, 237] on div "Yes" at bounding box center [444, 251] width 95 height 13
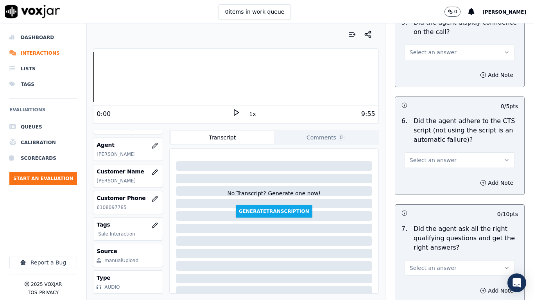
scroll to position [1641, 0]
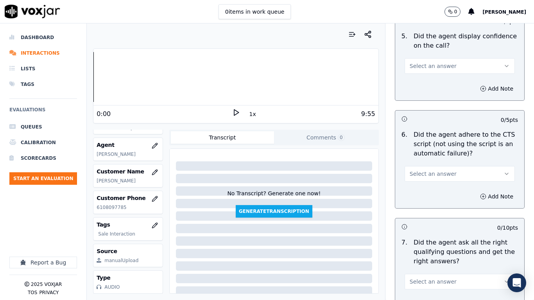
click at [416, 62] on span "Select an answer" at bounding box center [433, 66] width 47 height 8
drag, startPoint x: 422, startPoint y: 77, endPoint x: 440, endPoint y: 116, distance: 43.7
click at [422, 79] on div "Yes" at bounding box center [444, 76] width 95 height 13
drag, startPoint x: 431, startPoint y: 162, endPoint x: 432, endPoint y: 174, distance: 11.3
click at [431, 166] on button "Select an answer" at bounding box center [459, 174] width 110 height 16
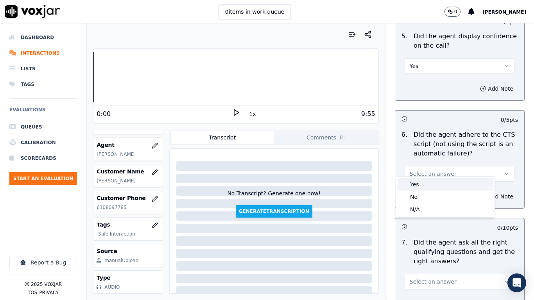
click at [429, 181] on div "Yes" at bounding box center [444, 184] width 95 height 13
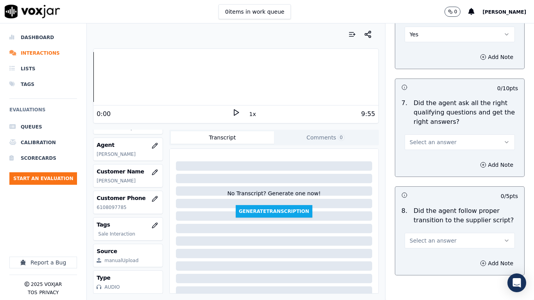
scroll to position [1798, 0]
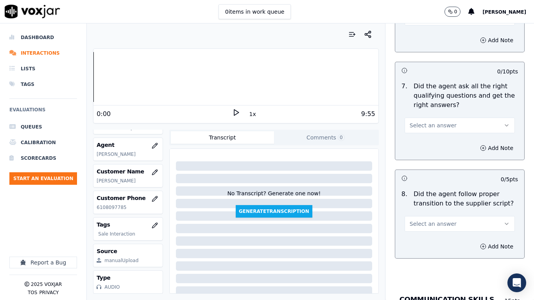
click at [412, 122] on span "Select an answer" at bounding box center [433, 126] width 47 height 8
click at [416, 140] on div "Yes" at bounding box center [444, 136] width 95 height 13
click at [433, 220] on span "Select an answer" at bounding box center [433, 224] width 47 height 8
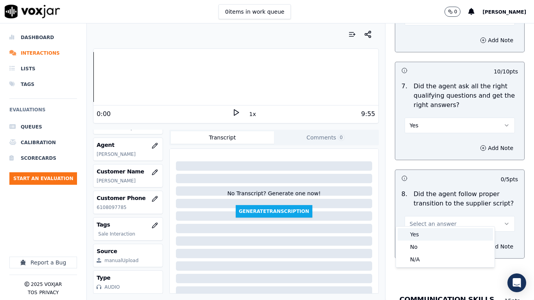
click at [428, 236] on div "Yes" at bounding box center [444, 234] width 95 height 13
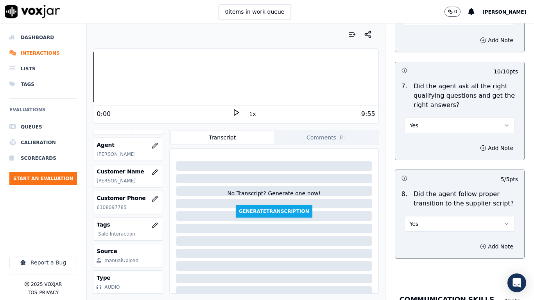
scroll to position [1954, 0]
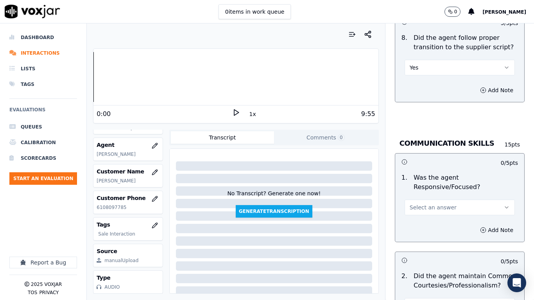
click at [431, 204] on span "Select an answer" at bounding box center [433, 208] width 47 height 8
click at [426, 218] on div "Yes" at bounding box center [444, 218] width 95 height 13
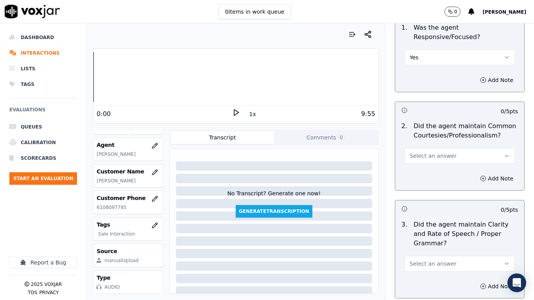
scroll to position [2110, 0]
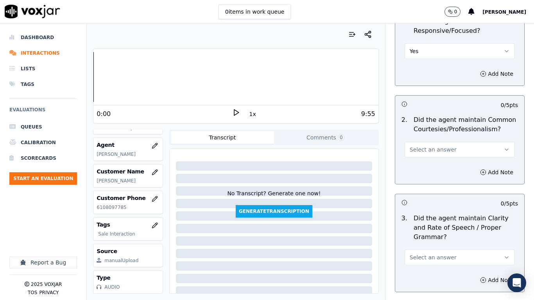
click at [424, 146] on span "Select an answer" at bounding box center [433, 150] width 47 height 8
click at [421, 159] on div "Yes" at bounding box center [444, 160] width 95 height 13
click at [420, 237] on span "Select an answer" at bounding box center [433, 258] width 47 height 8
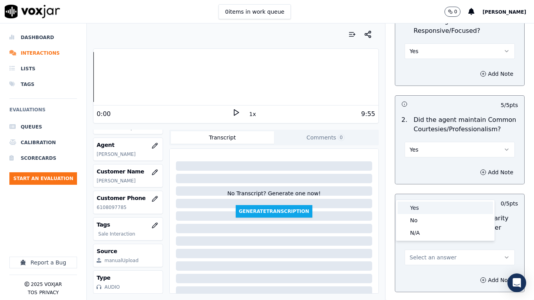
click at [420, 207] on div "Yes" at bounding box center [444, 208] width 95 height 13
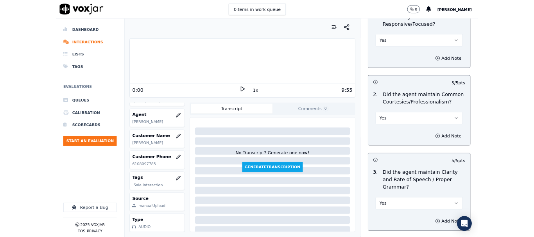
scroll to position [2162, 0]
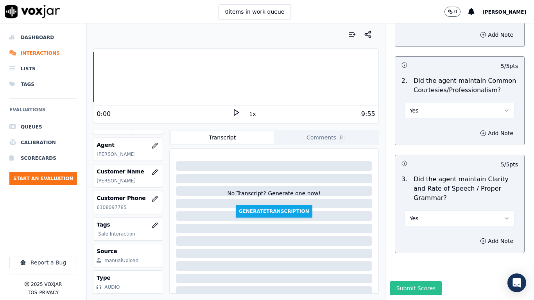
click at [400, 237] on button "Submit Scores" at bounding box center [416, 288] width 52 height 14
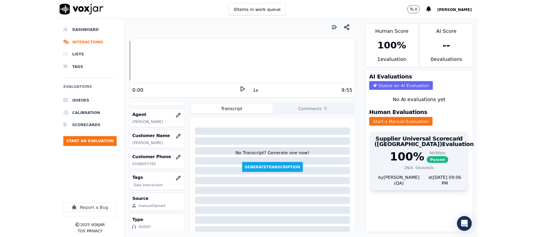
scroll to position [117, 0]
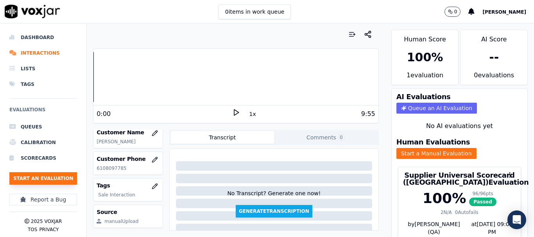
click at [55, 176] on button "Start an Evaluation" at bounding box center [43, 178] width 68 height 13
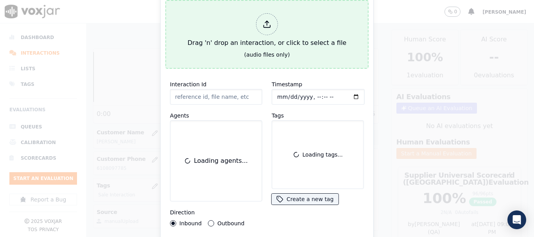
click at [280, 25] on div "Drag 'n' drop an interaction, or click to select a file" at bounding box center [266, 30] width 165 height 41
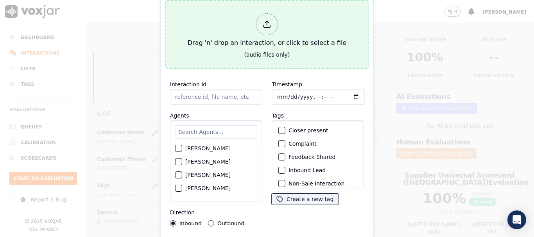
type input "20250822-192437_2238481979-all.mp3"
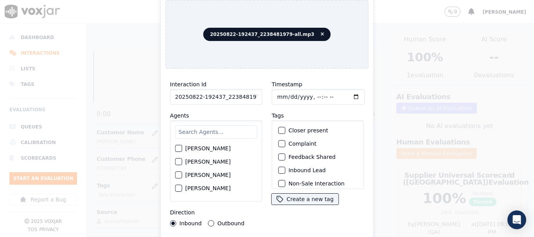
click at [212, 130] on input "text" at bounding box center [216, 131] width 82 height 13
type input "ca"
click at [226, 146] on label "[PERSON_NAME]" at bounding box center [207, 148] width 45 height 5
click at [182, 146] on button "[PERSON_NAME]" at bounding box center [178, 148] width 7 height 7
click at [278, 94] on input "Timestamp" at bounding box center [318, 97] width 93 height 16
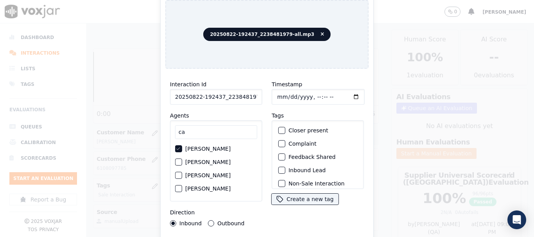
type input "[DATE]T15:45"
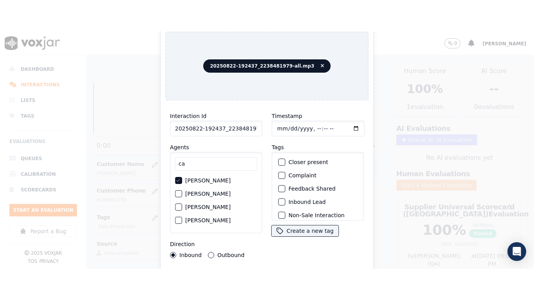
scroll to position [68, 0]
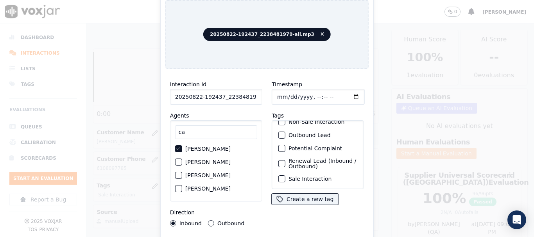
click at [311, 176] on label "Sale Interaction" at bounding box center [309, 178] width 43 height 5
click at [285, 175] on button "Sale Interaction" at bounding box center [281, 178] width 7 height 7
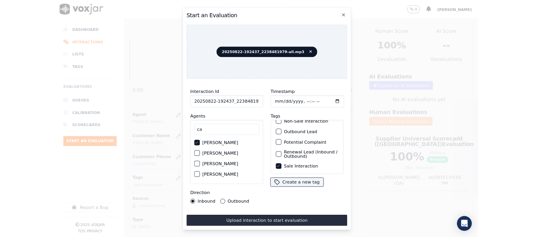
scroll to position [98, 0]
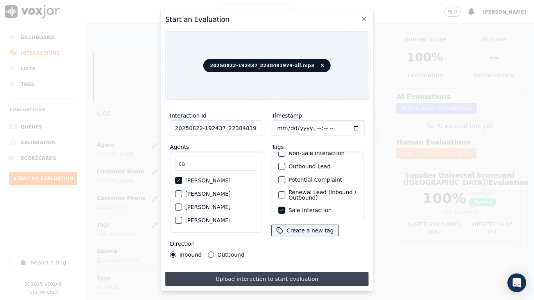
click at [307, 237] on button "Upload interaction to start evaluation" at bounding box center [266, 279] width 203 height 14
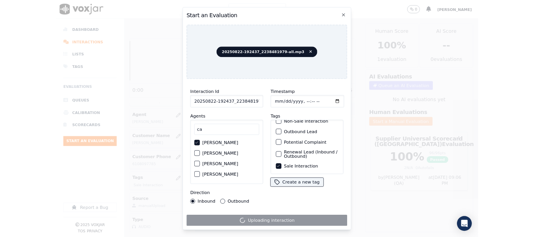
scroll to position [117, 0]
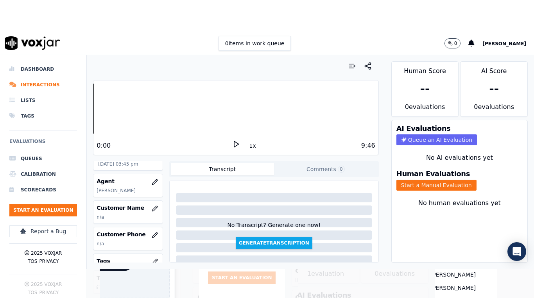
scroll to position [78, 0]
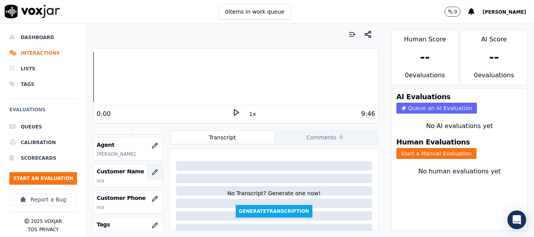
click at [152, 172] on icon "button" at bounding box center [155, 172] width 6 height 6
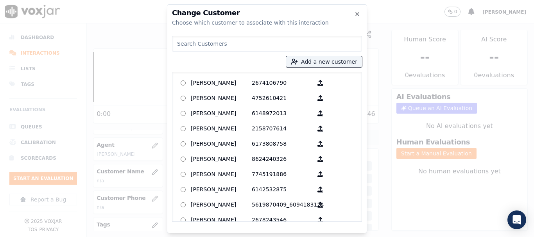
paste input "2238481979"
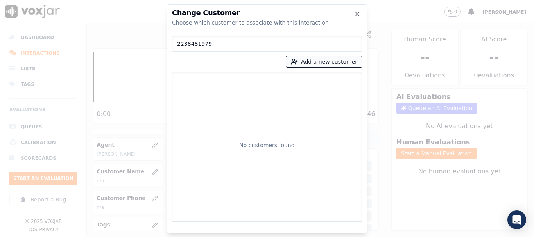
type input "2238481979"
click at [318, 60] on button "Add a new customer" at bounding box center [324, 61] width 76 height 11
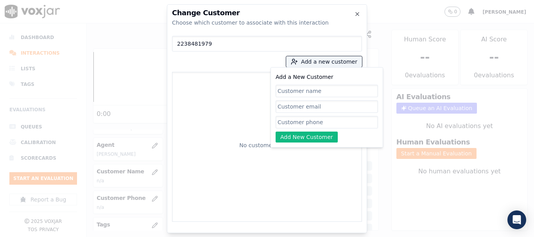
click at [292, 123] on input "Add a New Customer" at bounding box center [326, 122] width 102 height 13
paste input "2238481979"
type input "2238481979"
click at [305, 91] on input "Add a New Customer" at bounding box center [326, 91] width 102 height 13
paste input "[PERSON_NAME]"
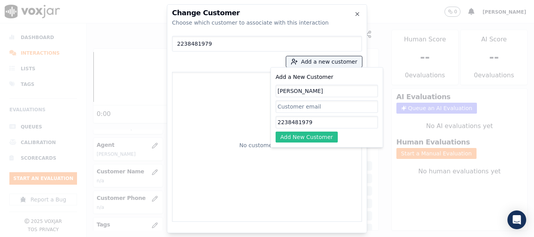
type input "[PERSON_NAME]"
click at [289, 138] on button "Add New Customer" at bounding box center [306, 137] width 62 height 11
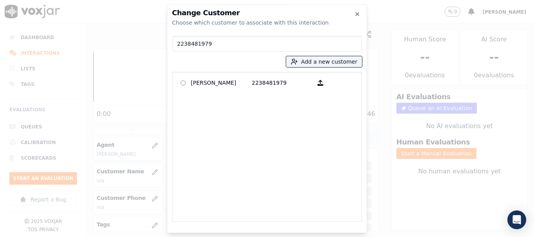
drag, startPoint x: 199, startPoint y: 83, endPoint x: 202, endPoint y: 93, distance: 10.0
click at [200, 89] on p "[PERSON_NAME]" at bounding box center [221, 83] width 61 height 12
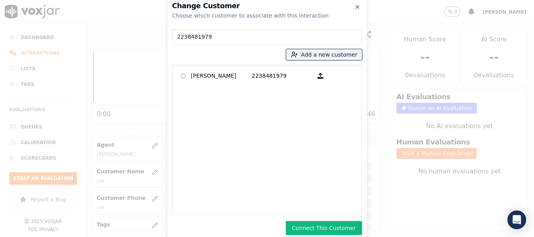
click at [318, 230] on button "Connect This Customer" at bounding box center [324, 228] width 76 height 14
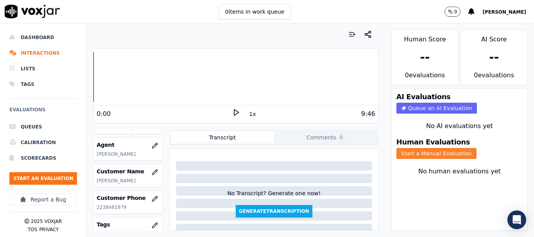
drag, startPoint x: 411, startPoint y: 149, endPoint x: 410, endPoint y: 158, distance: 8.7
click at [411, 150] on button "Start a Manual Evaluation" at bounding box center [436, 153] width 80 height 11
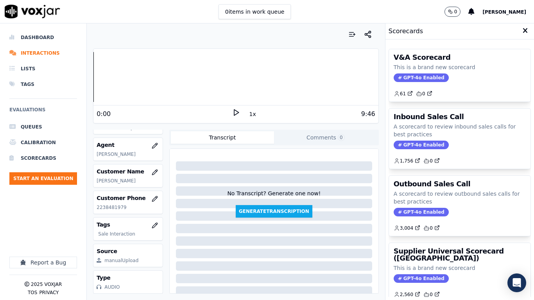
drag, startPoint x: 437, startPoint y: 258, endPoint x: 432, endPoint y: 227, distance: 31.7
click at [437, 237] on h3 "Supplier Universal Scorecard ([GEOGRAPHIC_DATA])" at bounding box center [460, 255] width 132 height 14
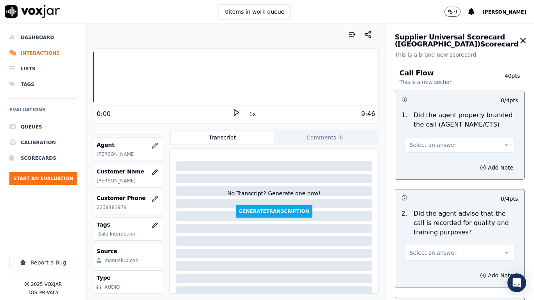
click at [428, 146] on span "Select an answer" at bounding box center [433, 145] width 47 height 8
click at [428, 161] on div "Yes" at bounding box center [444, 162] width 95 height 13
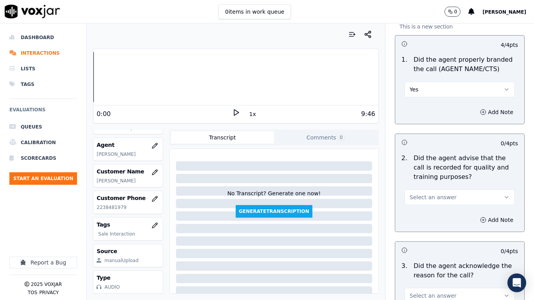
scroll to position [156, 0]
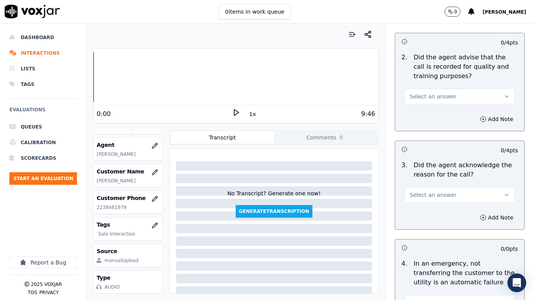
click at [426, 96] on span "Select an answer" at bounding box center [433, 97] width 47 height 8
click at [426, 113] on div "Yes" at bounding box center [444, 114] width 95 height 13
click at [424, 193] on span "Select an answer" at bounding box center [433, 195] width 47 height 8
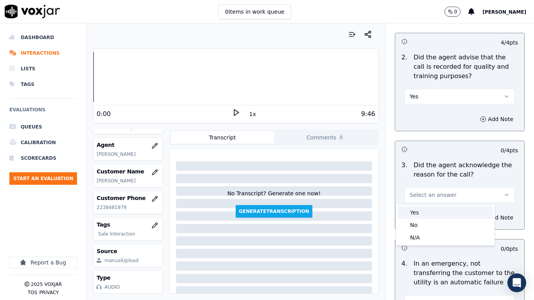
click at [418, 214] on div "Yes" at bounding box center [444, 212] width 95 height 13
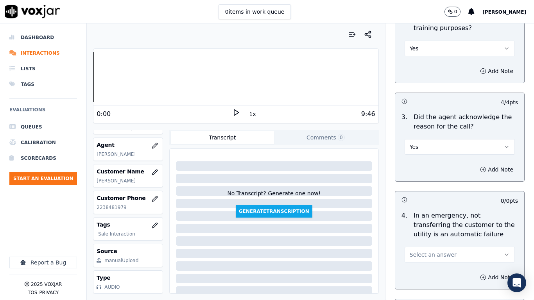
scroll to position [313, 0]
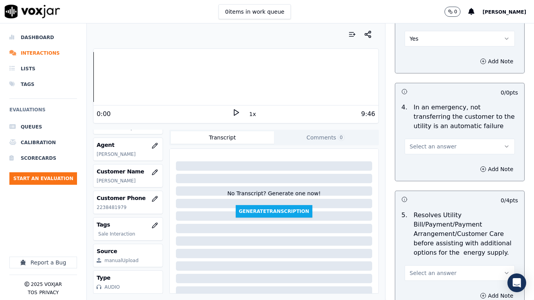
click at [414, 146] on span "Select an answer" at bounding box center [433, 147] width 47 height 8
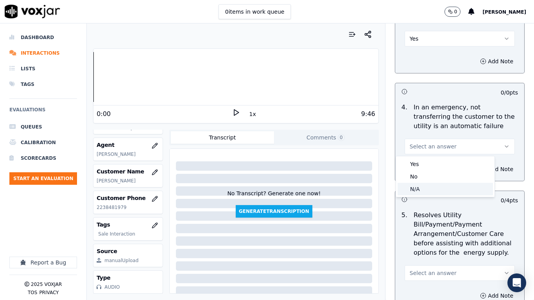
click at [420, 188] on div "N/A" at bounding box center [444, 189] width 95 height 13
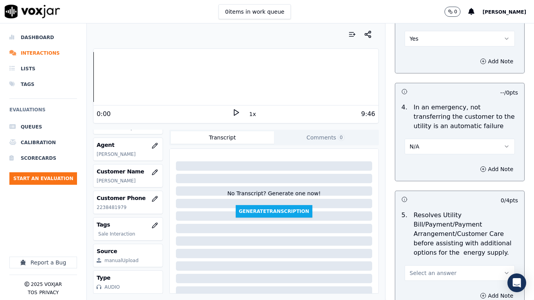
click at [427, 237] on span "Select an answer" at bounding box center [433, 273] width 47 height 8
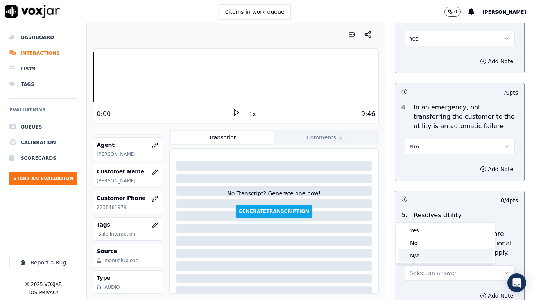
click at [428, 237] on div "N/A" at bounding box center [444, 255] width 95 height 13
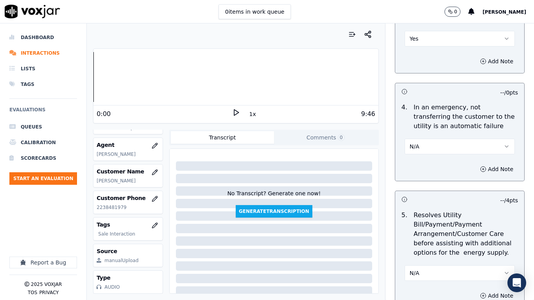
scroll to position [586, 0]
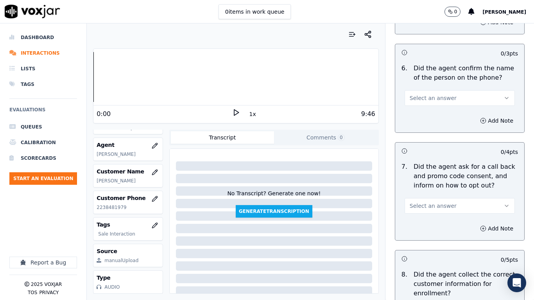
click at [423, 96] on span "Select an answer" at bounding box center [433, 98] width 47 height 8
click at [425, 115] on div "Yes" at bounding box center [444, 115] width 95 height 13
click at [432, 206] on span "Select an answer" at bounding box center [433, 206] width 47 height 8
click at [430, 220] on div "Yes" at bounding box center [444, 223] width 95 height 13
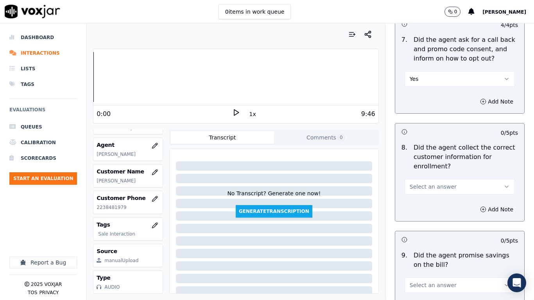
scroll to position [742, 0]
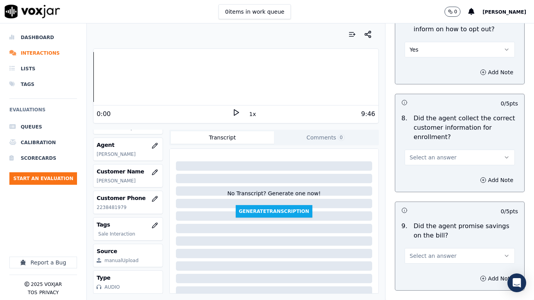
click at [428, 162] on button "Select an answer" at bounding box center [459, 158] width 110 height 16
click at [428, 177] on div "Yes" at bounding box center [444, 175] width 95 height 13
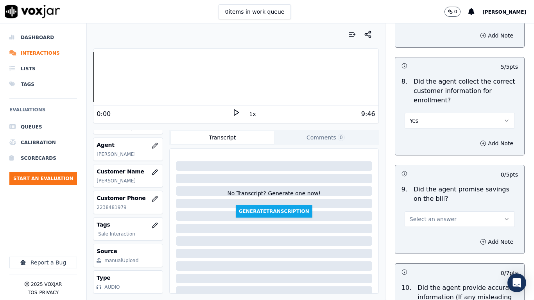
scroll to position [899, 0]
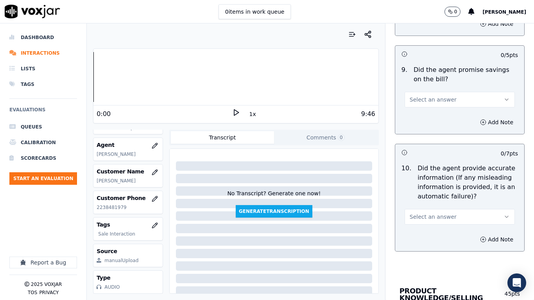
click at [420, 97] on span "Select an answer" at bounding box center [433, 100] width 47 height 8
click at [417, 116] on div "Yes" at bounding box center [444, 117] width 95 height 13
click at [427, 217] on span "Select an answer" at bounding box center [433, 217] width 47 height 8
click at [422, 236] on div "Yes" at bounding box center [444, 234] width 95 height 13
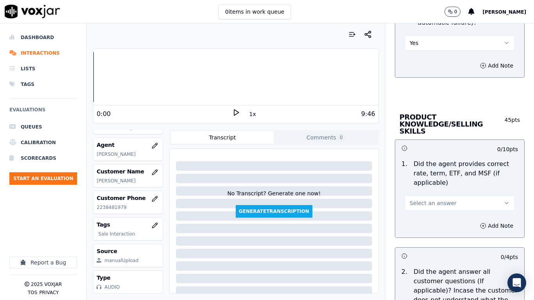
scroll to position [1094, 0]
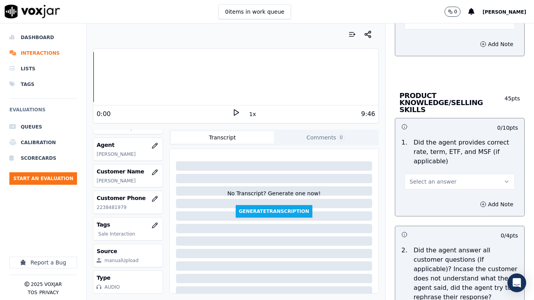
click at [421, 178] on span "Select an answer" at bounding box center [433, 182] width 47 height 8
click at [420, 191] on div "Yes" at bounding box center [444, 192] width 95 height 13
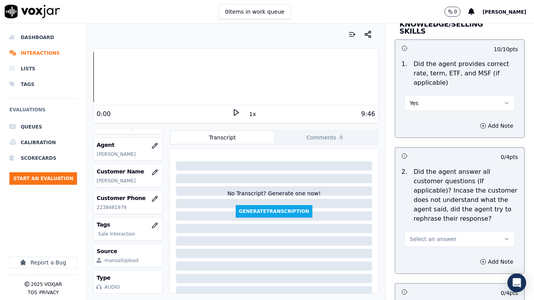
scroll to position [1290, 0]
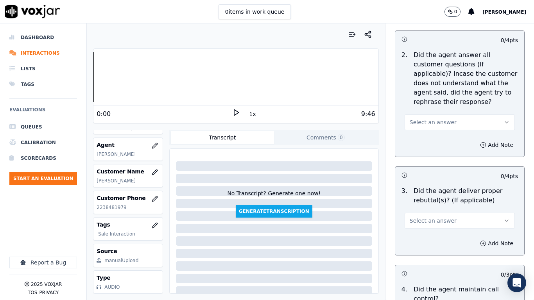
click at [424, 118] on span "Select an answer" at bounding box center [433, 122] width 47 height 8
click at [425, 134] on div "Yes" at bounding box center [444, 133] width 95 height 13
click at [435, 217] on span "Select an answer" at bounding box center [433, 221] width 47 height 8
click at [417, 232] on div "Yes" at bounding box center [444, 231] width 95 height 13
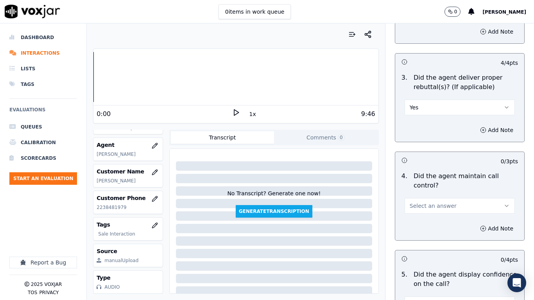
scroll to position [1407, 0]
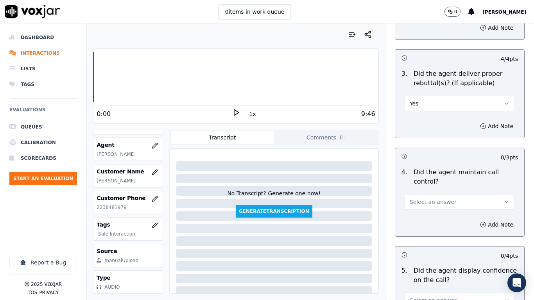
click at [426, 198] on span "Select an answer" at bounding box center [433, 202] width 47 height 8
click at [425, 211] on div "Yes" at bounding box center [444, 212] width 95 height 13
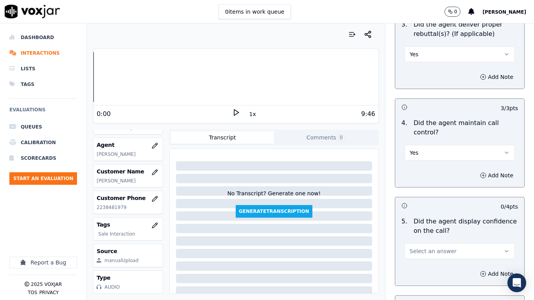
scroll to position [1602, 0]
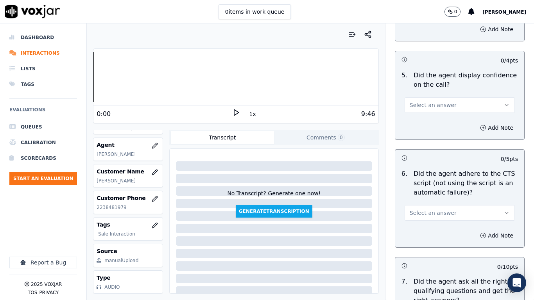
click at [417, 97] on button "Select an answer" at bounding box center [459, 105] width 110 height 16
click at [421, 116] on div "Yes" at bounding box center [444, 115] width 95 height 13
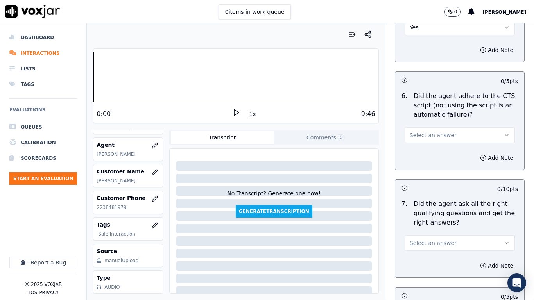
scroll to position [1680, 0]
click at [422, 131] on span "Select an answer" at bounding box center [433, 135] width 47 height 8
click at [426, 144] on div "Yes" at bounding box center [444, 145] width 95 height 13
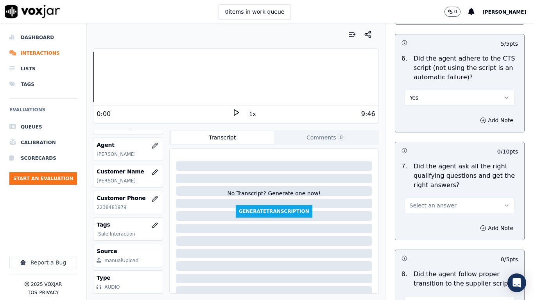
scroll to position [1798, 0]
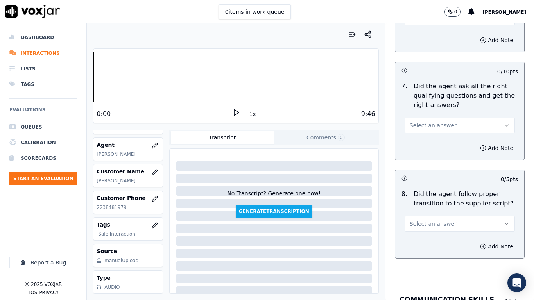
click at [417, 118] on button "Select an answer" at bounding box center [459, 126] width 110 height 16
click at [420, 136] on div "Yes" at bounding box center [444, 136] width 95 height 13
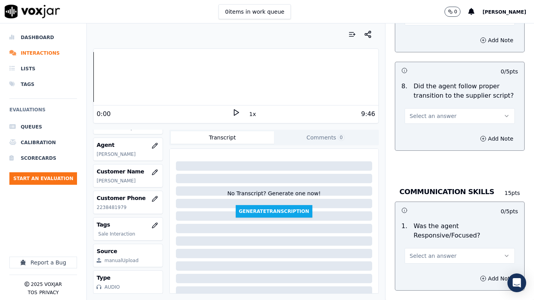
scroll to position [1915, 0]
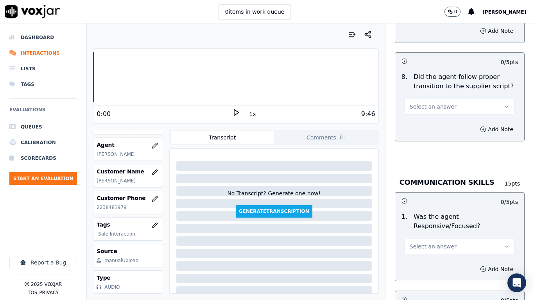
click at [418, 103] on span "Select an answer" at bounding box center [433, 107] width 47 height 8
click at [419, 117] on div "Yes" at bounding box center [444, 117] width 95 height 13
click at [422, 237] on span "Select an answer" at bounding box center [433, 247] width 47 height 8
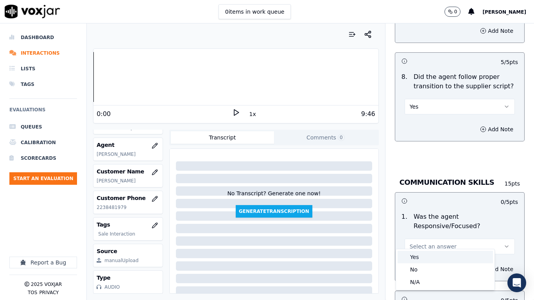
click at [415, 237] on div "Yes" at bounding box center [444, 257] width 95 height 13
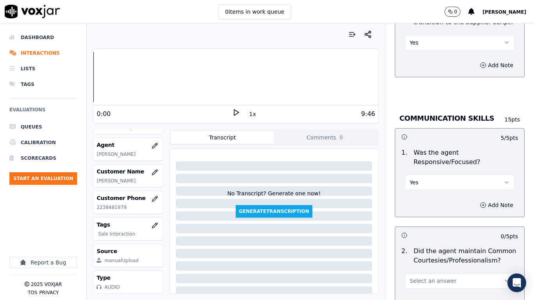
scroll to position [2110, 0]
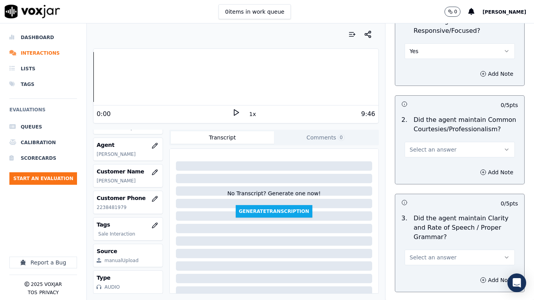
click at [422, 146] on span "Select an answer" at bounding box center [433, 150] width 47 height 8
click at [421, 157] on div "Yes" at bounding box center [444, 160] width 95 height 13
click at [422, 237] on span "Select an answer" at bounding box center [433, 258] width 47 height 8
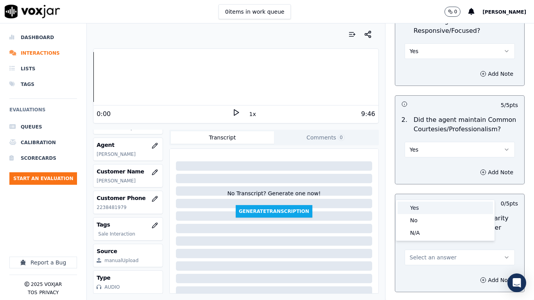
click at [419, 208] on div "Yes" at bounding box center [444, 208] width 95 height 13
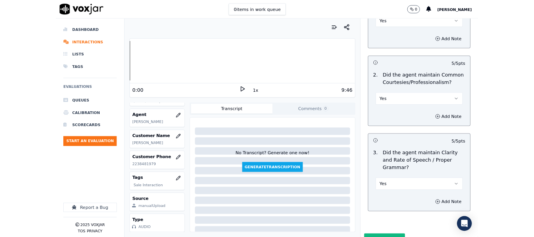
scroll to position [2162, 0]
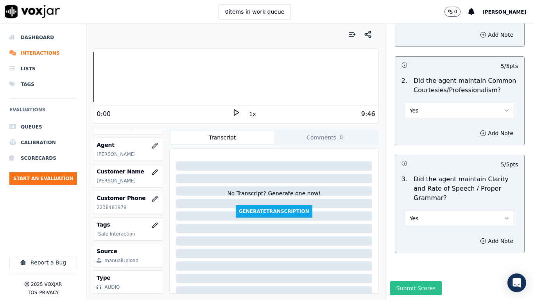
drag, startPoint x: 399, startPoint y: 270, endPoint x: 396, endPoint y: 259, distance: 11.9
click at [399, 237] on button "Submit Scores" at bounding box center [416, 288] width 52 height 14
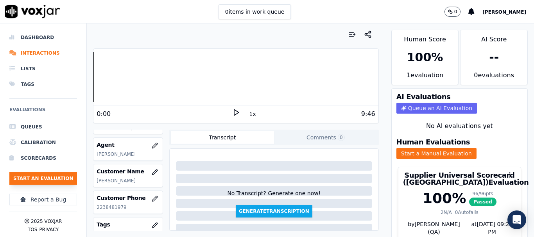
click at [43, 177] on button "Start an Evaluation" at bounding box center [43, 178] width 68 height 13
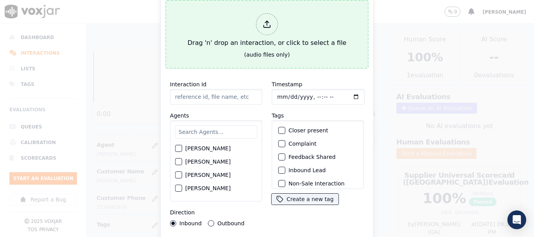
click at [252, 27] on div "Drag 'n' drop an interaction, or click to select a file" at bounding box center [266, 30] width 165 height 41
type input "20250822-164423_4252738396-all.mp3"
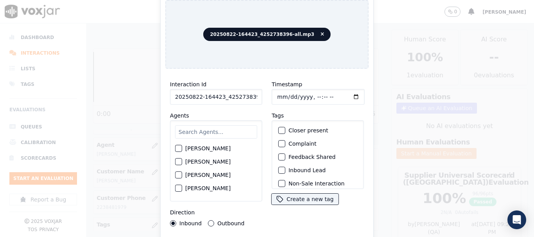
click at [199, 130] on input "text" at bounding box center [216, 131] width 82 height 13
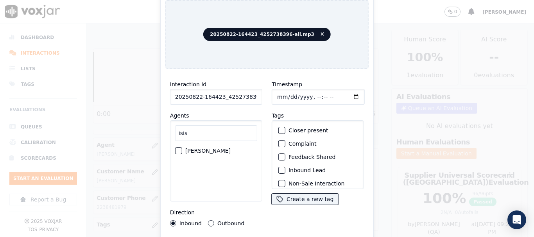
type input "isis"
click at [208, 148] on label "[PERSON_NAME]" at bounding box center [207, 150] width 45 height 5
click at [182, 147] on button "[PERSON_NAME]" at bounding box center [178, 150] width 7 height 7
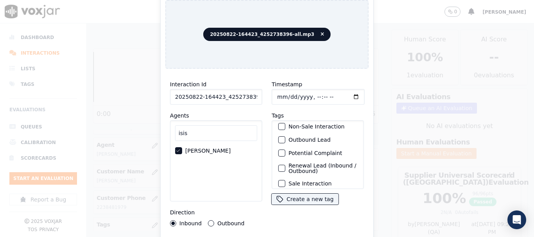
scroll to position [68, 0]
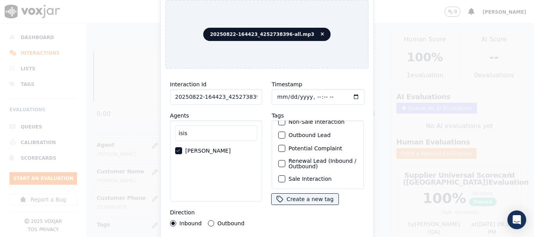
click at [311, 176] on label "Sale Interaction" at bounding box center [309, 178] width 43 height 5
click at [285, 175] on button "Sale Interaction" at bounding box center [281, 178] width 7 height 7
click at [277, 94] on input "Timestamp" at bounding box center [318, 97] width 93 height 16
type input "[DATE]T16:01"
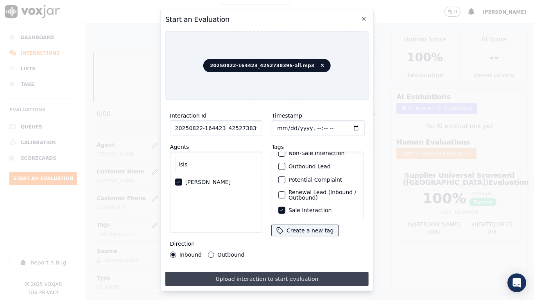
click at [291, 237] on button "Upload interaction to start evaluation" at bounding box center [266, 279] width 203 height 14
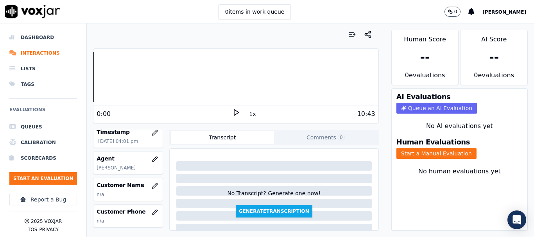
scroll to position [78, 0]
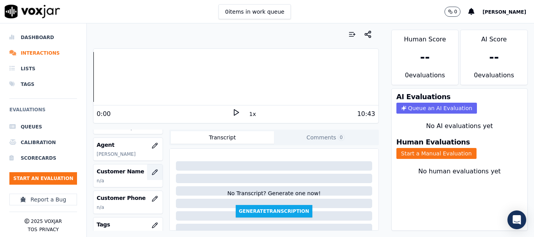
click at [152, 173] on icon "button" at bounding box center [154, 172] width 5 height 5
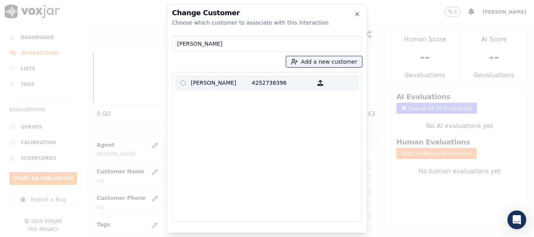
type input "[PERSON_NAME]"
click at [217, 84] on p "[PERSON_NAME]" at bounding box center [221, 83] width 61 height 12
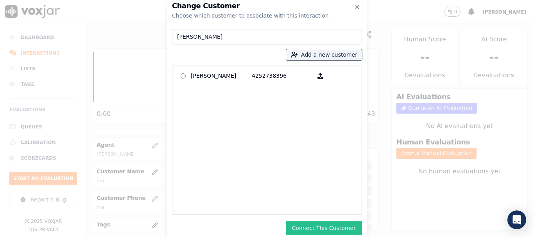
click at [322, 225] on button "Connect This Customer" at bounding box center [324, 228] width 76 height 14
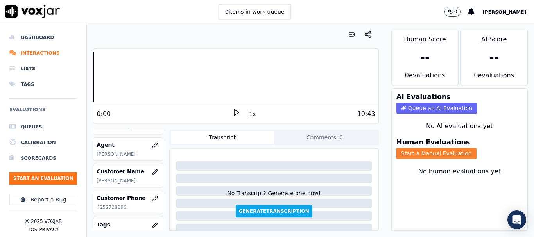
click at [441, 155] on button "Start a Manual Evaluation" at bounding box center [436, 153] width 80 height 11
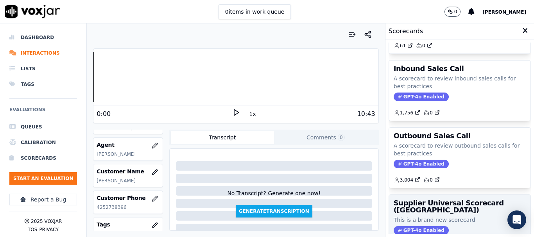
scroll to position [117, 0]
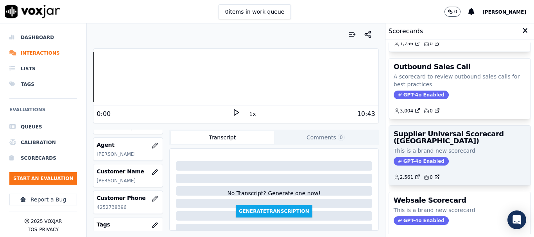
click at [440, 145] on div "Supplier Universal Scorecard ([GEOGRAPHIC_DATA]) This is a brand new scorecard …" at bounding box center [459, 155] width 141 height 59
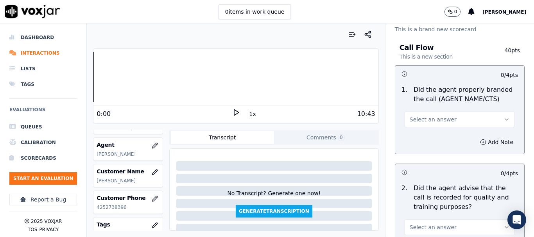
scroll to position [39, 0]
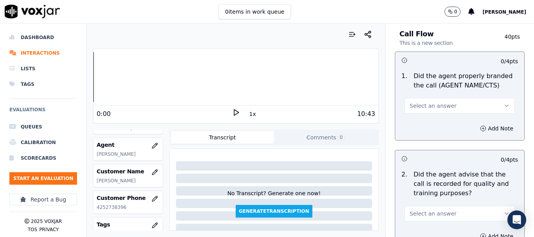
click at [445, 104] on button "Select an answer" at bounding box center [459, 106] width 110 height 16
click at [433, 123] on div "Yes" at bounding box center [444, 123] width 95 height 13
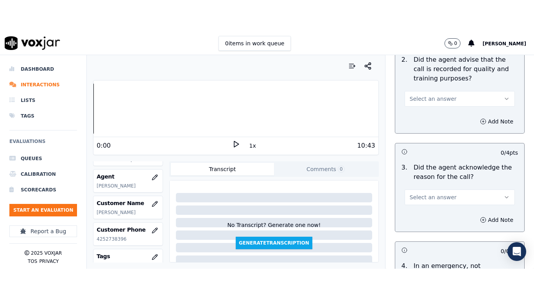
scroll to position [195, 0]
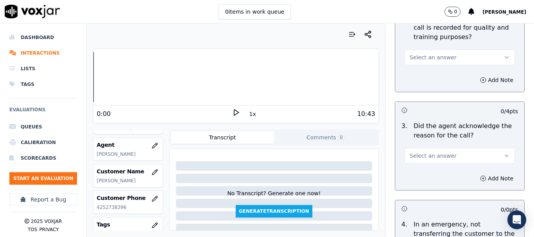
click at [433, 59] on span "Select an answer" at bounding box center [433, 58] width 47 height 8
click at [433, 78] on div "Yes" at bounding box center [444, 75] width 95 height 13
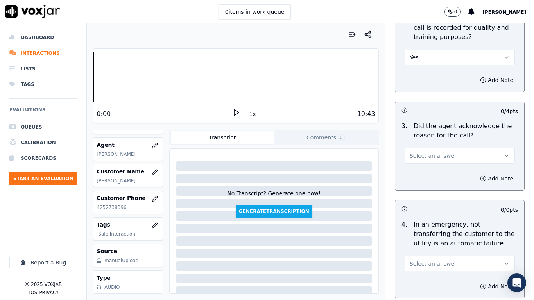
drag, startPoint x: 422, startPoint y: 151, endPoint x: 422, endPoint y: 157, distance: 5.9
click at [422, 151] on button "Select an answer" at bounding box center [459, 156] width 110 height 16
click at [425, 169] on div "Yes" at bounding box center [444, 173] width 95 height 13
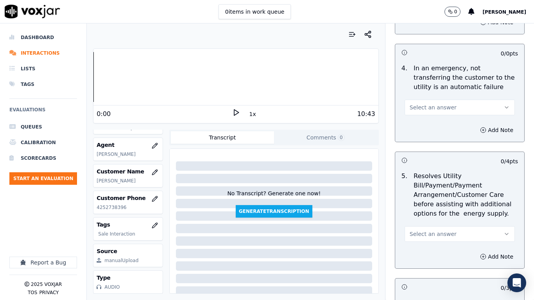
click at [428, 108] on span "Select an answer" at bounding box center [433, 108] width 47 height 8
click at [428, 121] on div "Yes" at bounding box center [444, 125] width 95 height 13
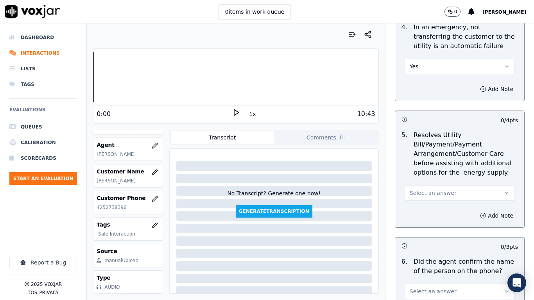
scroll to position [469, 0]
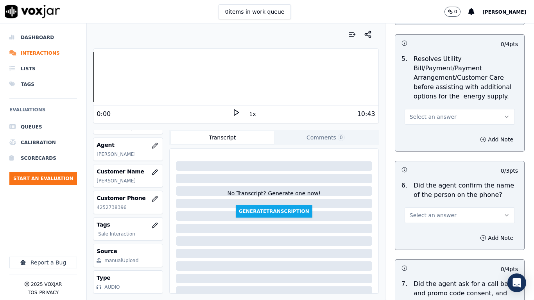
click at [437, 116] on span "Select an answer" at bounding box center [433, 117] width 47 height 8
click at [428, 153] on div "N/A" at bounding box center [444, 159] width 95 height 13
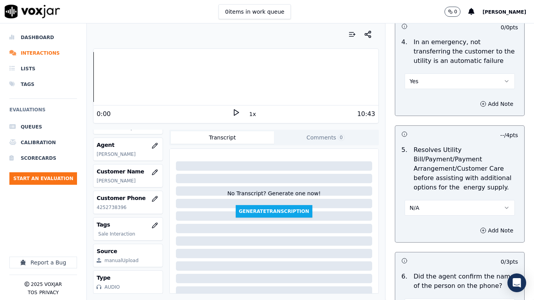
scroll to position [352, 0]
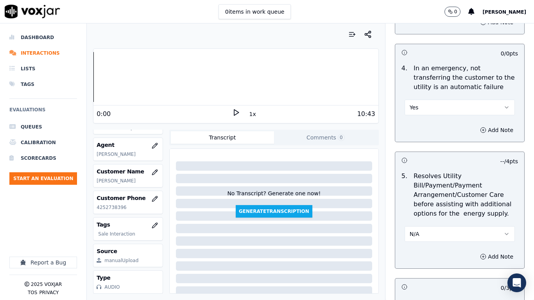
click at [428, 103] on button "Yes" at bounding box center [459, 108] width 110 height 16
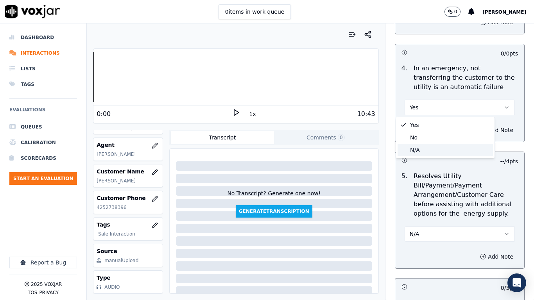
click at [435, 149] on div "N/A" at bounding box center [444, 150] width 95 height 13
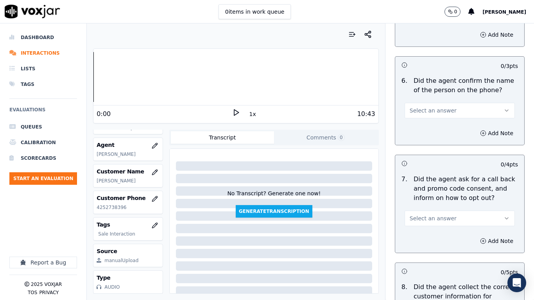
scroll to position [586, 0]
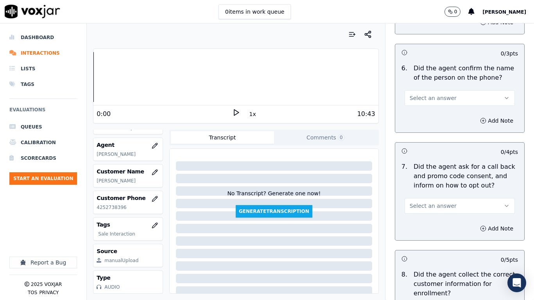
click at [430, 97] on span "Select an answer" at bounding box center [433, 98] width 47 height 8
click at [432, 115] on div "Yes" at bounding box center [444, 115] width 95 height 13
click at [439, 206] on span "Select an answer" at bounding box center [433, 206] width 47 height 8
click at [429, 220] on div "Yes" at bounding box center [444, 223] width 95 height 13
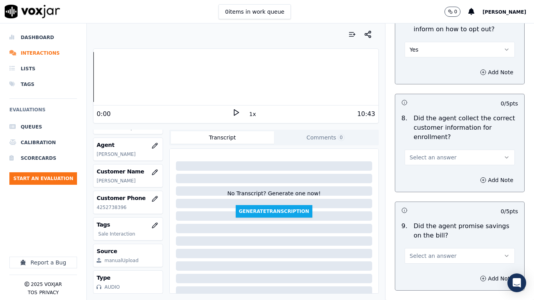
click at [426, 158] on span "Select an answer" at bounding box center [433, 158] width 47 height 8
click at [427, 177] on div "Yes" at bounding box center [444, 175] width 95 height 13
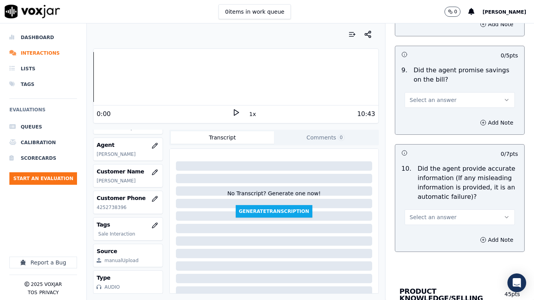
scroll to position [899, 0]
click at [425, 104] on button "Select an answer" at bounding box center [459, 100] width 110 height 16
click at [424, 116] on div "Yes" at bounding box center [444, 117] width 95 height 13
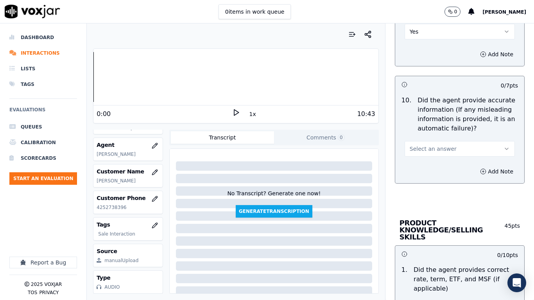
scroll to position [1055, 0]
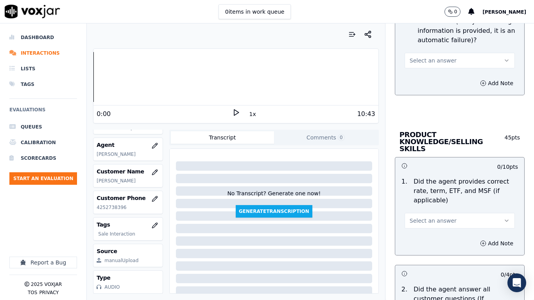
click at [410, 61] on span "Select an answer" at bounding box center [433, 61] width 47 height 8
click at [417, 82] on div "Yes" at bounding box center [444, 78] width 95 height 13
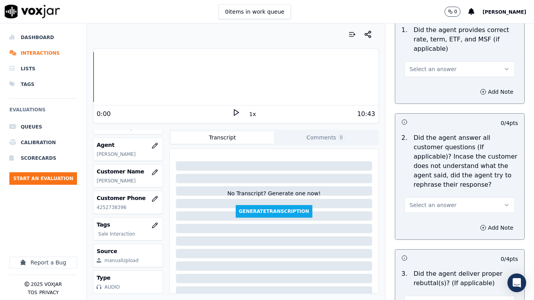
scroll to position [1211, 0]
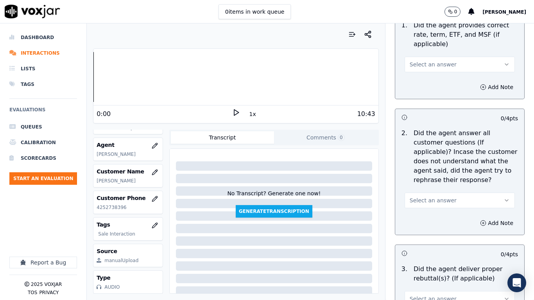
click at [418, 61] on span "Select an answer" at bounding box center [433, 65] width 47 height 8
click at [419, 76] on div "Yes" at bounding box center [444, 75] width 95 height 13
click at [427, 197] on span "Select an answer" at bounding box center [433, 201] width 47 height 8
click at [424, 208] on div "Yes" at bounding box center [444, 211] width 95 height 13
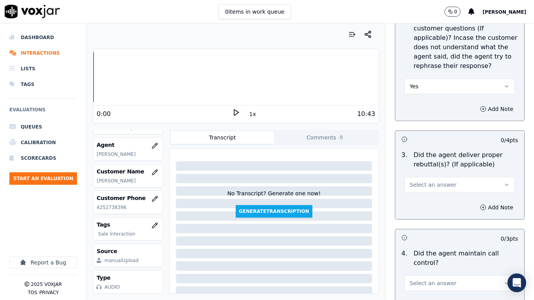
scroll to position [1329, 0]
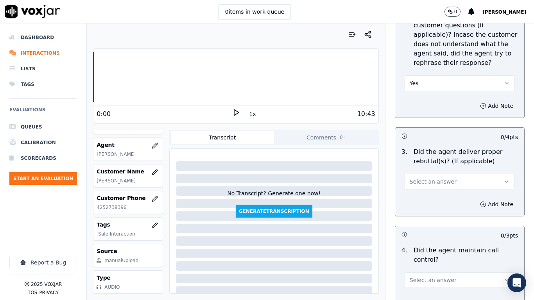
click at [428, 178] on span "Select an answer" at bounding box center [433, 182] width 47 height 8
click at [428, 186] on div "Yes" at bounding box center [444, 192] width 95 height 13
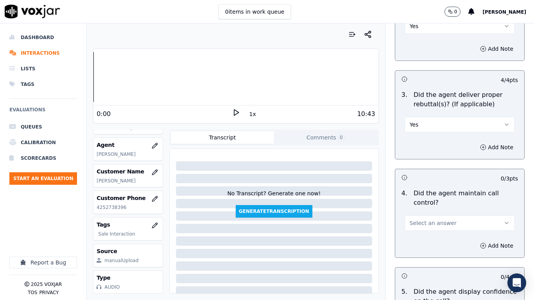
scroll to position [1485, 0]
click at [422, 120] on span "Select an answer" at bounding box center [433, 124] width 47 height 8
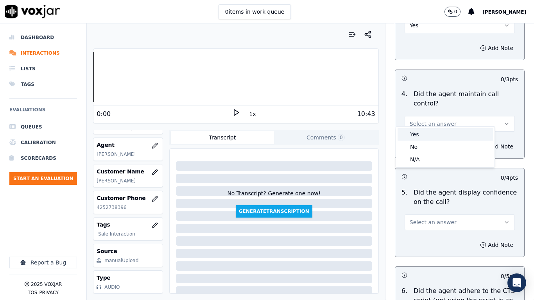
click at [426, 133] on div "Yes" at bounding box center [444, 134] width 95 height 13
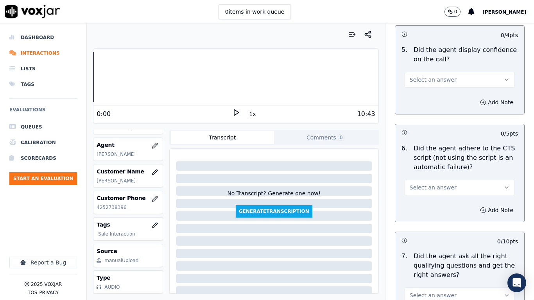
scroll to position [1641, 0]
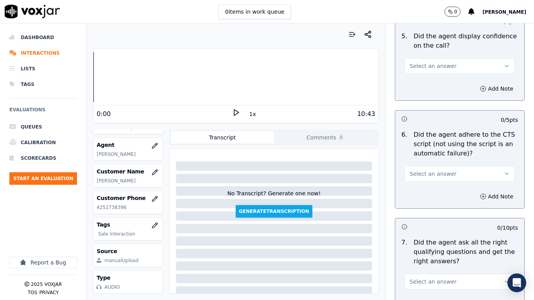
click at [415, 62] on span "Select an answer" at bounding box center [433, 66] width 47 height 8
click at [419, 77] on div "Yes" at bounding box center [444, 76] width 95 height 13
click at [435, 170] on span "Select an answer" at bounding box center [433, 174] width 47 height 8
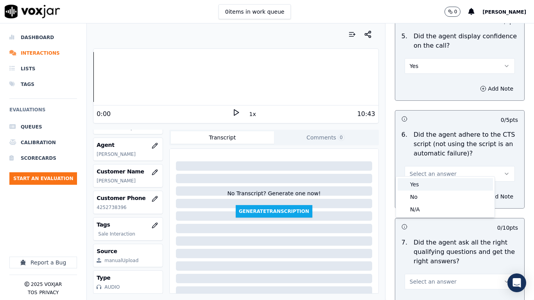
click at [431, 185] on div "Yes" at bounding box center [444, 184] width 95 height 13
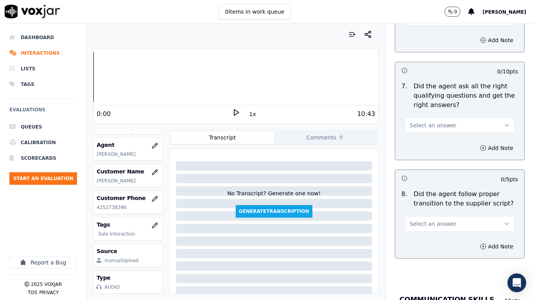
click at [426, 122] on span "Select an answer" at bounding box center [433, 126] width 47 height 8
click at [429, 137] on div "Yes" at bounding box center [444, 136] width 95 height 13
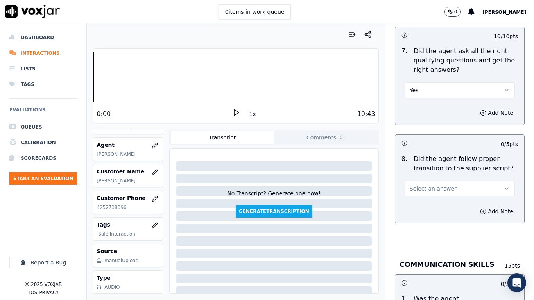
scroll to position [1915, 0]
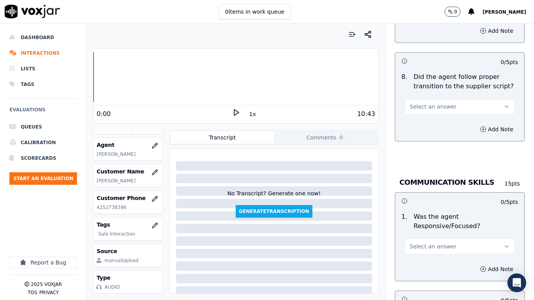
click at [418, 103] on span "Select an answer" at bounding box center [433, 107] width 47 height 8
click at [421, 116] on div "Yes" at bounding box center [444, 117] width 95 height 13
click at [419, 237] on span "Select an answer" at bounding box center [433, 247] width 47 height 8
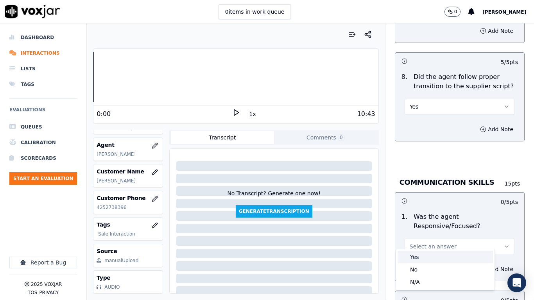
click at [417, 237] on div "Yes" at bounding box center [444, 257] width 95 height 13
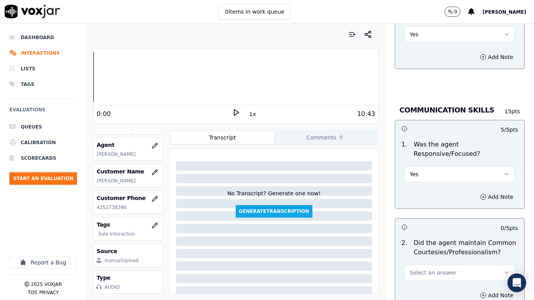
scroll to position [2110, 0]
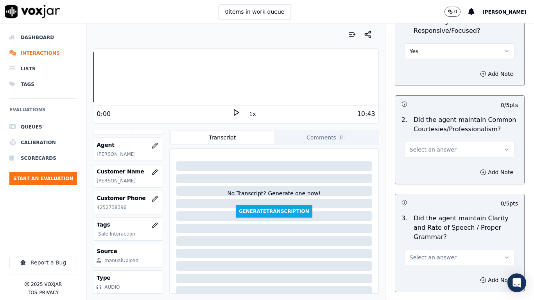
click at [438, 146] on span "Select an answer" at bounding box center [433, 150] width 47 height 8
click at [428, 162] on div "Yes" at bounding box center [444, 160] width 95 height 13
click at [420, 237] on span "Select an answer" at bounding box center [433, 258] width 47 height 8
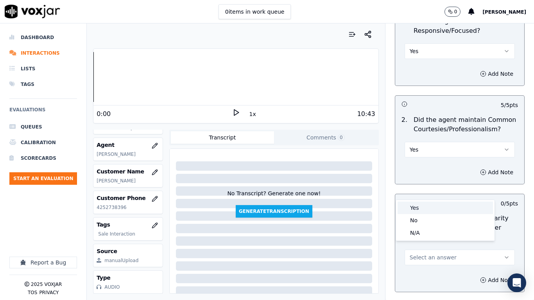
click at [422, 206] on div "Yes" at bounding box center [444, 208] width 95 height 13
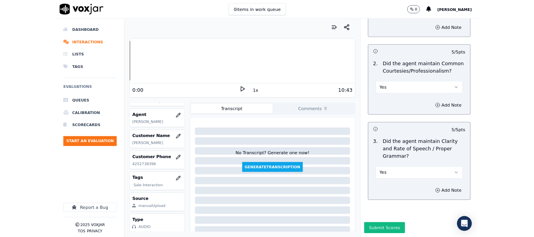
scroll to position [2162, 0]
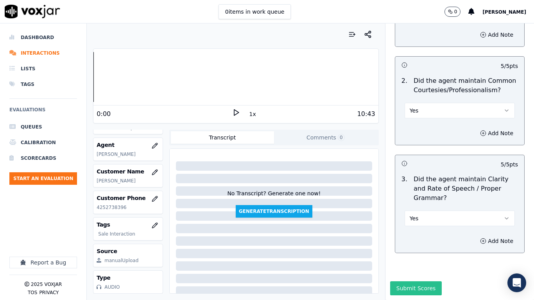
click at [410, 237] on button "Submit Scores" at bounding box center [416, 288] width 52 height 14
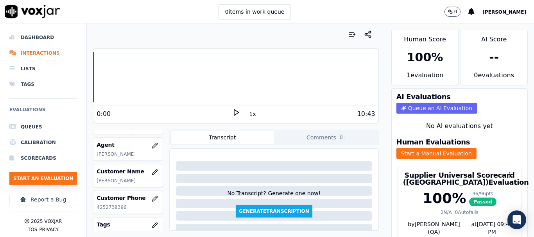
click at [51, 178] on button "Start an Evaluation" at bounding box center [43, 178] width 68 height 13
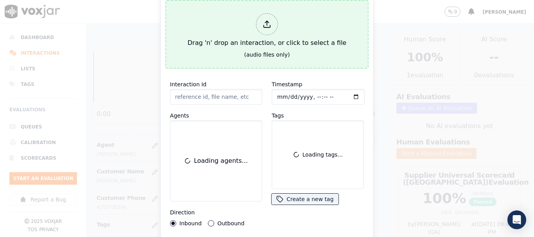
click at [207, 40] on div "Drag 'n' drop an interaction, or click to select a file" at bounding box center [266, 30] width 165 height 41
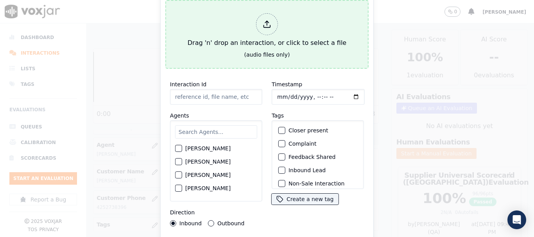
type input "20250822-160018_4402839470-all.mp3"
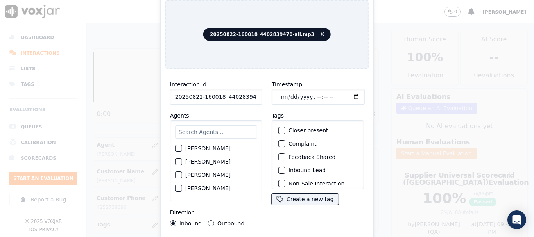
click at [207, 129] on input "text" at bounding box center [216, 131] width 82 height 13
type input "ca"
click at [220, 147] on label "[PERSON_NAME]" at bounding box center [207, 148] width 45 height 5
click at [182, 147] on button "[PERSON_NAME]" at bounding box center [178, 148] width 7 height 7
click at [274, 93] on input "Timestamp" at bounding box center [318, 97] width 93 height 16
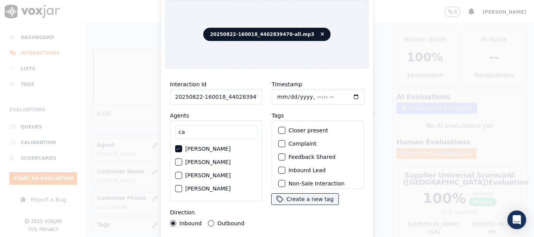
type input "[DATE]T16:18"
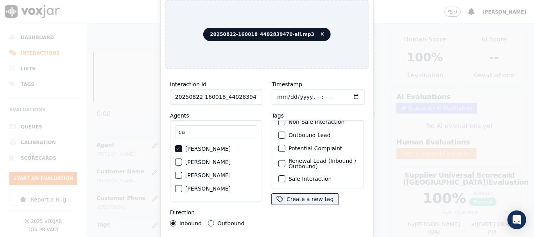
click at [311, 176] on label "Sale Interaction" at bounding box center [309, 178] width 43 height 5
click at [285, 175] on button "Sale Interaction" at bounding box center [281, 178] width 7 height 7
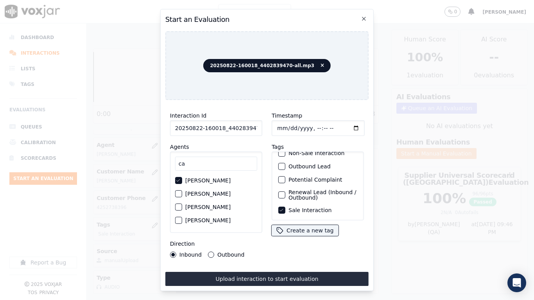
click at [295, 237] on button "Upload interaction to start evaluation" at bounding box center [266, 279] width 203 height 14
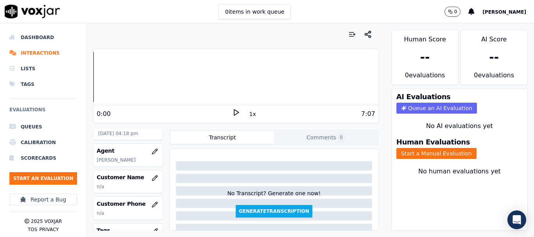
scroll to position [117, 0]
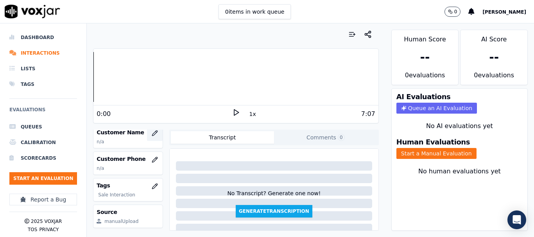
click at [152, 134] on icon "button" at bounding box center [155, 133] width 6 height 6
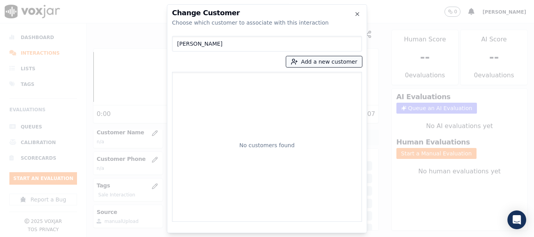
type input "[PERSON_NAME]"
click at [306, 63] on button "Add a new customer" at bounding box center [324, 61] width 76 height 11
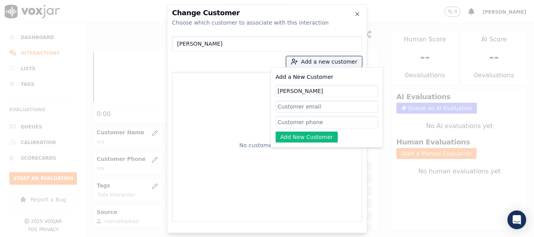
type input "[PERSON_NAME]"
drag, startPoint x: 311, startPoint y: 121, endPoint x: 299, endPoint y: 132, distance: 17.2
click at [311, 121] on input "Add a New Customer" at bounding box center [326, 122] width 102 height 13
paste input "4402839470"
type input "4402839470"
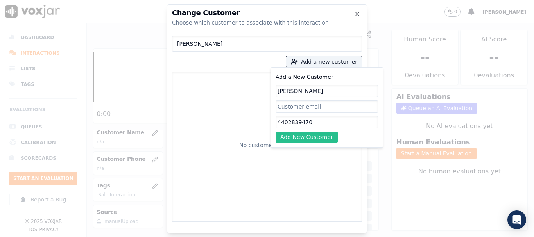
click at [309, 134] on button "Add New Customer" at bounding box center [306, 137] width 62 height 11
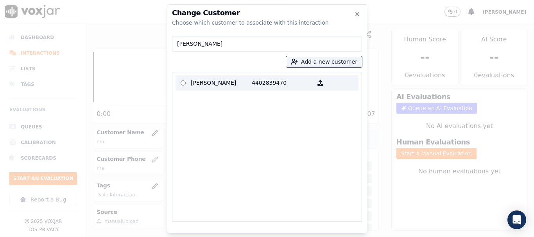
click at [199, 84] on p "[PERSON_NAME]" at bounding box center [221, 83] width 61 height 12
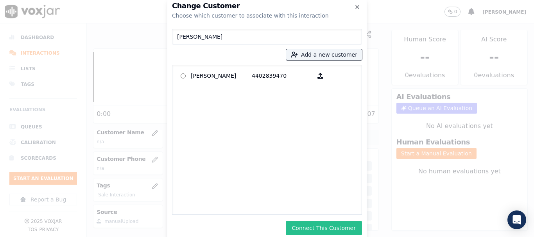
click at [335, 224] on button "Connect This Customer" at bounding box center [324, 228] width 76 height 14
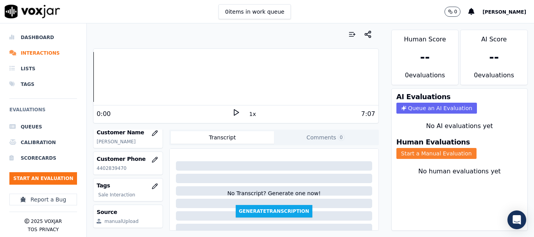
click at [431, 152] on button "Start a Manual Evaluation" at bounding box center [436, 153] width 80 height 11
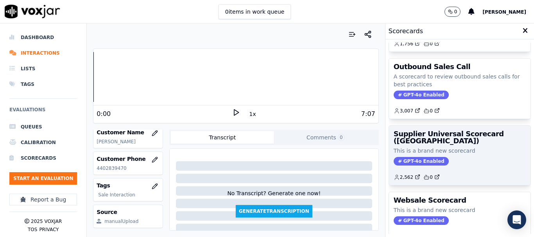
click at [416, 142] on h3 "Supplier Universal Scorecard ([GEOGRAPHIC_DATA])" at bounding box center [460, 138] width 132 height 14
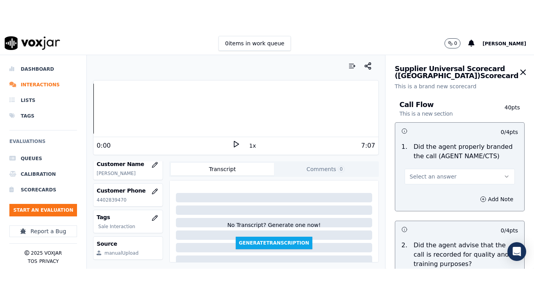
scroll to position [98, 0]
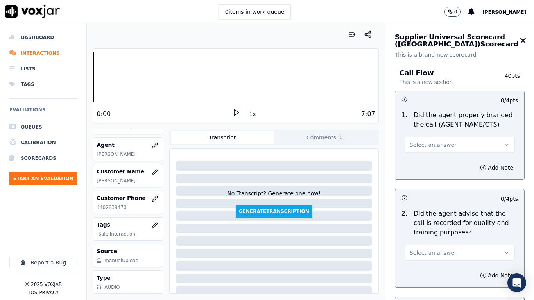
click at [422, 147] on span "Select an answer" at bounding box center [433, 145] width 47 height 8
click at [424, 165] on div "Yes" at bounding box center [444, 162] width 95 height 13
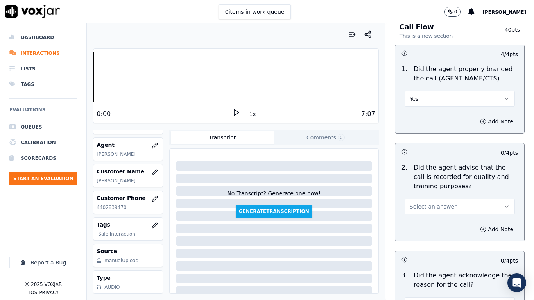
scroll to position [117, 0]
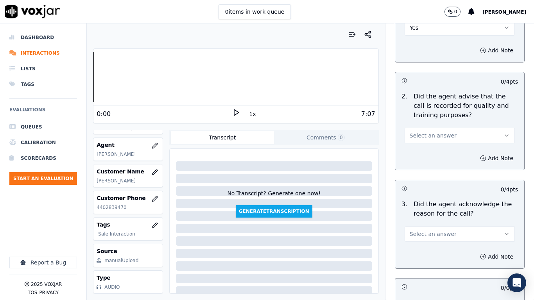
click at [428, 131] on button "Select an answer" at bounding box center [459, 136] width 110 height 16
click at [423, 154] on div "Yes" at bounding box center [444, 153] width 95 height 13
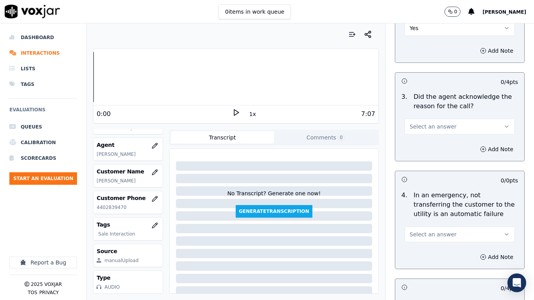
scroll to position [234, 0]
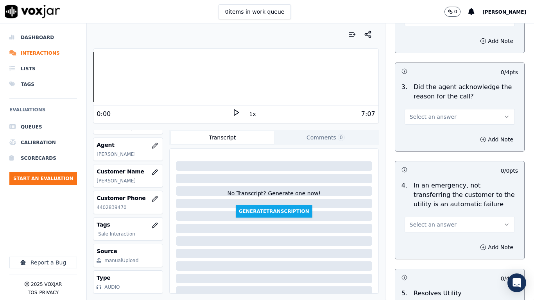
click at [429, 118] on span "Select an answer" at bounding box center [433, 117] width 47 height 8
click at [430, 137] on div "Yes" at bounding box center [444, 134] width 95 height 13
drag, startPoint x: 437, startPoint y: 222, endPoint x: 433, endPoint y: 231, distance: 10.5
click at [437, 222] on span "Select an answer" at bounding box center [433, 225] width 47 height 8
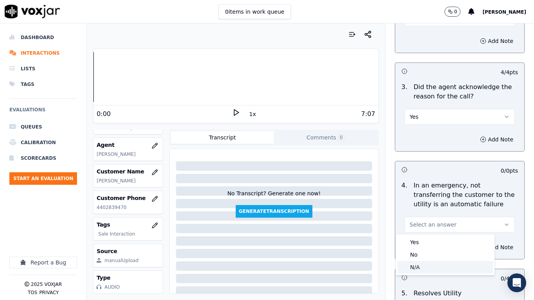
click at [422, 237] on div "N/A" at bounding box center [444, 267] width 95 height 13
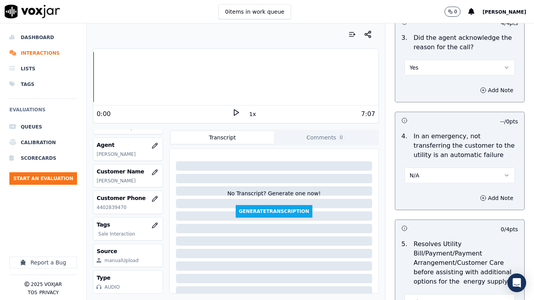
scroll to position [430, 0]
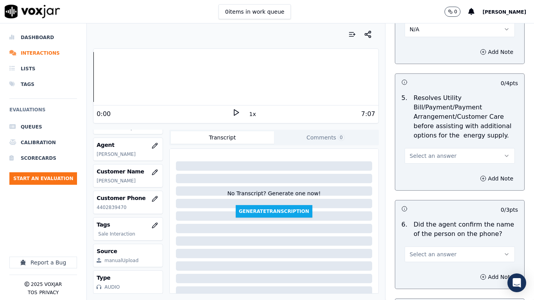
click at [430, 150] on button "Select an answer" at bounding box center [459, 156] width 110 height 16
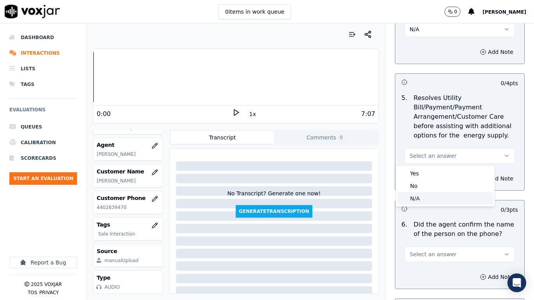
click at [431, 202] on div "N/A" at bounding box center [444, 198] width 95 height 13
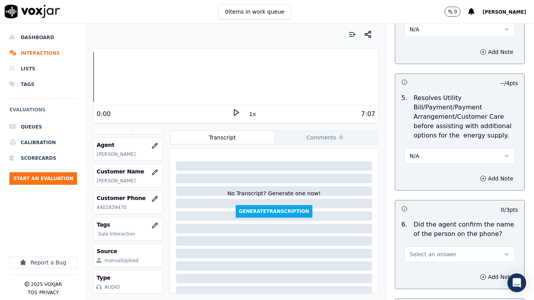
click at [438, 237] on span "Select an answer" at bounding box center [433, 254] width 47 height 8
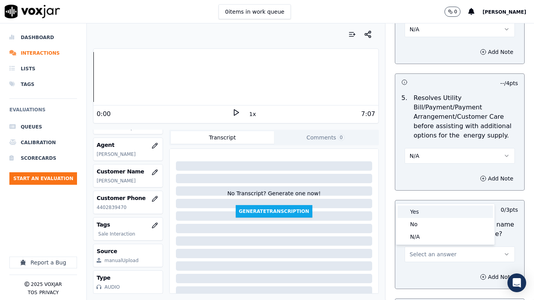
click at [422, 211] on div "Yes" at bounding box center [444, 212] width 95 height 13
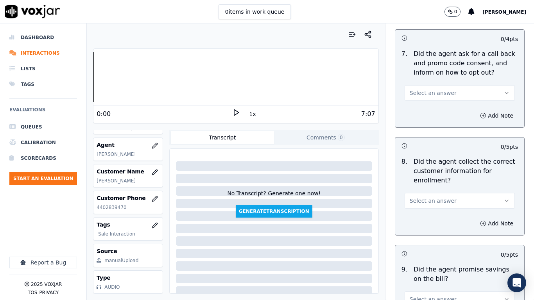
scroll to position [703, 0]
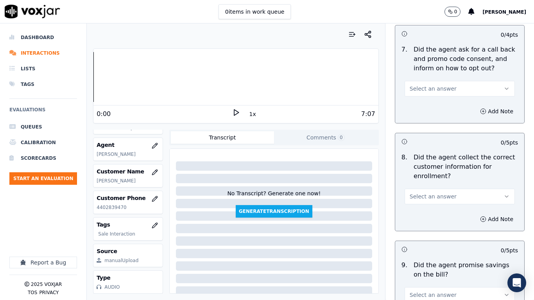
click at [430, 89] on span "Select an answer" at bounding box center [433, 89] width 47 height 8
click at [431, 100] on div "Yes" at bounding box center [444, 106] width 95 height 13
click at [426, 189] on button "Select an answer" at bounding box center [459, 197] width 110 height 16
click at [425, 211] on div "Yes" at bounding box center [444, 214] width 95 height 13
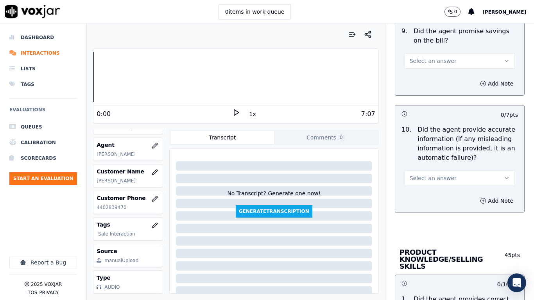
scroll to position [938, 0]
click at [417, 55] on button "Select an answer" at bounding box center [459, 61] width 110 height 16
click at [423, 79] on div "Yes" at bounding box center [444, 78] width 95 height 13
click at [444, 168] on div "Select an answer" at bounding box center [459, 173] width 123 height 23
click at [442, 180] on button "Select an answer" at bounding box center [459, 178] width 110 height 16
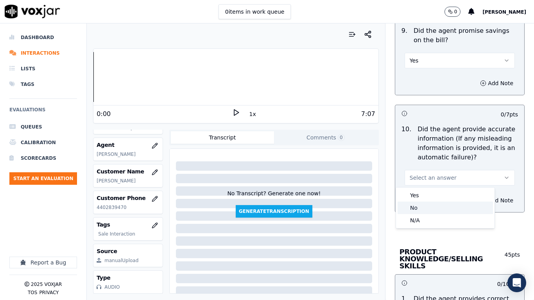
click at [429, 198] on div "Yes" at bounding box center [444, 195] width 95 height 13
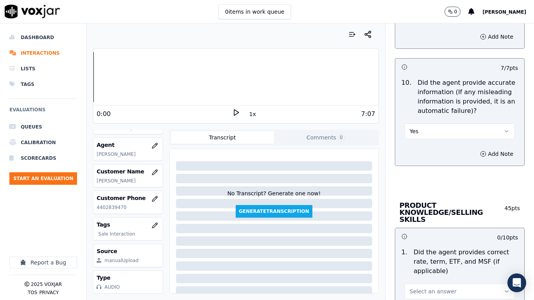
scroll to position [1094, 0]
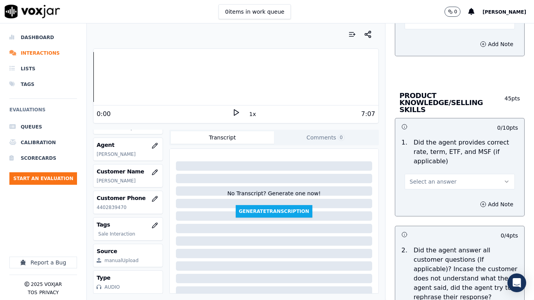
click at [431, 178] on span "Select an answer" at bounding box center [433, 182] width 47 height 8
click at [427, 195] on div "Yes" at bounding box center [444, 192] width 95 height 13
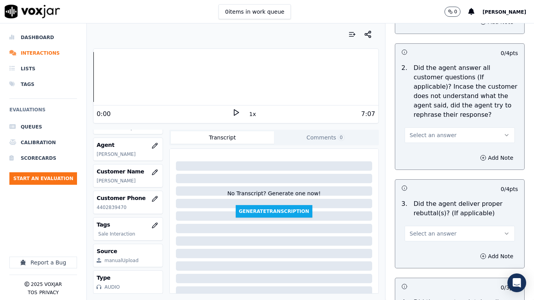
scroll to position [1290, 0]
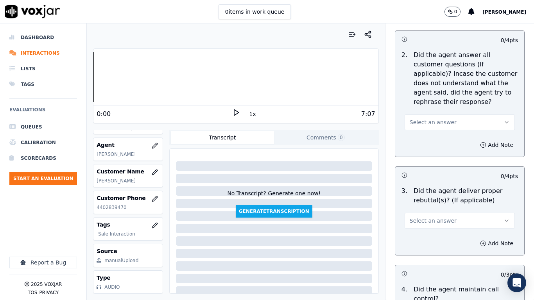
click at [420, 118] on span "Select an answer" at bounding box center [433, 122] width 47 height 8
click at [422, 133] on div "Yes" at bounding box center [444, 133] width 95 height 13
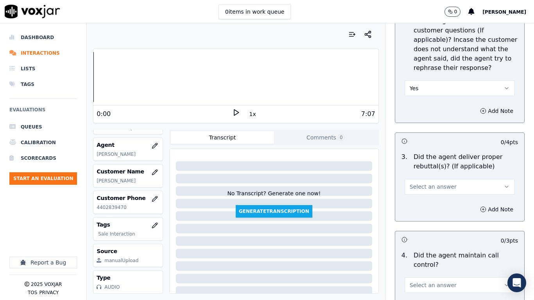
scroll to position [1368, 0]
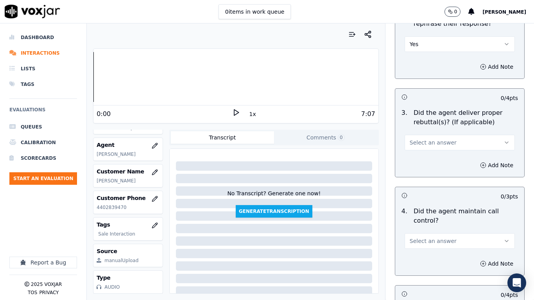
click at [427, 139] on span "Select an answer" at bounding box center [433, 143] width 47 height 8
click at [426, 152] on div "Yes" at bounding box center [444, 153] width 95 height 13
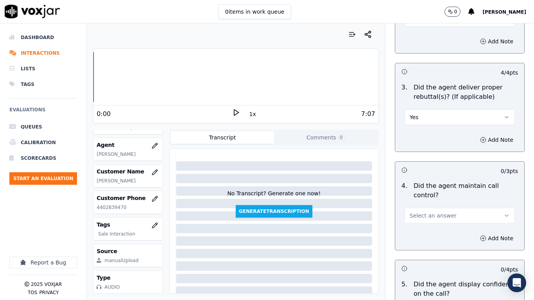
scroll to position [1407, 0]
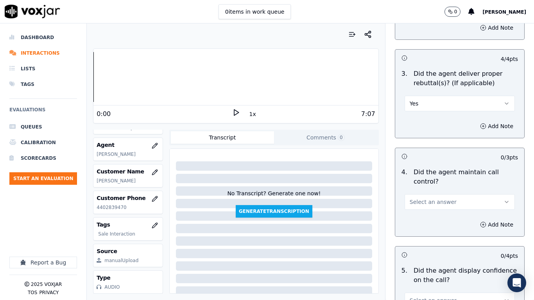
click at [437, 198] on span "Select an answer" at bounding box center [433, 202] width 47 height 8
click at [430, 209] on div "Yes" at bounding box center [444, 212] width 95 height 13
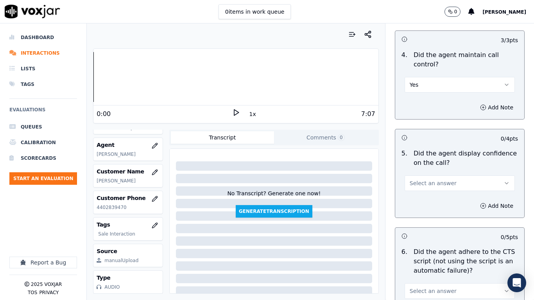
click at [426, 179] on span "Select an answer" at bounding box center [433, 183] width 47 height 8
click at [427, 198] on div "Yes" at bounding box center [444, 194] width 95 height 13
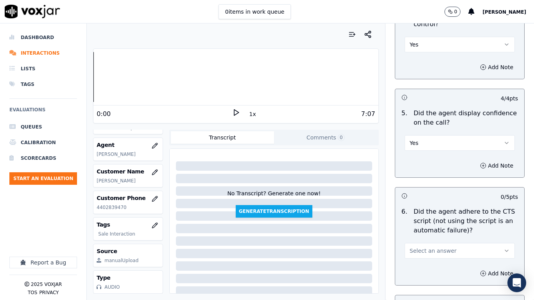
scroll to position [1680, 0]
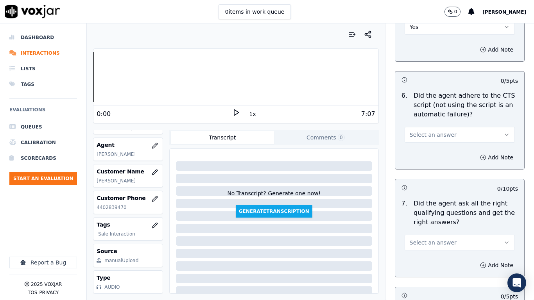
click at [419, 131] on span "Select an answer" at bounding box center [433, 135] width 47 height 8
click at [427, 148] on div "Yes" at bounding box center [444, 145] width 95 height 13
click at [428, 237] on span "Select an answer" at bounding box center [433, 243] width 47 height 8
click at [422, 237] on div "Yes" at bounding box center [444, 253] width 95 height 13
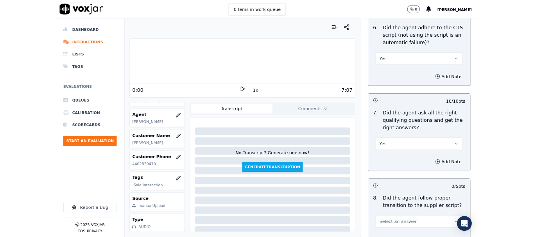
scroll to position [1876, 0]
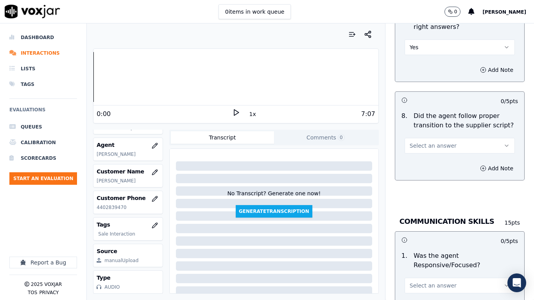
click at [432, 142] on span "Select an answer" at bounding box center [433, 146] width 47 height 8
click at [436, 158] on div "Yes" at bounding box center [444, 156] width 95 height 13
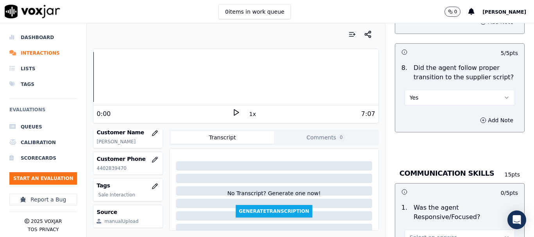
scroll to position [1993, 0]
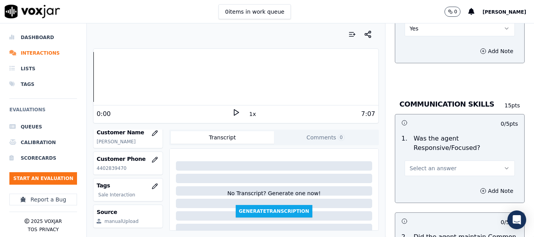
click at [440, 165] on span "Select an answer" at bounding box center [433, 169] width 47 height 8
click at [430, 181] on div "Yes" at bounding box center [444, 179] width 95 height 13
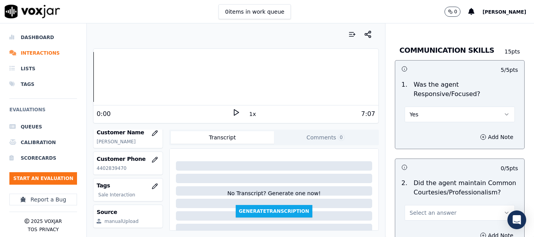
scroll to position [2149, 0]
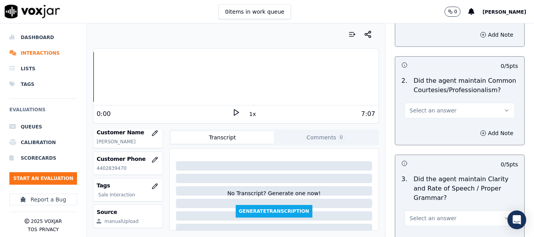
click at [435, 107] on span "Select an answer" at bounding box center [433, 111] width 47 height 8
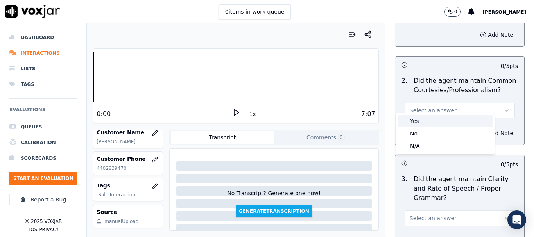
click at [433, 123] on div "Yes" at bounding box center [444, 121] width 95 height 13
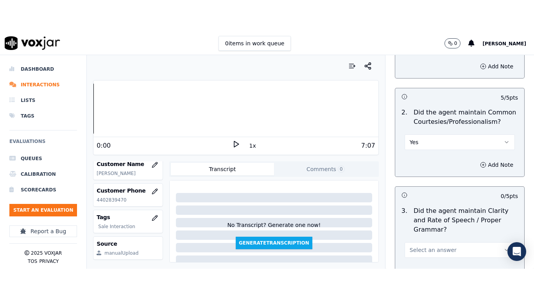
scroll to position [2225, 0]
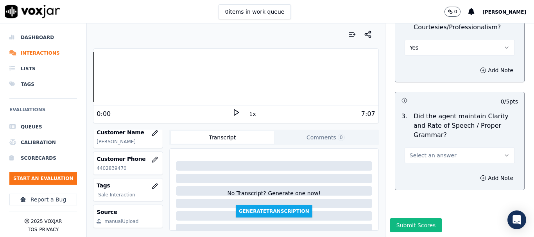
click at [434, 152] on span "Select an answer" at bounding box center [433, 156] width 47 height 8
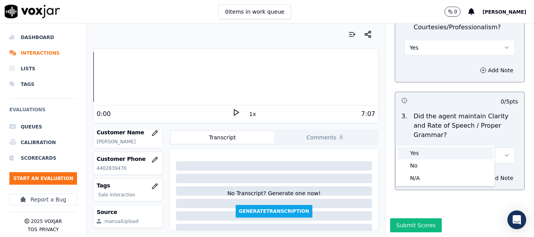
click at [430, 152] on div "Yes" at bounding box center [444, 153] width 95 height 13
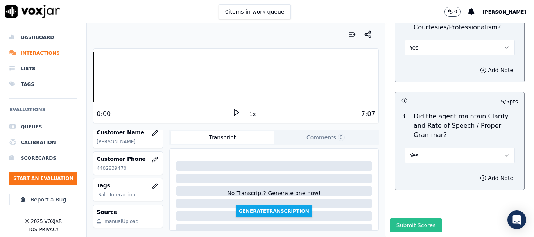
click at [403, 218] on button "Submit Scores" at bounding box center [416, 225] width 52 height 14
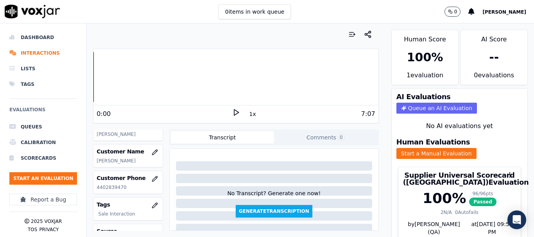
scroll to position [117, 0]
